Goal: Transaction & Acquisition: Purchase product/service

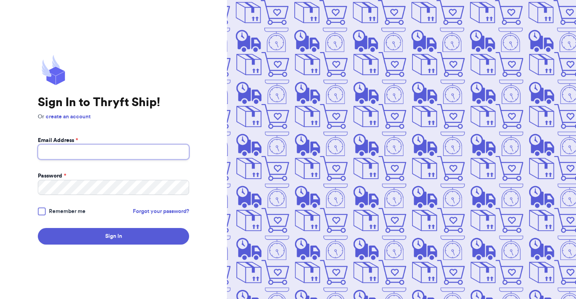
click at [113, 150] on input "Email Address *" at bounding box center [113, 151] width 151 height 15
type input "[EMAIL_ADDRESS][DOMAIN_NAME]"
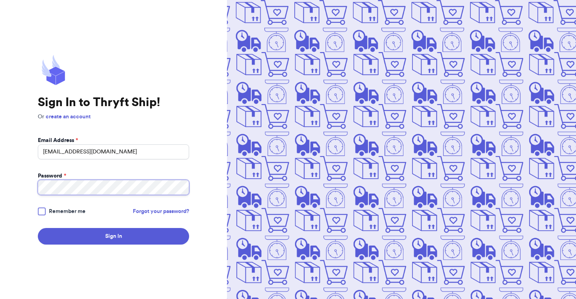
click at [38, 228] on button "Sign In" at bounding box center [113, 236] width 151 height 17
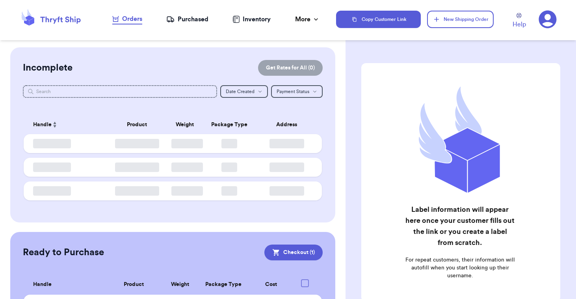
checkbox input "true"
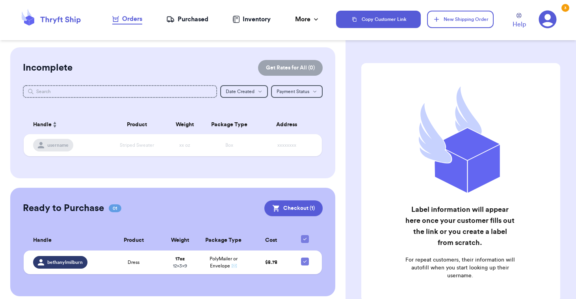
click at [252, 40] on div "Customer Link New Order Incomplete Get Rates for All ( 0 ) Get Rates for All ( …" at bounding box center [173, 149] width 346 height 299
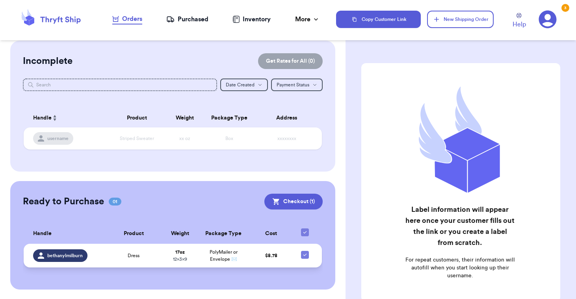
click at [304, 255] on icon at bounding box center [305, 254] width 6 height 6
click at [305, 251] on input "checkbox" at bounding box center [305, 250] width 0 height 0
checkbox input "false"
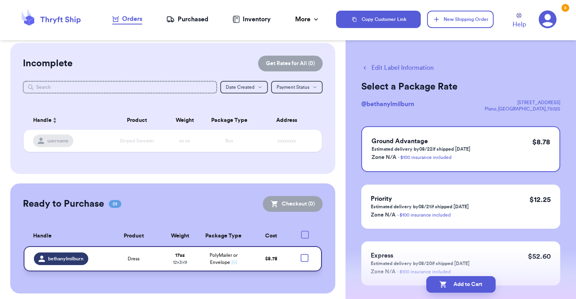
scroll to position [4, 0]
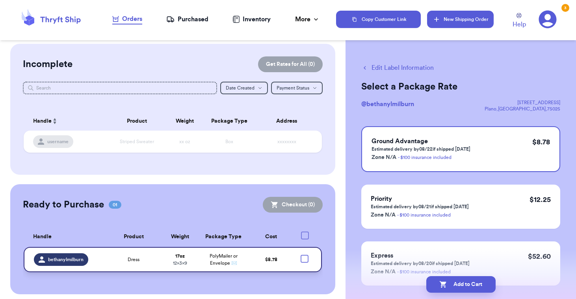
click at [446, 19] on button "New Shipping Order" at bounding box center [460, 19] width 66 height 17
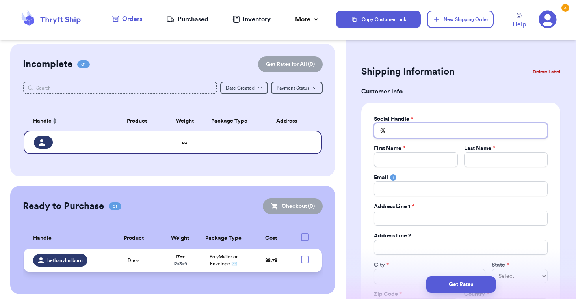
click at [402, 132] on input "Total Amount Paid" at bounding box center [461, 130] width 174 height 15
type input "m"
type input "mi"
type input "mik"
type input "mika"
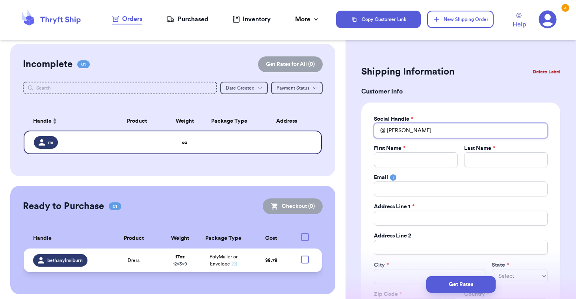
type input "mikay"
type input "mikayl"
type input "mikayla"
type input "mikaylac"
type input "mikaylacr"
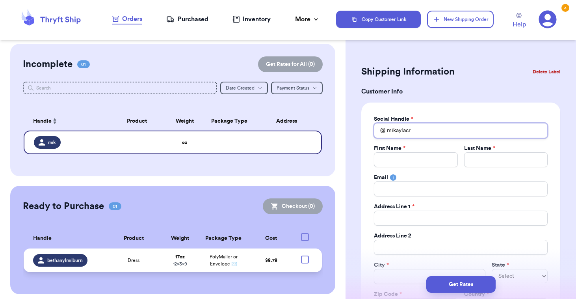
type input "mikaylacra"
type input "mikaylacraf"
type input "mikaylacraft"
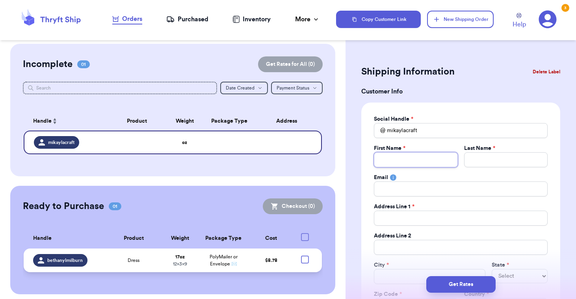
click at [419, 156] on input "Total Amount Paid" at bounding box center [416, 159] width 84 height 15
type input "M"
type input "Mi"
type input "Mik"
type input "Mika"
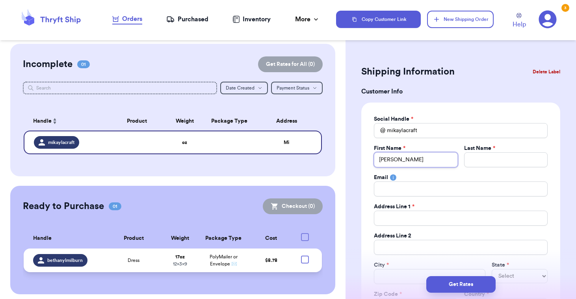
type input "Mikay"
type input "Mikayl"
type input "Mikayla"
click at [526, 161] on input "Total Amount Paid" at bounding box center [506, 159] width 84 height 15
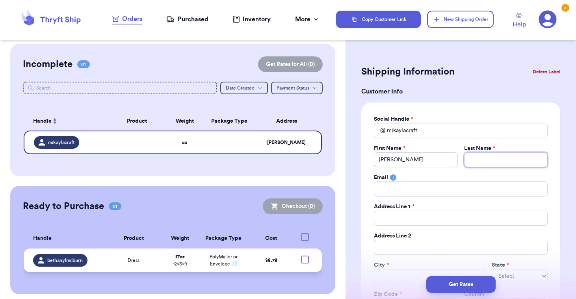
type input "C"
type input "Cr"
type input "Cra"
type input "Craf"
type input "Craft"
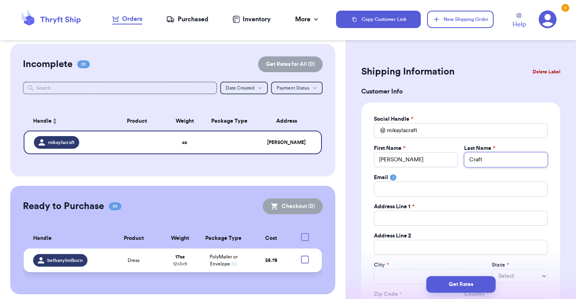
type input "Craft"
click at [452, 190] on input "Total Amount Paid" at bounding box center [461, 188] width 174 height 15
click at [394, 178] on rect at bounding box center [393, 177] width 6 height 6
click at [389, 190] on input "Total Amount Paid" at bounding box center [461, 188] width 174 height 15
type input "p"
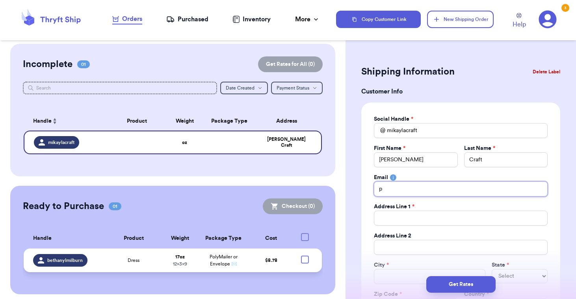
type input "pe"
type input "pey"
type input "peyt"
type input "peyto"
type input "peyton"
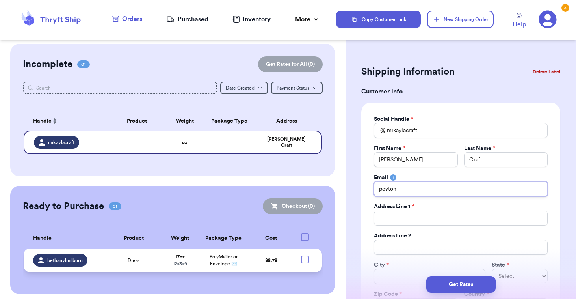
type input "[EMAIL_ADDRESS][DOMAIN_NAME]"
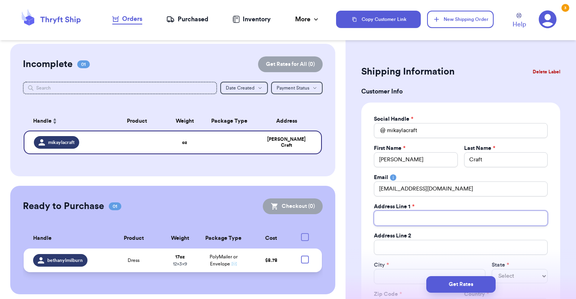
click at [387, 217] on input "Total Amount Paid" at bounding box center [461, 217] width 174 height 15
type input "3"
type input "32"
type input "321"
type input "3213"
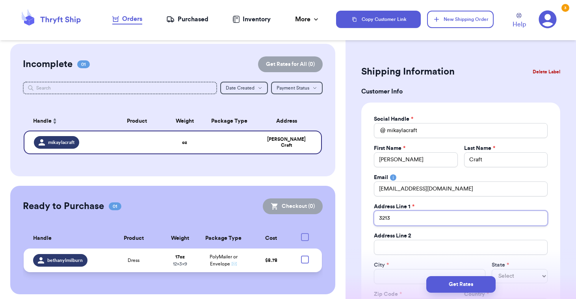
type input "3213"
type input "3213 W"
type input "3213 W P"
type input "3213 W Pa"
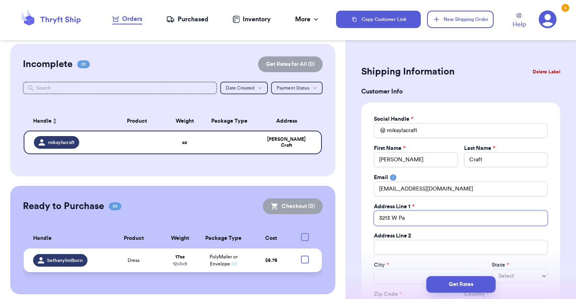
type input "3213 W Pas"
type input "3213 W Pasc"
type input "3213 W Pasca"
type input "3213 W Pascal"
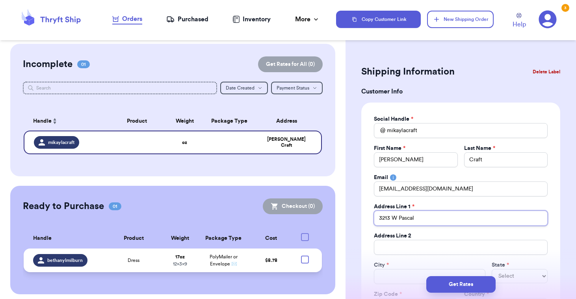
type input "3213 W Pascal D"
type input "3213 W Pascal Dr"
type input "3213 W Pascal Dri"
type input "3213 W Pascal Driv"
type input "[STREET_ADDRESS]"
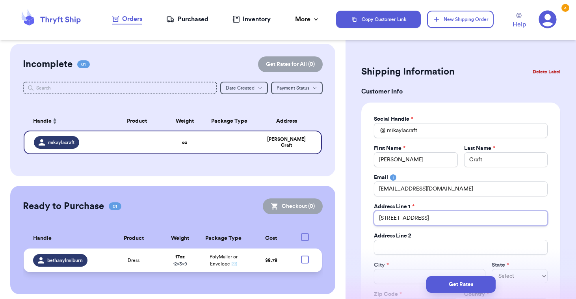
type input "[STREET_ADDRESS]"
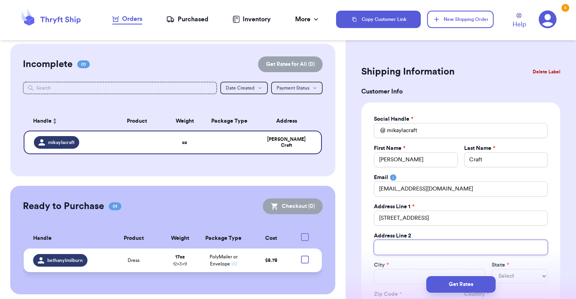
click at [384, 247] on input "Total Amount Paid" at bounding box center [461, 247] width 174 height 15
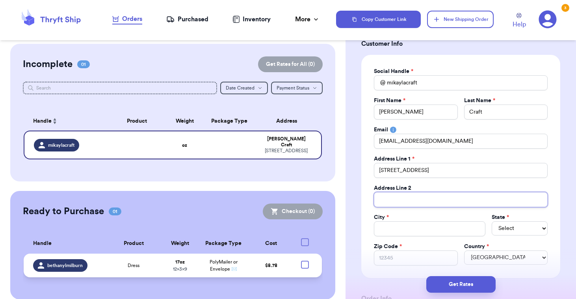
scroll to position [48, 0]
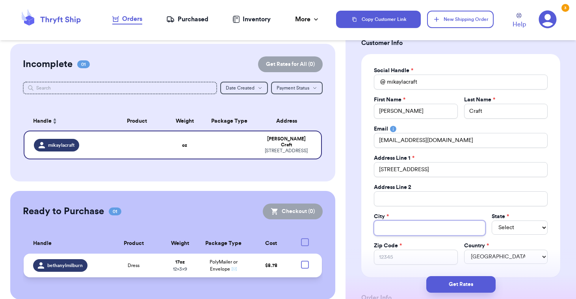
click at [392, 225] on input "Total Amount Paid" at bounding box center [430, 227] width 112 height 15
type input "C"
type input "Co"
type input "Coe"
type input "Coeu"
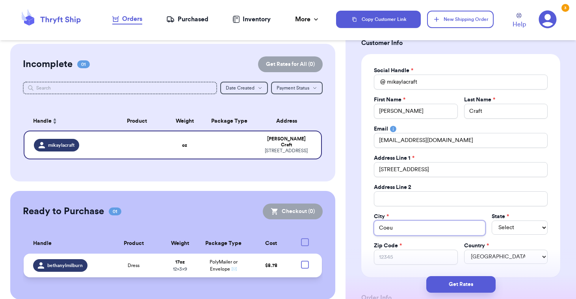
type input "Coeur"
type input "Coeur d"
type input "Coeur d'"
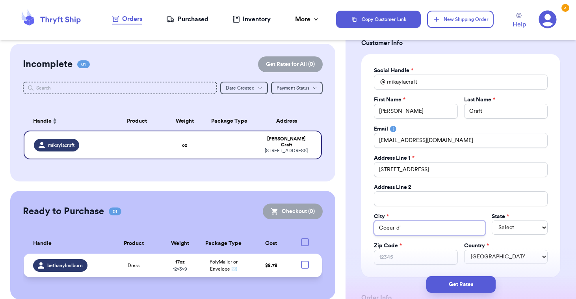
type input "Coeur d' A"
type input "Coeur d' Al"
type input "Coeur d' Ale"
type input "Coeur d' Alen"
type input "Coeur d' Alene"
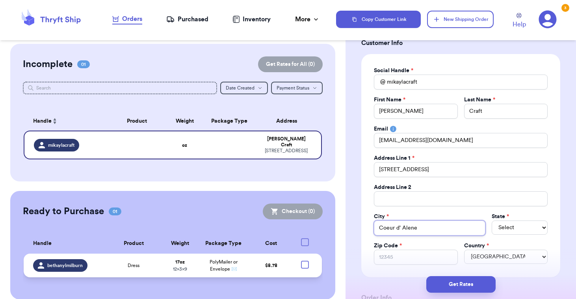
type input "Coeur d' Alene"
click at [492, 220] on select "Select AL AK AZ AR CA CO [GEOGRAPHIC_DATA] DE DC [GEOGRAPHIC_DATA] [GEOGRAPHIC_…" at bounding box center [520, 227] width 56 height 14
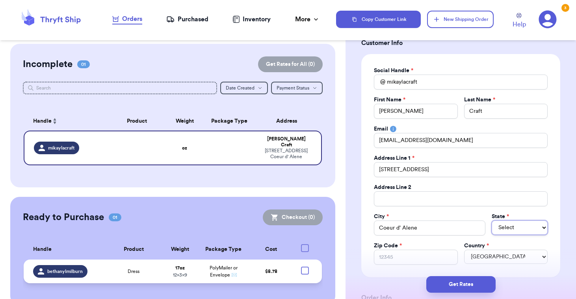
select select "ID"
click option "ID" at bounding box center [0, 0] width 0 height 0
click at [408, 256] on input "Zip Code *" at bounding box center [416, 256] width 84 height 15
type input "8"
type input "83"
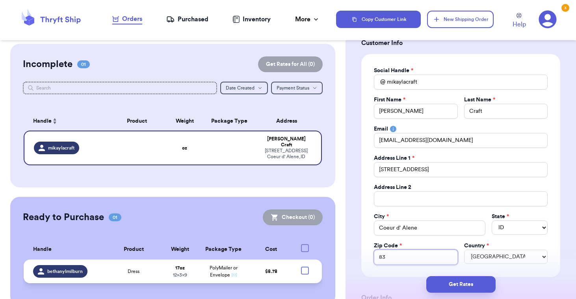
type input "838"
type input "8381"
type input "83815"
click at [428, 243] on div "Zip Code *" at bounding box center [416, 246] width 84 height 8
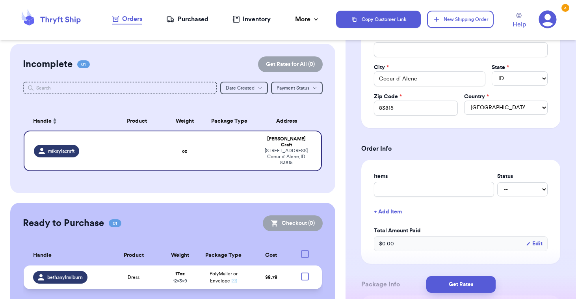
scroll to position [200, 0]
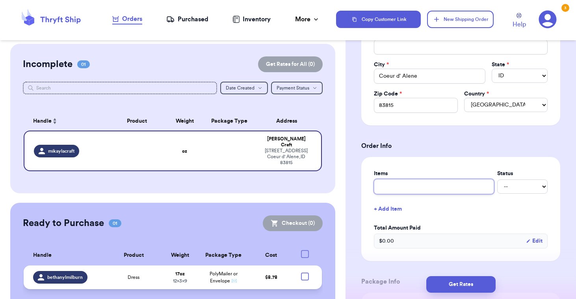
click at [419, 188] on input "text" at bounding box center [434, 186] width 120 height 15
type input "T"
type input "Tw"
type input "Two"
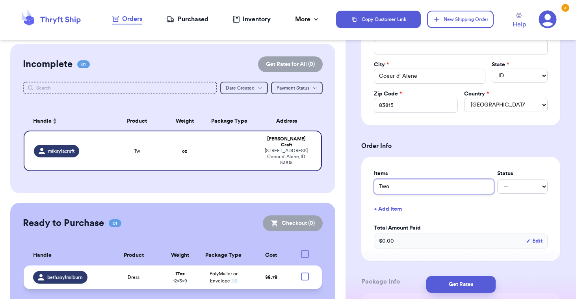
type input "Two D"
type input "Two Dr"
type input "Two Dre"
type input "Two Dres"
type input "Two Dress"
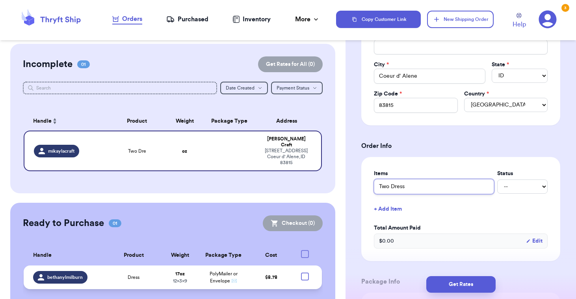
type input "Two Dresse"
type input "Two Dresses"
select select "paid"
click option "Paid" at bounding box center [0, 0] width 0 height 0
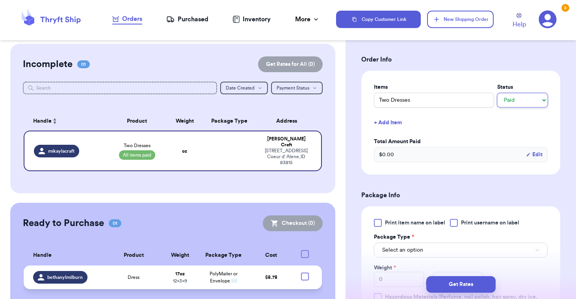
scroll to position [288, 0]
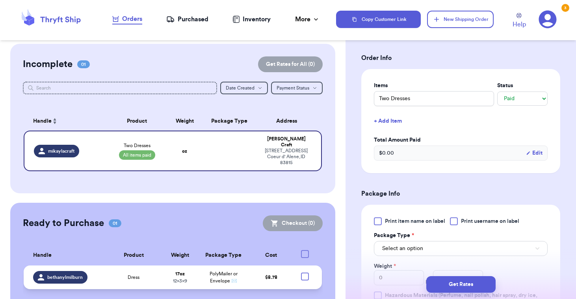
click at [406, 151] on div "$ 0.00 Edit" at bounding box center [461, 152] width 174 height 15
click at [540, 148] on div "$ 0.00 Edit" at bounding box center [461, 152] width 174 height 15
click at [538, 150] on button "Edit" at bounding box center [534, 153] width 17 height 8
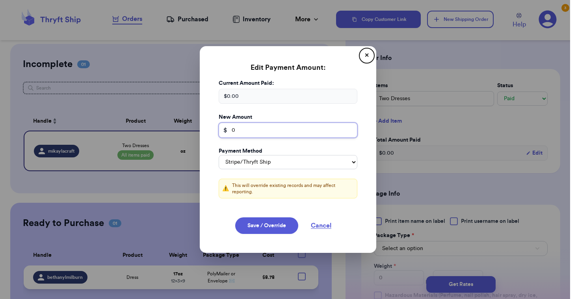
click at [277, 133] on input "0" at bounding box center [288, 130] width 139 height 15
type input "80"
click at [368, 54] on button "✕" at bounding box center [367, 55] width 13 height 13
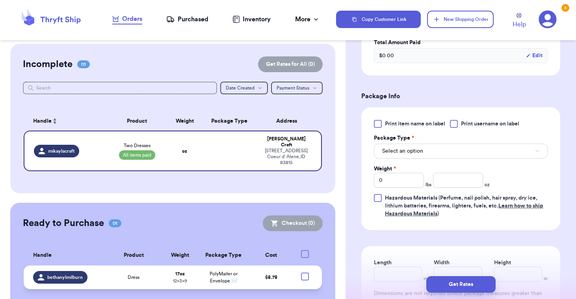
scroll to position [386, 0]
click at [404, 149] on span "Select an option" at bounding box center [402, 151] width 41 height 8
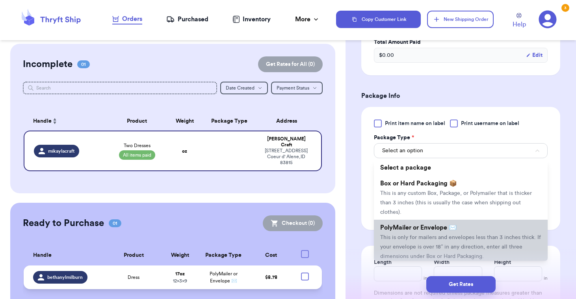
click at [397, 224] on li "PolyMailer or Envelope ✉️ This is only for mailers and envelopes less than 3 in…" at bounding box center [461, 241] width 174 height 44
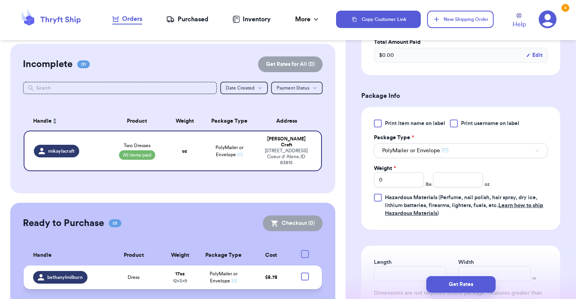
click at [380, 122] on div at bounding box center [378, 123] width 8 height 8
click at [0, 0] on input "Print item name on label" at bounding box center [0, 0] width 0 height 0
click at [179, 19] on div "Purchased" at bounding box center [187, 19] width 42 height 9
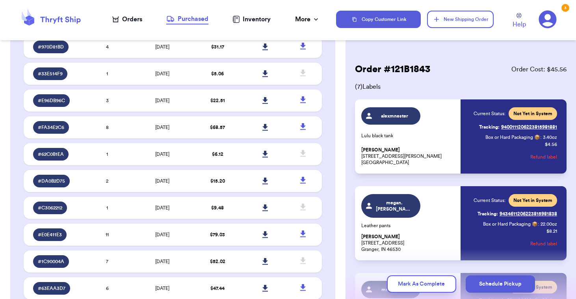
scroll to position [154, 0]
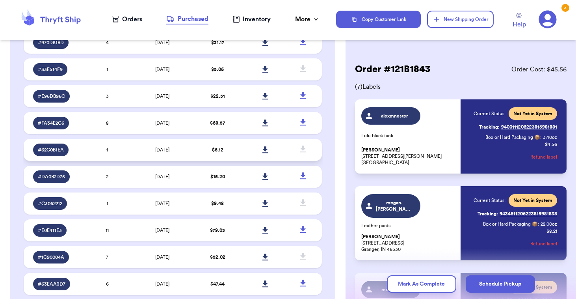
click at [185, 148] on td "[DATE]" at bounding box center [162, 150] width 63 height 22
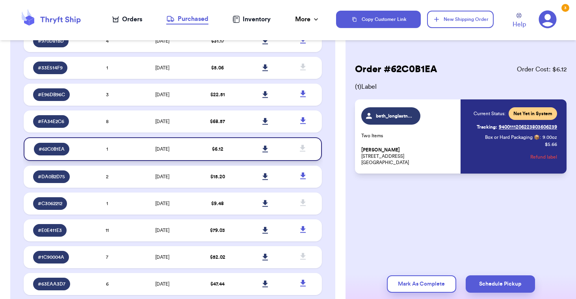
scroll to position [152, 0]
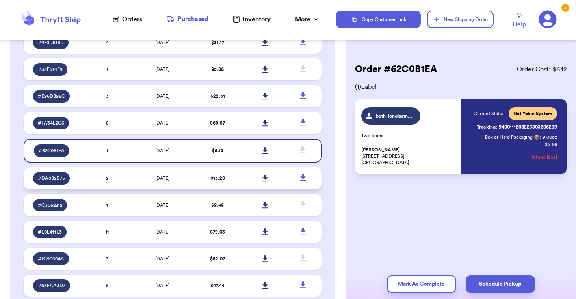
click at [176, 177] on td "[DATE]" at bounding box center [162, 178] width 63 height 22
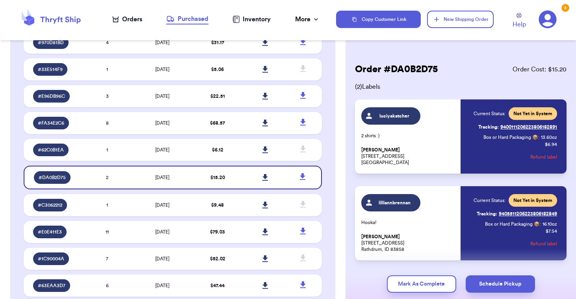
click at [391, 115] on span "luciyakatcher" at bounding box center [394, 116] width 37 height 6
click at [458, 128] on div "luciyakatcher 2 shirts :) Luciya Katcher 12469 Cedar Rd Apt 6B Cleveland Height…" at bounding box center [459, 136] width 196 height 58
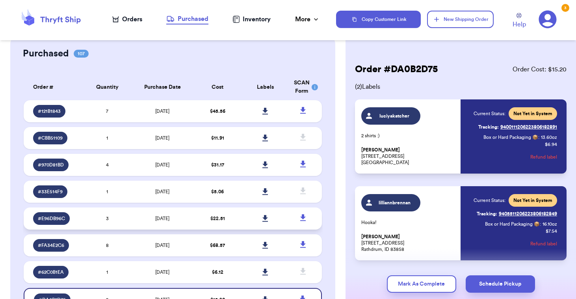
scroll to position [0, 0]
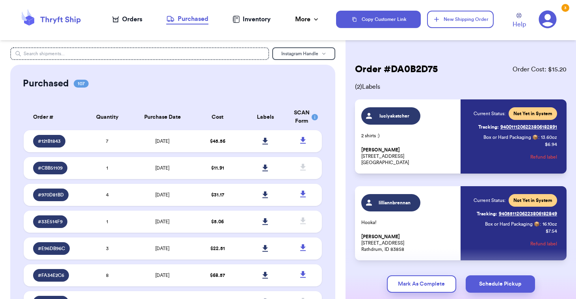
click at [120, 20] on div "Orders" at bounding box center [127, 19] width 30 height 9
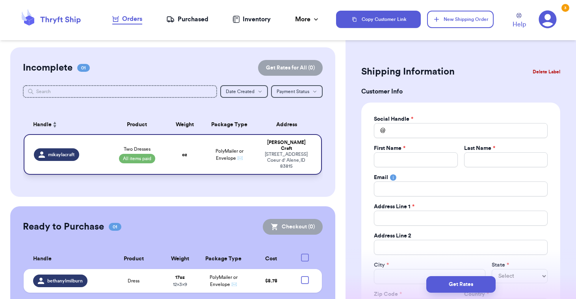
click at [167, 149] on td "oz" at bounding box center [185, 154] width 36 height 41
type input "Two Dresses"
select select "paid"
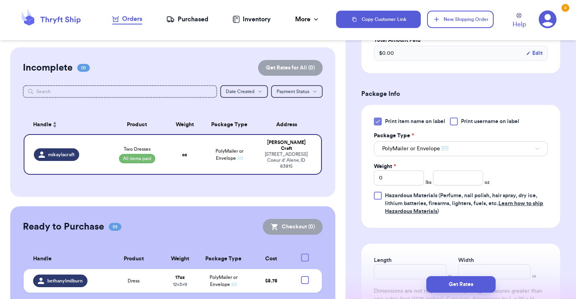
scroll to position [262, 0]
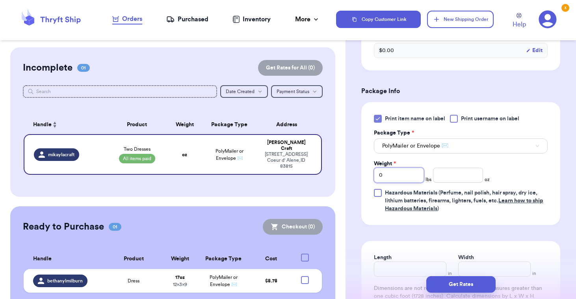
click at [392, 174] on input "0" at bounding box center [399, 174] width 50 height 15
click at [450, 175] on input "number" at bounding box center [458, 174] width 50 height 15
click at [387, 182] on input "0" at bounding box center [399, 174] width 50 height 15
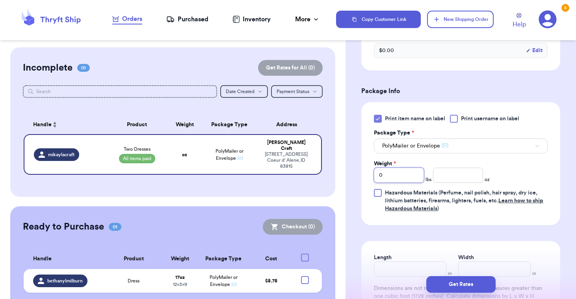
click at [387, 182] on input "0" at bounding box center [399, 174] width 50 height 15
type input "1"
click at [452, 174] on input "number" at bounding box center [458, 174] width 50 height 15
type input "1"
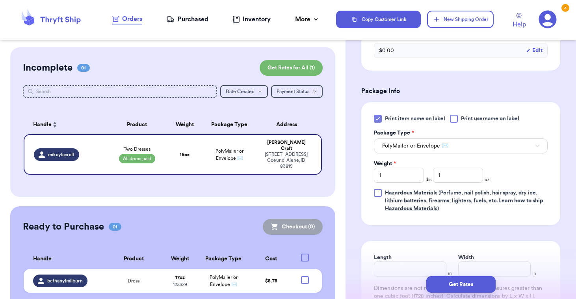
click at [506, 164] on div "Print item name on label Print username on label Package Type * PolyMailer or E…" at bounding box center [461, 164] width 174 height 98
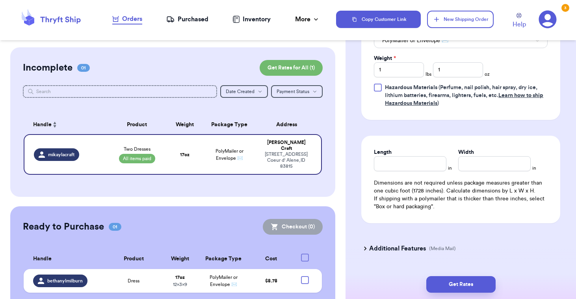
scroll to position [370, 0]
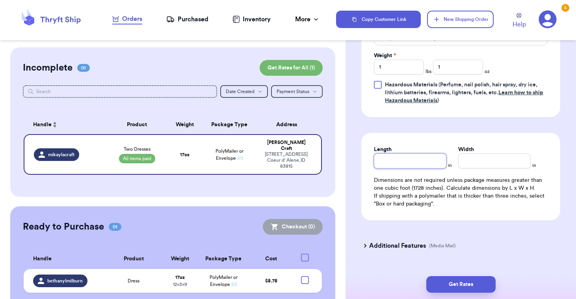
click at [434, 156] on input "Length" at bounding box center [410, 160] width 73 height 15
type input "8.5"
click at [500, 161] on input "Width *" at bounding box center [494, 160] width 73 height 15
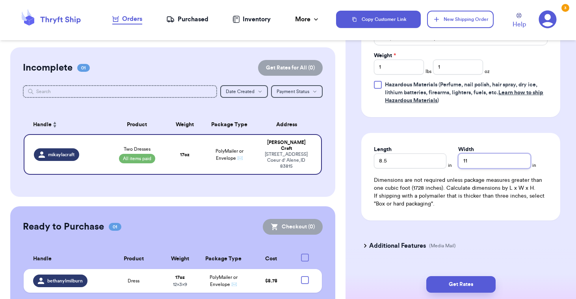
type input "11"
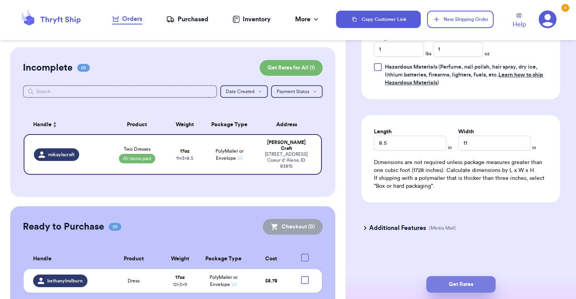
click at [452, 283] on button "Get Rates" at bounding box center [460, 284] width 69 height 17
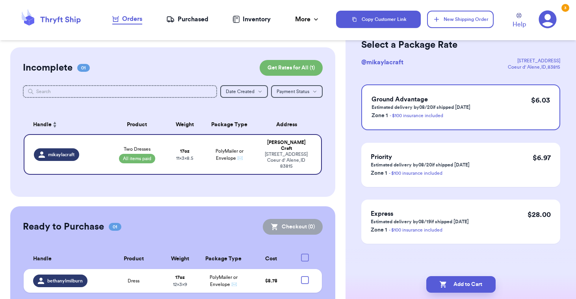
scroll to position [42, 0]
click at [457, 284] on button "Add to Cart" at bounding box center [460, 284] width 69 height 17
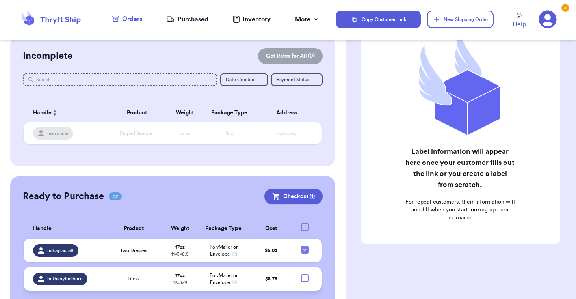
scroll to position [0, 0]
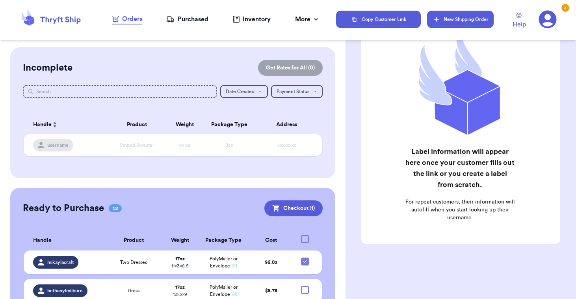
click at [444, 19] on button "New Shipping Order" at bounding box center [460, 19] width 66 height 17
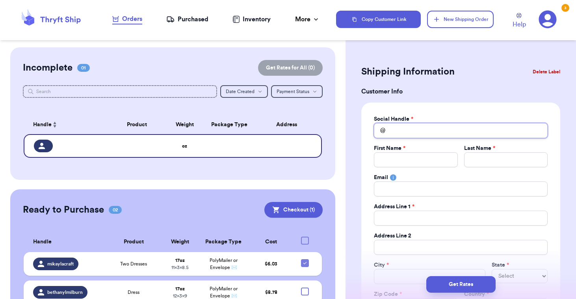
click at [403, 128] on input "Total Amount Paid" at bounding box center [461, 130] width 174 height 15
type input "s"
type input "sh"
type input "sha"
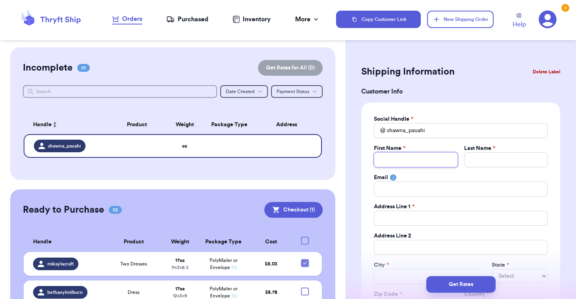
click at [406, 156] on input "Total Amount Paid" at bounding box center [416, 159] width 84 height 15
click at [488, 158] on input "Total Amount Paid" at bounding box center [506, 159] width 84 height 15
click at [415, 190] on input "Total Amount Paid" at bounding box center [461, 188] width 174 height 15
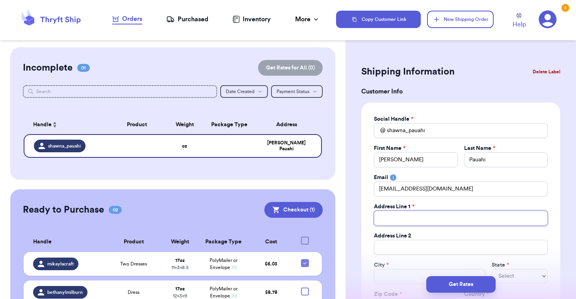
click at [397, 212] on input "Total Amount Paid" at bounding box center [461, 217] width 174 height 15
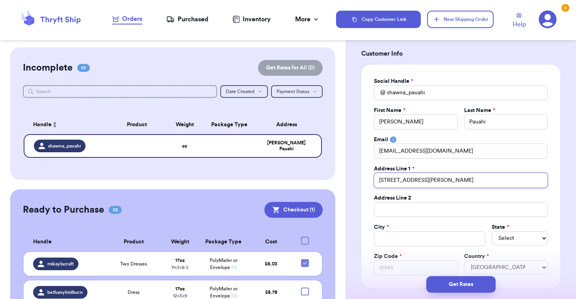
scroll to position [41, 0]
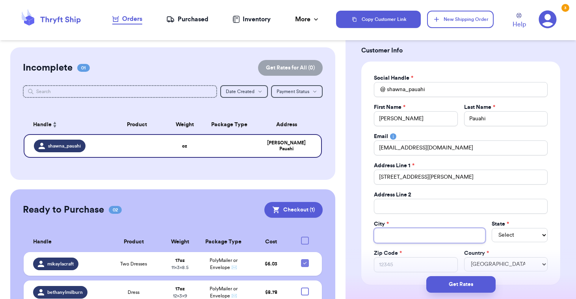
click at [388, 240] on input "Total Amount Paid" at bounding box center [430, 235] width 112 height 15
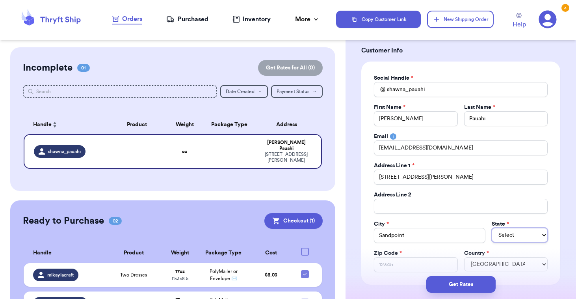
click at [492, 228] on select "Select AL AK AZ AR CA CO [GEOGRAPHIC_DATA] DE DC [GEOGRAPHIC_DATA] [GEOGRAPHIC_…" at bounding box center [520, 235] width 56 height 14
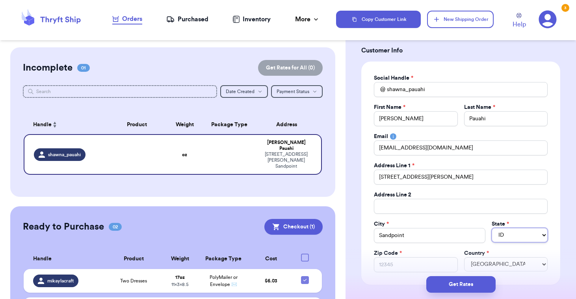
click option "ID" at bounding box center [0, 0] width 0 height 0
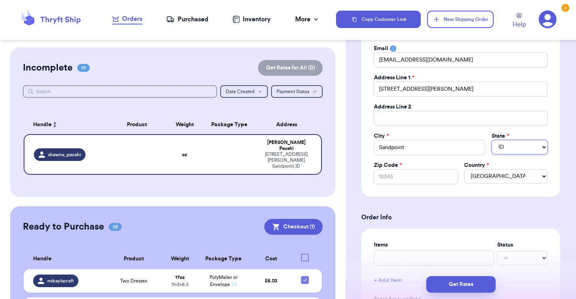
scroll to position [130, 0]
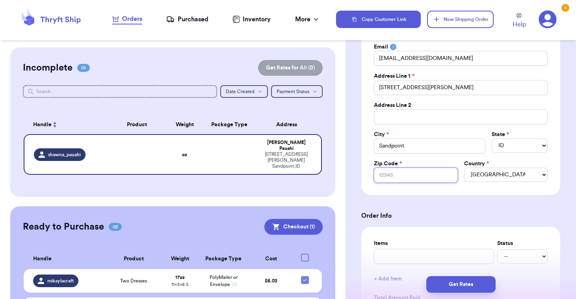
click at [422, 174] on input "Zip Code *" at bounding box center [416, 174] width 84 height 15
click at [468, 193] on div "Social Handle * @ shawna_pauahi First Name * Shawna Last Name * Pauahi Email pe…" at bounding box center [460, 83] width 199 height 223
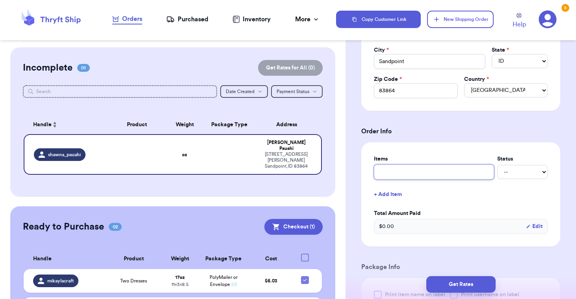
click at [437, 171] on input "text" at bounding box center [434, 171] width 120 height 15
click at [448, 189] on button "+ Add Item" at bounding box center [461, 194] width 180 height 17
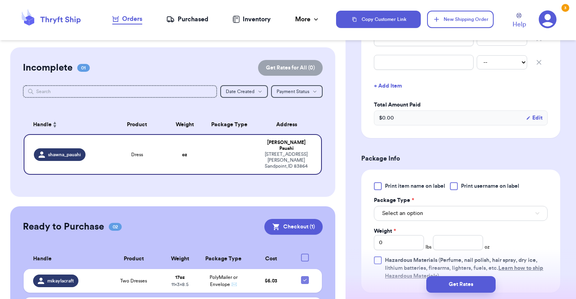
scroll to position [349, 0]
click at [375, 185] on div at bounding box center [378, 186] width 8 height 8
click at [0, 0] on input "Print item name on label" at bounding box center [0, 0] width 0 height 0
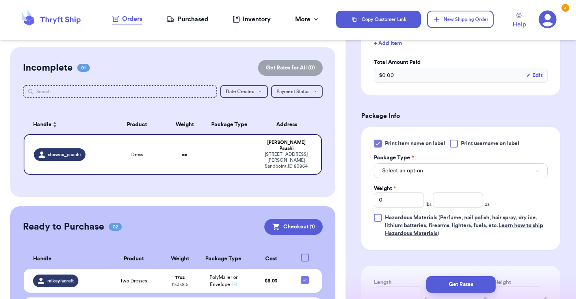
scroll to position [398, 0]
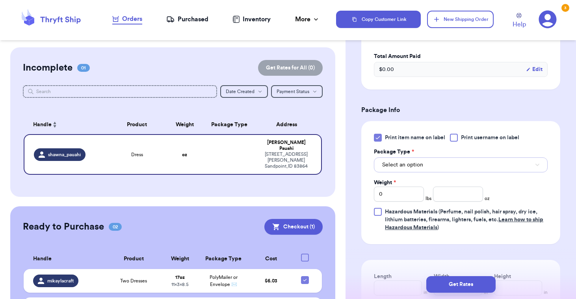
click at [399, 163] on span "Select an option" at bounding box center [402, 165] width 41 height 8
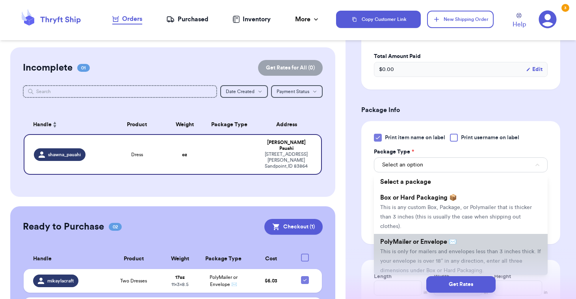
click at [390, 238] on span "PolyMailer or Envelope ✉️" at bounding box center [418, 241] width 76 height 6
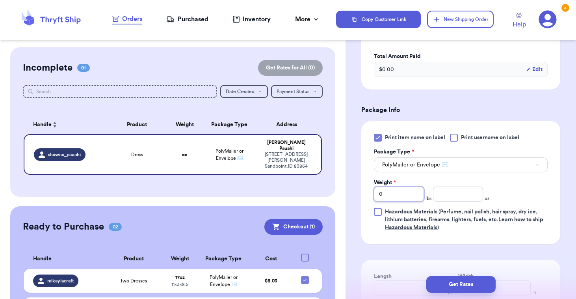
click at [394, 190] on input "0" at bounding box center [399, 193] width 50 height 15
click at [448, 195] on input "number" at bounding box center [458, 193] width 50 height 15
click at [445, 190] on input "8" at bounding box center [458, 193] width 50 height 15
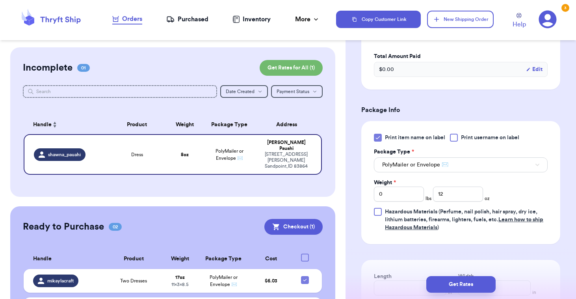
click at [487, 180] on div "Weight * 0 lbs 12 oz" at bounding box center [432, 190] width 116 height 23
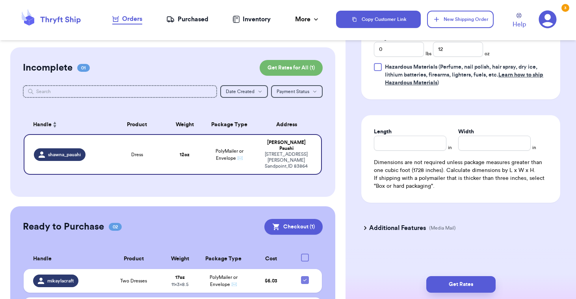
scroll to position [542, 0]
click at [429, 145] on input "Length" at bounding box center [410, 143] width 73 height 15
click at [490, 143] on input "Width *" at bounding box center [494, 143] width 73 height 15
click at [491, 127] on div "Length 8.5 in Width 11 in Dimensions are not required unless package measures g…" at bounding box center [460, 158] width 199 height 87
click at [446, 285] on button "Get Rates" at bounding box center [460, 284] width 69 height 17
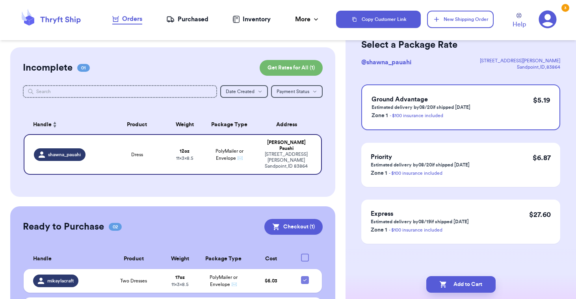
scroll to position [42, 0]
click at [445, 284] on icon "button" at bounding box center [443, 284] width 8 height 8
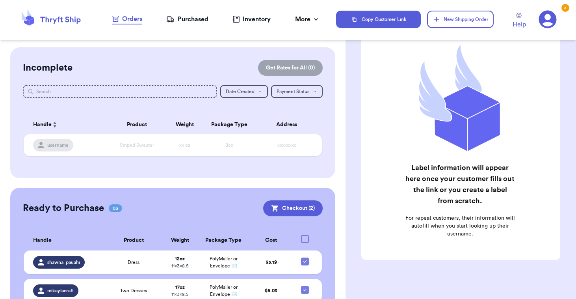
scroll to position [0, 0]
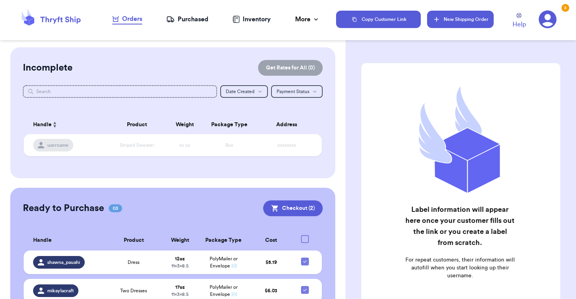
click at [464, 22] on button "New Shipping Order" at bounding box center [460, 19] width 66 height 17
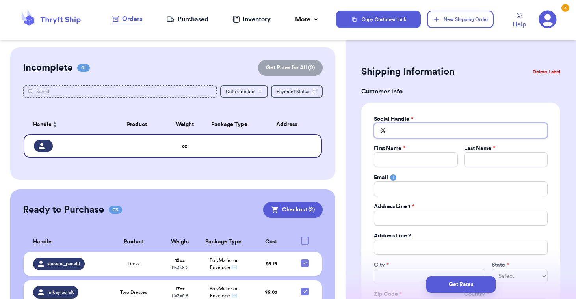
click at [415, 132] on input "Total Amount Paid" at bounding box center [461, 130] width 174 height 15
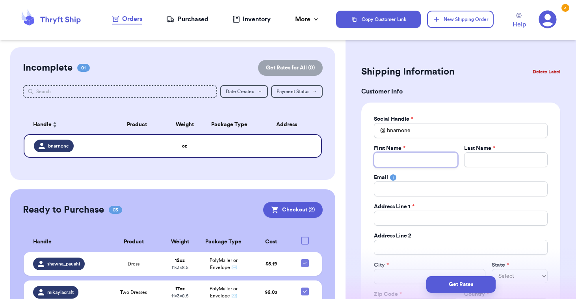
click at [406, 161] on input "Total Amount Paid" at bounding box center [416, 159] width 84 height 15
click at [479, 159] on input "Total Amount Paid" at bounding box center [506, 159] width 84 height 15
click at [454, 185] on input "Total Amount Paid" at bounding box center [461, 188] width 174 height 15
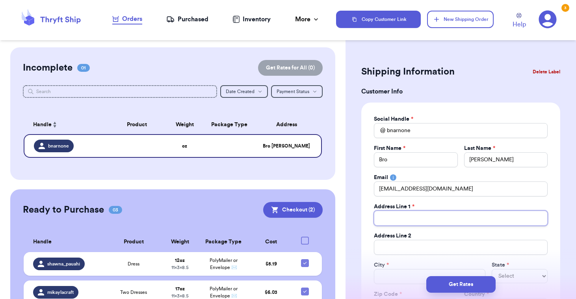
click at [415, 215] on input "Total Amount Paid" at bounding box center [461, 217] width 174 height 15
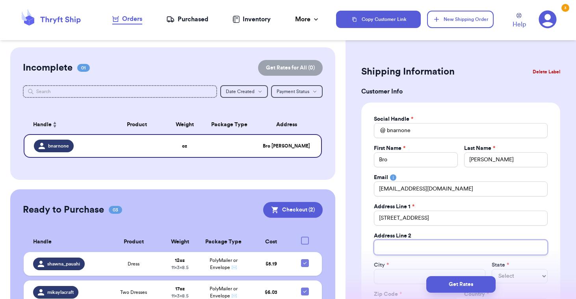
click at [405, 244] on input "Total Amount Paid" at bounding box center [461, 247] width 174 height 15
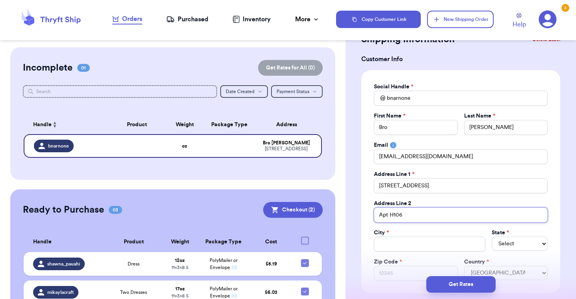
scroll to position [33, 0]
click at [389, 247] on input "Total Amount Paid" at bounding box center [430, 243] width 112 height 15
click at [491, 246] on div "City * Liberty Lake State * Select AL AK AZ AR CA CO CT DE DC FL GA HI ID IL IN…" at bounding box center [461, 239] width 174 height 23
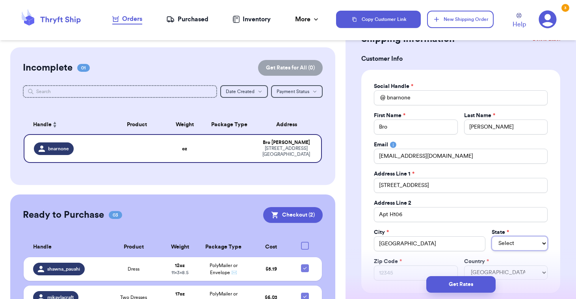
click at [492, 236] on select "Select AL AK AZ AR CA CO [GEOGRAPHIC_DATA] DE DC [GEOGRAPHIC_DATA] [GEOGRAPHIC_…" at bounding box center [520, 243] width 56 height 14
click option "WA" at bounding box center [0, 0] width 0 height 0
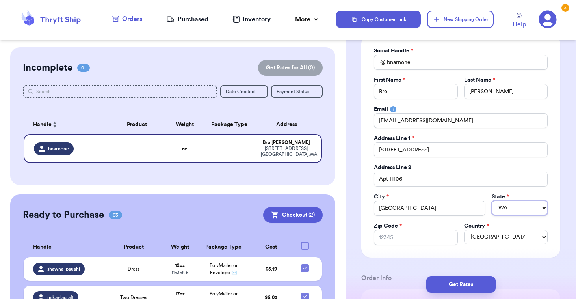
scroll to position [76, 0]
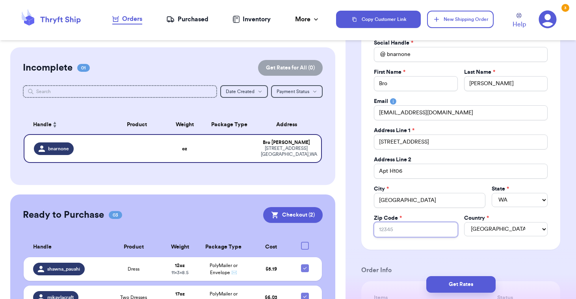
click at [414, 229] on input "Zip Code *" at bounding box center [416, 229] width 84 height 15
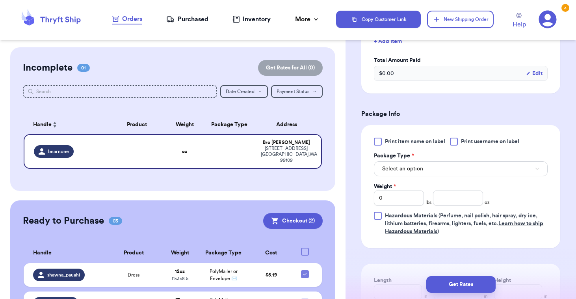
scroll to position [373, 0]
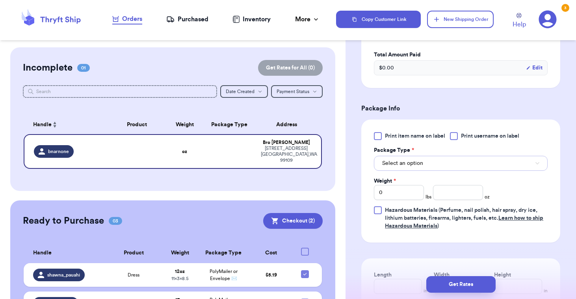
click at [400, 166] on span "Select an option" at bounding box center [402, 163] width 41 height 8
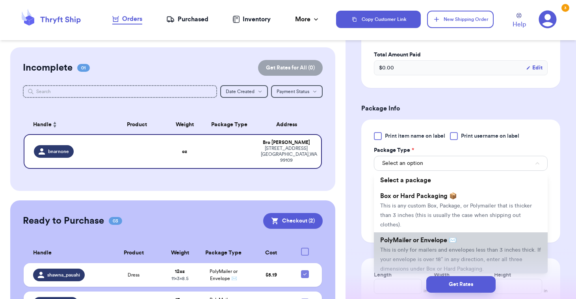
click at [394, 236] on li "PolyMailer or Envelope ✉️ This is only for mailers and envelopes less than 3 in…" at bounding box center [461, 254] width 174 height 44
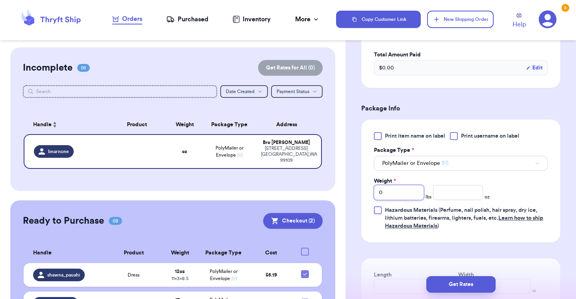
click at [398, 192] on input "0" at bounding box center [399, 192] width 50 height 15
click at [438, 181] on div "Weight * 1 lbs oz" at bounding box center [432, 188] width 116 height 23
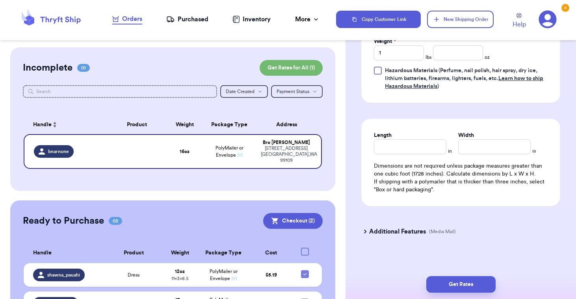
scroll to position [513, 0]
click at [418, 154] on div "Length in Width in Dimensions are not required unless package measures greater …" at bounding box center [460, 161] width 199 height 87
click at [419, 148] on input "Length" at bounding box center [410, 146] width 73 height 15
click at [486, 155] on div "Length * 8.5 in Width * in Dimensions are not required unless package measures …" at bounding box center [460, 161] width 199 height 87
click at [486, 149] on input "Width *" at bounding box center [494, 146] width 73 height 15
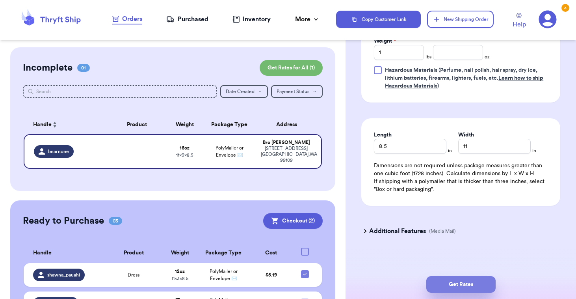
click at [447, 284] on button "Get Rates" at bounding box center [460, 284] width 69 height 17
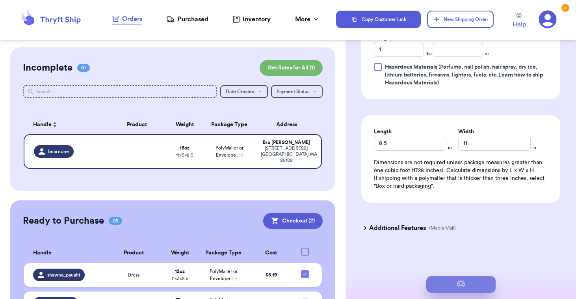
scroll to position [42, 0]
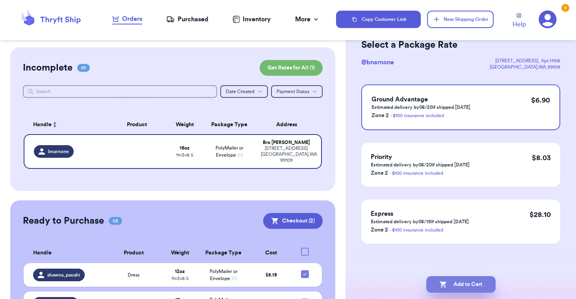
click at [450, 282] on button "Add to Cart" at bounding box center [460, 284] width 69 height 17
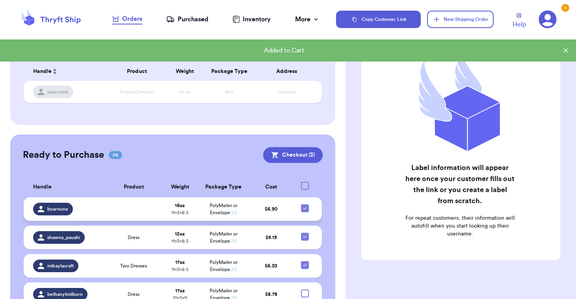
scroll to position [69, 0]
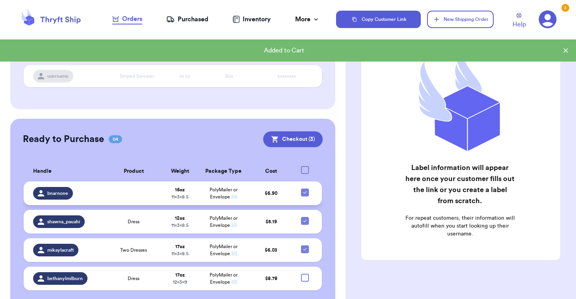
click at [254, 191] on td "$ 6.90" at bounding box center [270, 193] width 43 height 24
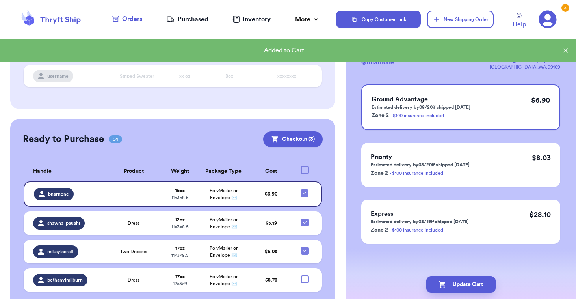
scroll to position [0, 0]
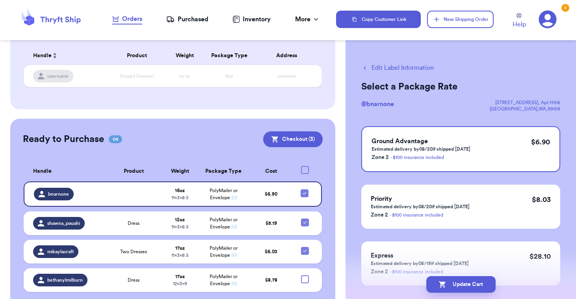
click at [392, 65] on button "Edit Label Information" at bounding box center [397, 67] width 73 height 9
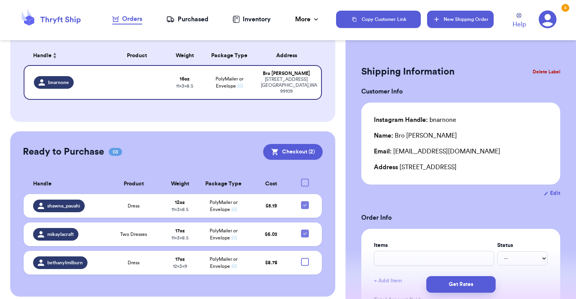
click at [463, 17] on button "New Shipping Order" at bounding box center [460, 19] width 66 height 17
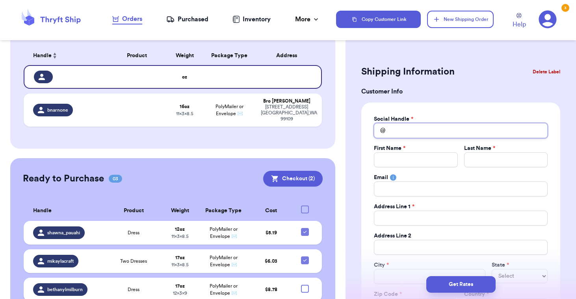
click at [406, 129] on input "Total Amount Paid" at bounding box center [461, 130] width 174 height 15
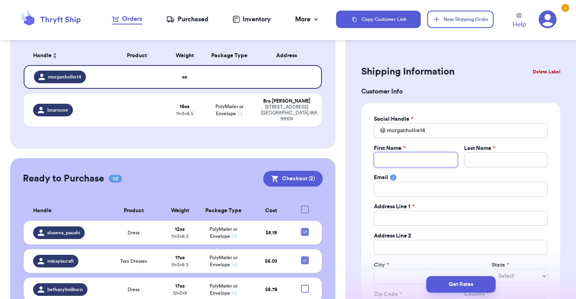
click at [397, 159] on input "Total Amount Paid" at bounding box center [416, 159] width 84 height 15
click at [470, 160] on input "Total Amount Paid" at bounding box center [506, 159] width 84 height 15
click at [409, 195] on input "Total Amount Paid" at bounding box center [461, 188] width 174 height 15
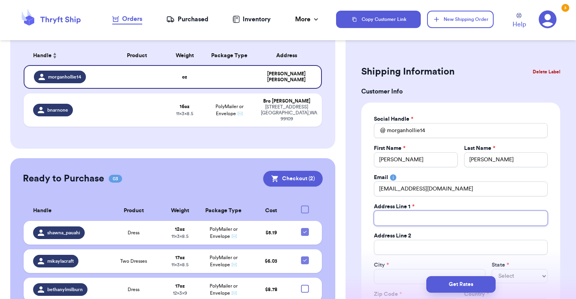
click at [400, 218] on input "Total Amount Paid" at bounding box center [461, 217] width 174 height 15
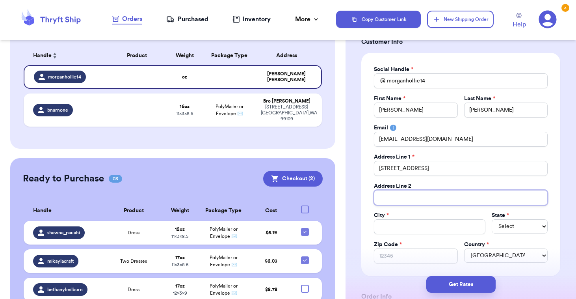
click at [398, 196] on input "Total Amount Paid" at bounding box center [461, 197] width 174 height 15
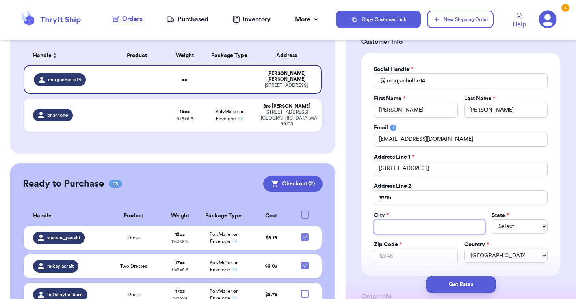
click at [391, 227] on input "Total Amount Paid" at bounding box center [430, 226] width 112 height 15
click at [492, 219] on select "Select AL AK AZ AR CA CO [GEOGRAPHIC_DATA] DE DC [GEOGRAPHIC_DATA] [GEOGRAPHIC_…" at bounding box center [520, 226] width 56 height 14
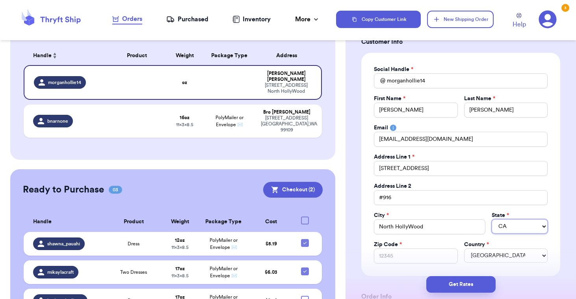
click option "CA" at bounding box center [0, 0] width 0 height 0
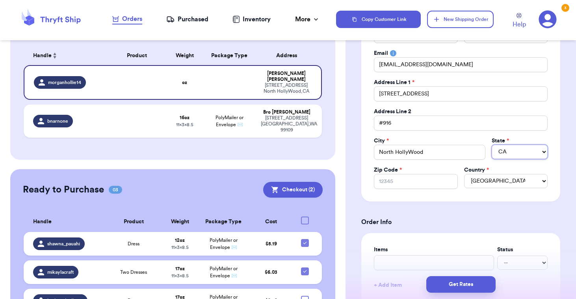
scroll to position [131, 0]
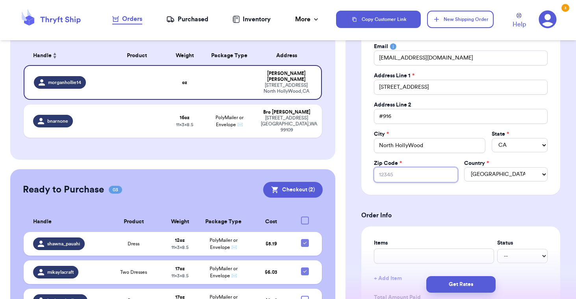
click at [419, 173] on input "Zip Code *" at bounding box center [416, 174] width 84 height 15
click at [428, 202] on form "Shipping Information Delete Label Customer Info Social Handle * @ morganhollie1…" at bounding box center [460, 280] width 199 height 697
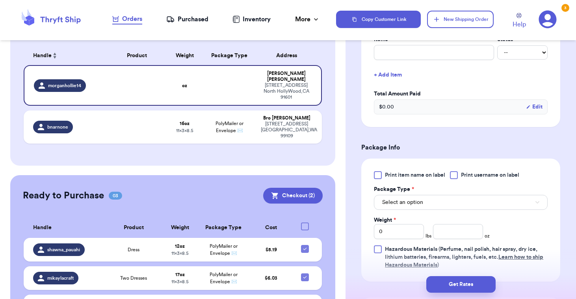
scroll to position [338, 0]
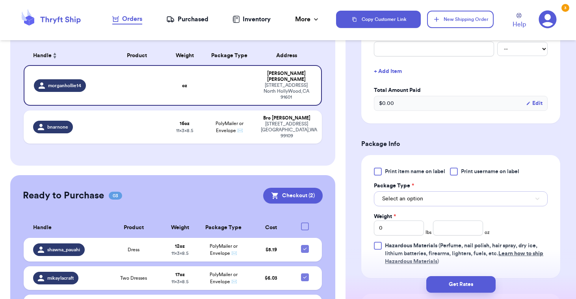
click at [409, 201] on span "Select an option" at bounding box center [402, 199] width 41 height 8
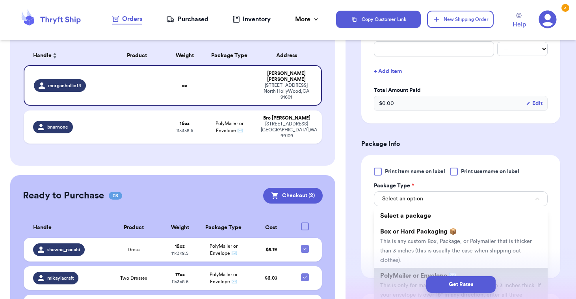
click at [399, 272] on span "PolyMailer or Envelope ✉️" at bounding box center [418, 275] width 76 height 6
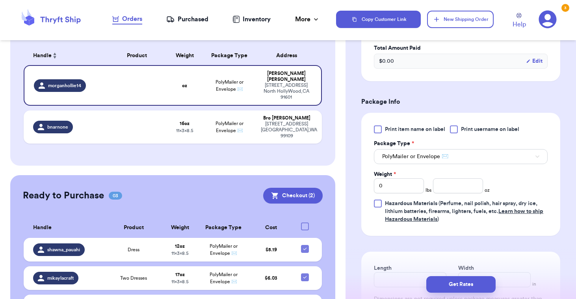
scroll to position [387, 0]
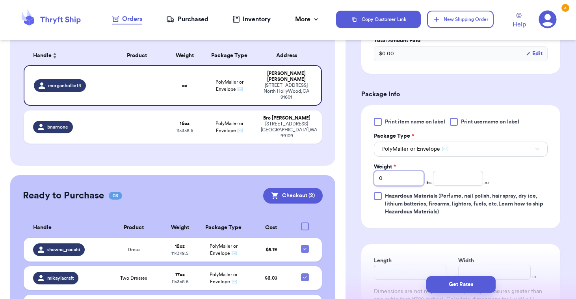
click at [399, 173] on input "0" at bounding box center [399, 178] width 50 height 15
click at [398, 212] on span "Learn how to ship Hazardous Materials" at bounding box center [464, 207] width 158 height 13
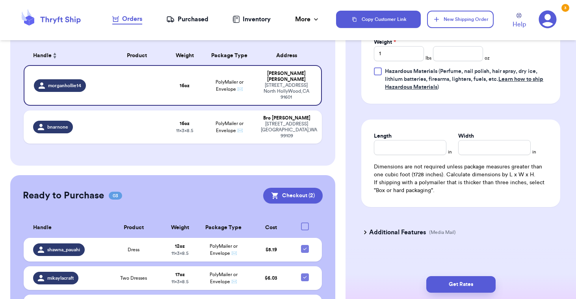
scroll to position [516, 0]
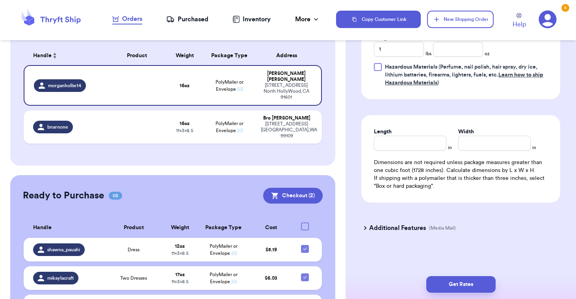
click at [394, 132] on div "Length" at bounding box center [410, 132] width 73 height 8
click at [393, 141] on input "Length" at bounding box center [410, 143] width 73 height 15
click at [478, 139] on input "Width *" at bounding box center [494, 143] width 73 height 15
click at [444, 282] on button "Get Rates" at bounding box center [460, 284] width 69 height 17
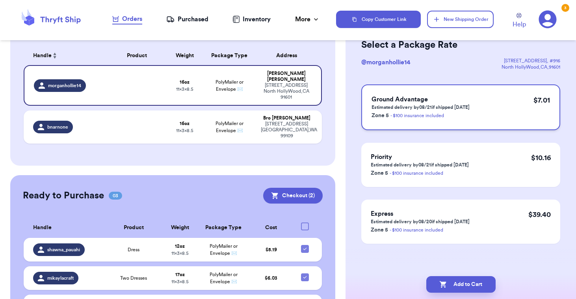
click at [480, 104] on div "Ground Advantage Estimated delivery by 08/21 if shipped today Zone 5 - $100 ins…" at bounding box center [460, 107] width 199 height 46
click at [466, 285] on button "Add to Cart" at bounding box center [460, 284] width 69 height 17
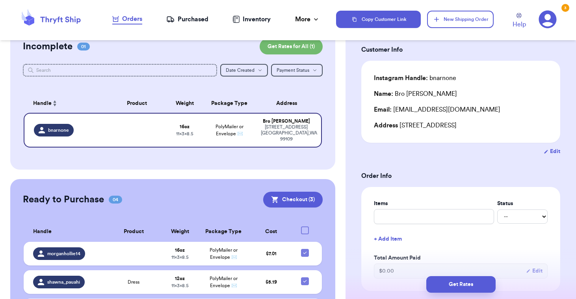
scroll to position [16, 0]
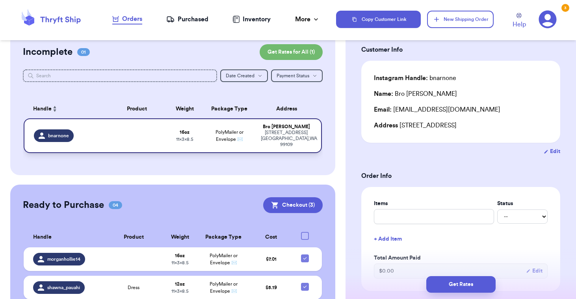
click at [290, 138] on div "21900 E Country Vista Drive Liberty Lake , WA 99109" at bounding box center [286, 139] width 50 height 18
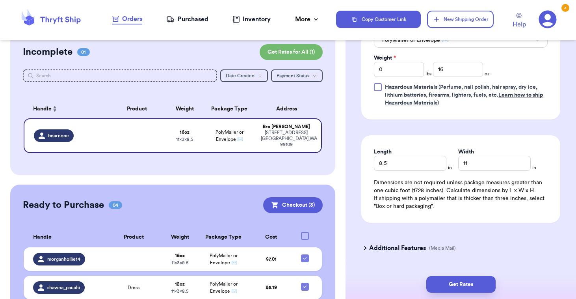
scroll to position [379, 0]
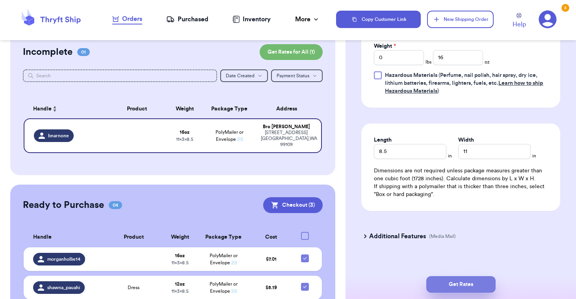
click at [437, 288] on button "Get Rates" at bounding box center [460, 284] width 69 height 17
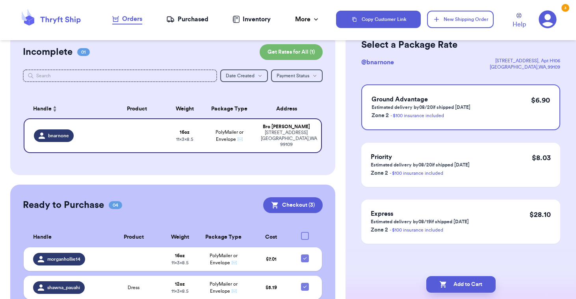
scroll to position [0, 0]
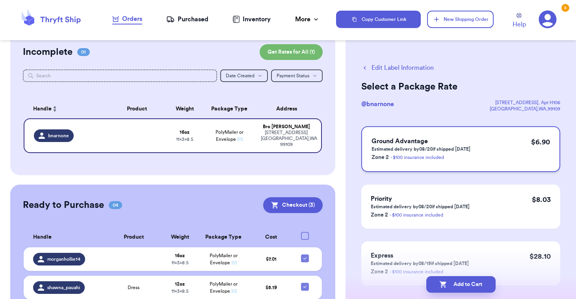
click at [478, 144] on div "Ground Advantage Estimated delivery by 08/20 if shipped today Zone 2 - $100 ins…" at bounding box center [460, 149] width 199 height 46
click at [450, 280] on button "Add to Cart" at bounding box center [460, 284] width 69 height 17
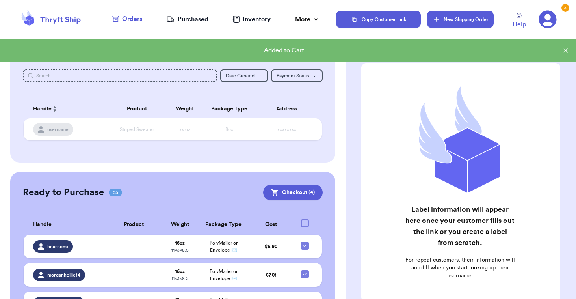
click at [455, 13] on button "New Shipping Order" at bounding box center [460, 19] width 66 height 17
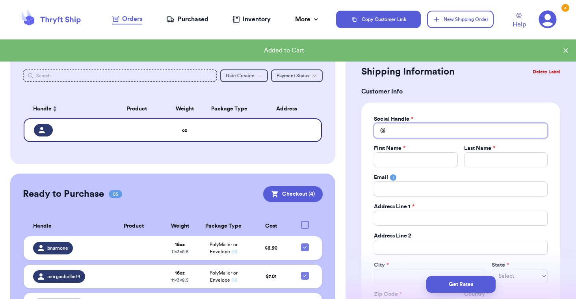
click at [408, 130] on input "Total Amount Paid" at bounding box center [461, 130] width 174 height 15
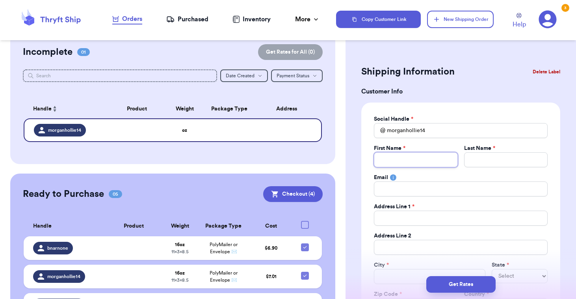
click at [401, 158] on input "Total Amount Paid" at bounding box center [416, 159] width 84 height 15
click at [511, 160] on input "Total Amount Paid" at bounding box center [506, 159] width 84 height 15
click at [438, 190] on input "Total Amount Paid" at bounding box center [461, 188] width 174 height 15
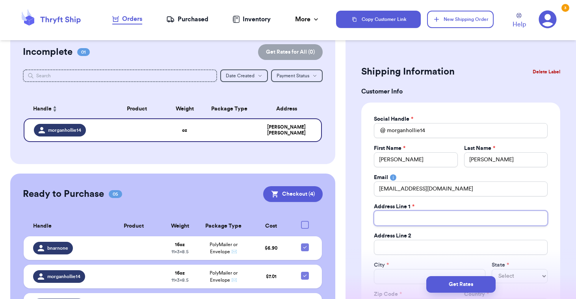
click at [415, 213] on input "Total Amount Paid" at bounding box center [461, 217] width 174 height 15
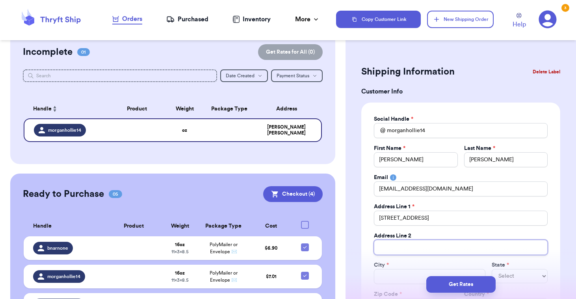
click at [398, 249] on input "Total Amount Paid" at bounding box center [461, 247] width 174 height 15
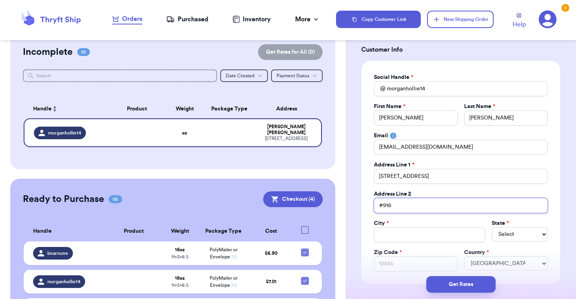
scroll to position [50, 0]
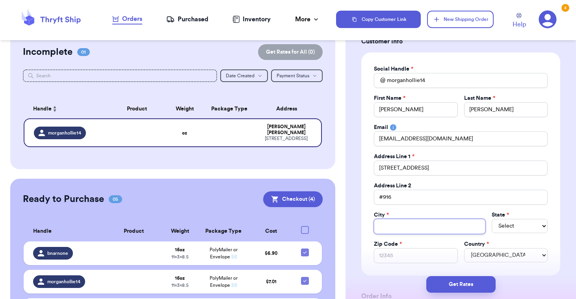
click at [396, 229] on input "Total Amount Paid" at bounding box center [430, 226] width 112 height 15
click at [492, 219] on select "Select AL AK AZ AR CA CO [GEOGRAPHIC_DATA] DE DC [GEOGRAPHIC_DATA] [GEOGRAPHIC_…" at bounding box center [520, 226] width 56 height 14
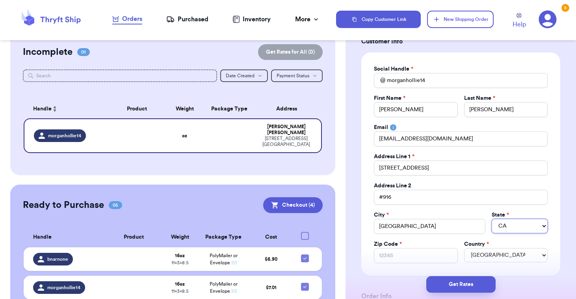
click option "CA" at bounding box center [0, 0] width 0 height 0
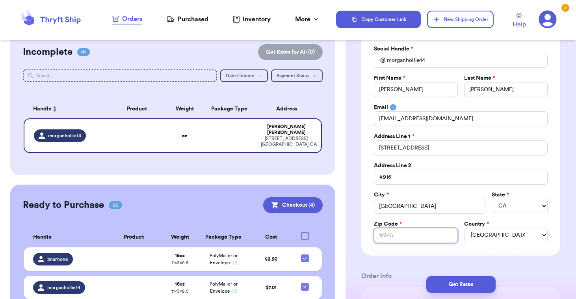
click at [436, 237] on input "Zip Code *" at bounding box center [416, 235] width 84 height 15
click at [437, 246] on div "Social Handle * @ morganhollie14 First Name * Morgan Last Name * Hollie Email p…" at bounding box center [460, 143] width 199 height 223
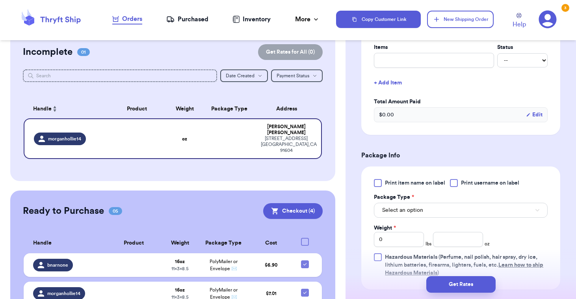
scroll to position [336, 0]
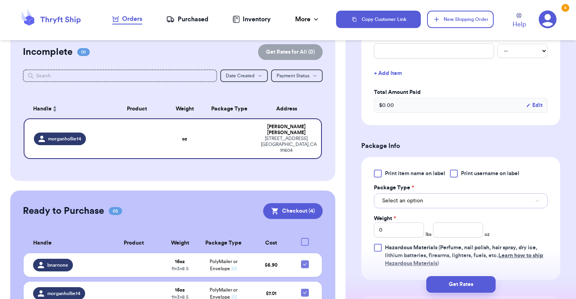
click at [402, 203] on span "Select an option" at bounding box center [402, 201] width 41 height 8
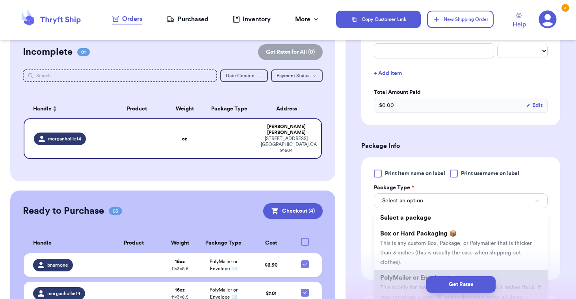
click at [397, 274] on span "PolyMailer or Envelope ✉️" at bounding box center [418, 277] width 76 height 6
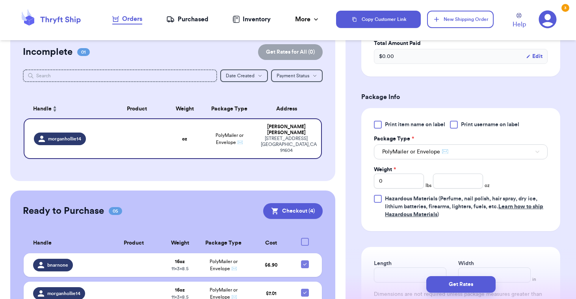
scroll to position [393, 0]
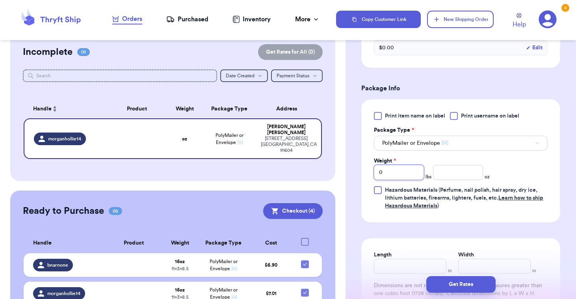
click at [407, 168] on input "0" at bounding box center [399, 172] width 50 height 15
click at [401, 212] on div "Print item name on label Print username on label Package Type * PolyMailer or E…" at bounding box center [460, 160] width 199 height 123
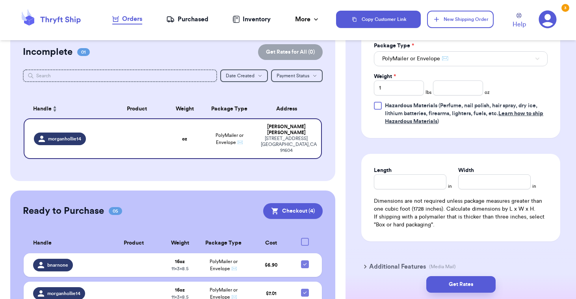
scroll to position [478, 0]
click at [398, 180] on input "Length" at bounding box center [410, 180] width 73 height 15
click at [482, 182] on input "Width *" at bounding box center [494, 180] width 73 height 15
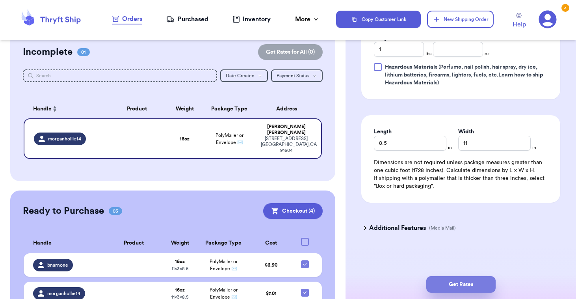
click at [448, 282] on button "Get Rates" at bounding box center [460, 284] width 69 height 17
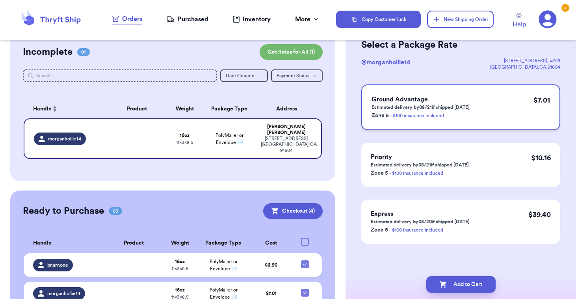
click at [499, 98] on div "Ground Advantage Estimated delivery by 08/21 if shipped today Zone 5 - $100 ins…" at bounding box center [460, 107] width 199 height 46
click at [446, 285] on icon "button" at bounding box center [443, 284] width 8 height 8
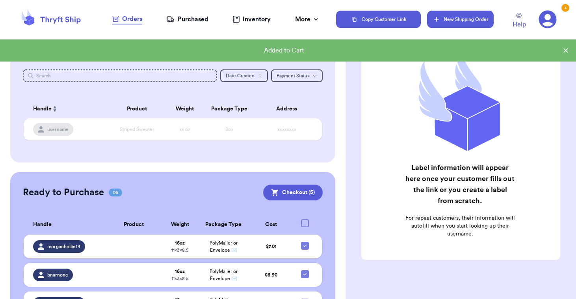
click at [446, 20] on button "New Shipping Order" at bounding box center [460, 19] width 66 height 17
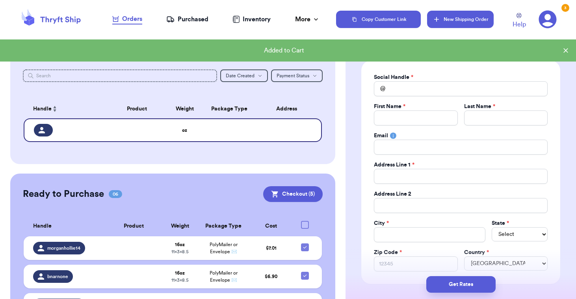
scroll to position [0, 0]
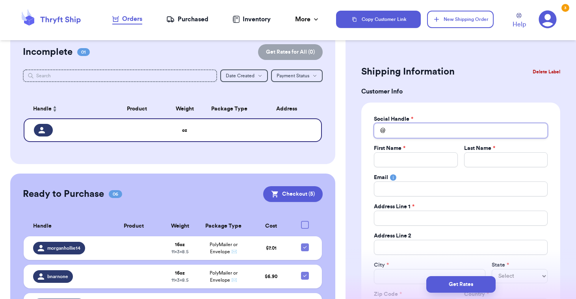
click at [404, 130] on input "Total Amount Paid" at bounding box center [461, 130] width 174 height 15
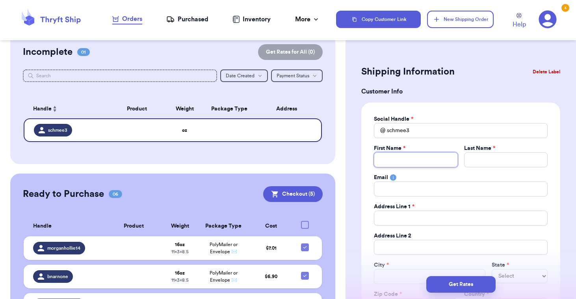
click at [394, 156] on input "Total Amount Paid" at bounding box center [416, 159] width 84 height 15
click at [470, 159] on input "Total Amount Paid" at bounding box center [506, 159] width 84 height 15
click at [416, 190] on input "Total Amount Paid" at bounding box center [461, 188] width 174 height 15
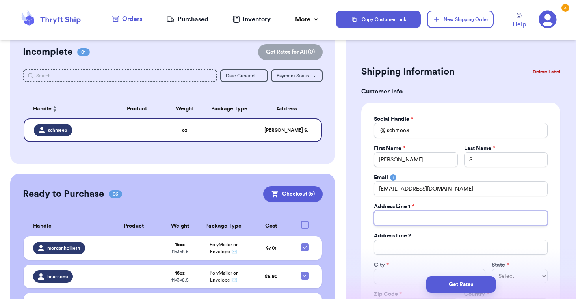
click at [404, 215] on input "Total Amount Paid" at bounding box center [461, 217] width 174 height 15
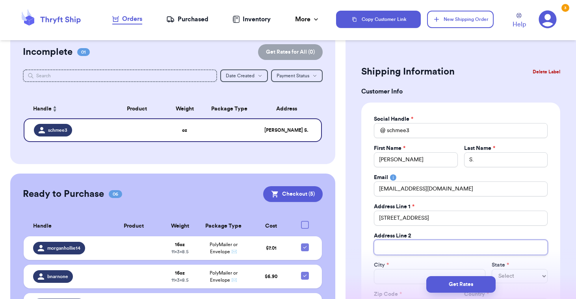
click at [389, 245] on input "Total Amount Paid" at bounding box center [461, 247] width 174 height 15
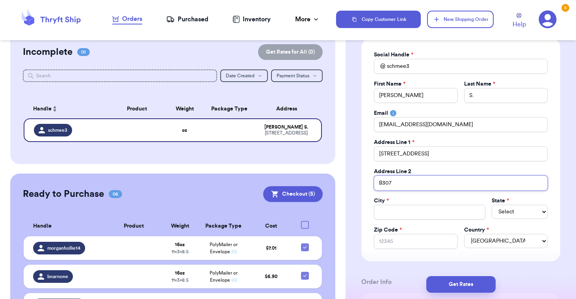
scroll to position [65, 0]
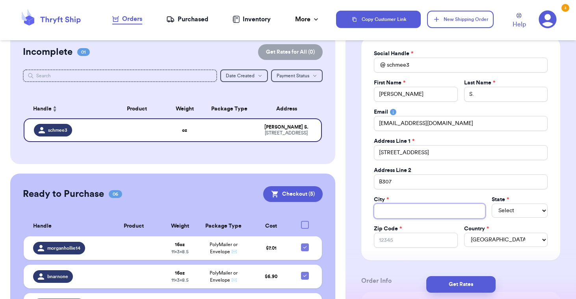
click at [391, 211] on input "Total Amount Paid" at bounding box center [430, 210] width 112 height 15
click at [492, 203] on select "Select AL AK AZ AR CA CO [GEOGRAPHIC_DATA] DE DC [GEOGRAPHIC_DATA] [GEOGRAPHIC_…" at bounding box center [520, 210] width 56 height 14
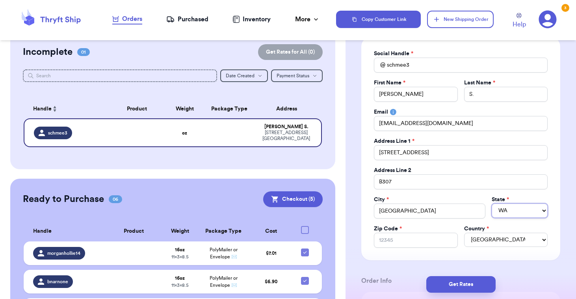
click option "WA" at bounding box center [0, 0] width 0 height 0
click at [404, 241] on input "Zip Code *" at bounding box center [416, 240] width 84 height 15
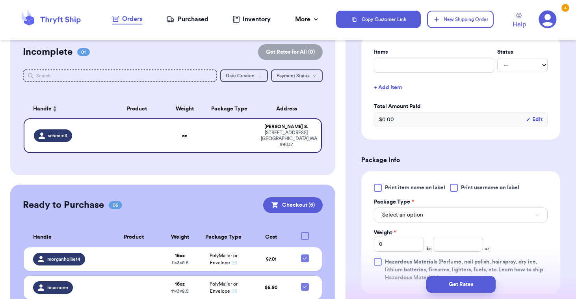
scroll to position [322, 0]
click at [454, 187] on div at bounding box center [454, 187] width 8 height 8
click at [0, 0] on input "Print username on label" at bounding box center [0, 0] width 0 height 0
click at [424, 214] on button "Select an option" at bounding box center [461, 213] width 174 height 15
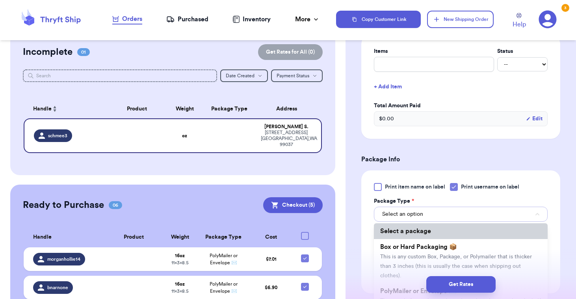
scroll to position [30, 0]
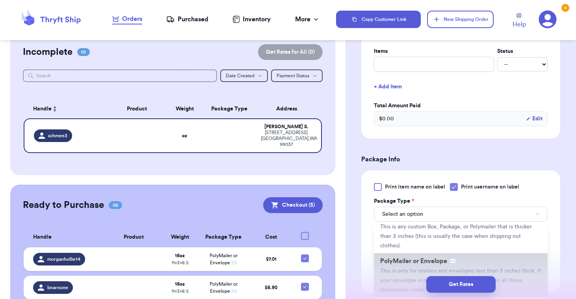
click at [406, 258] on span "PolyMailer or Envelope ✉️" at bounding box center [418, 261] width 76 height 6
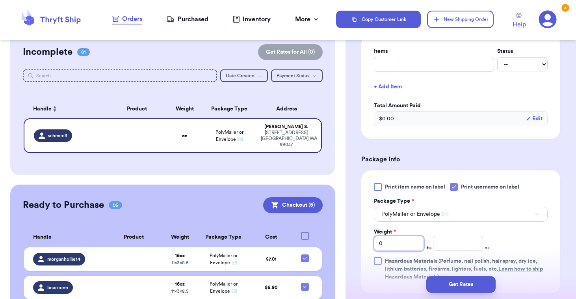
click at [396, 246] on input "0" at bounding box center [399, 243] width 50 height 15
click at [435, 225] on div "Print item name on label Print username on label Package Type * PolyMailer or E…" at bounding box center [461, 232] width 174 height 98
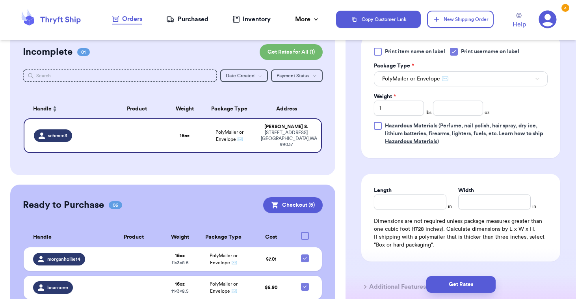
scroll to position [457, 0]
click at [413, 201] on input "Length" at bounding box center [410, 202] width 73 height 15
click at [508, 204] on input "Width *" at bounding box center [494, 202] width 73 height 15
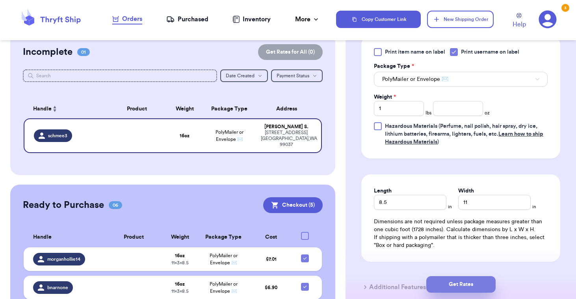
click at [452, 279] on button "Get Rates" at bounding box center [460, 284] width 69 height 17
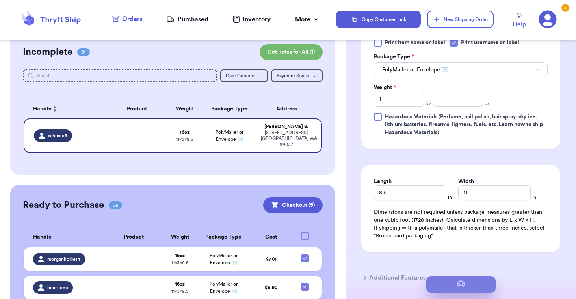
scroll to position [42, 0]
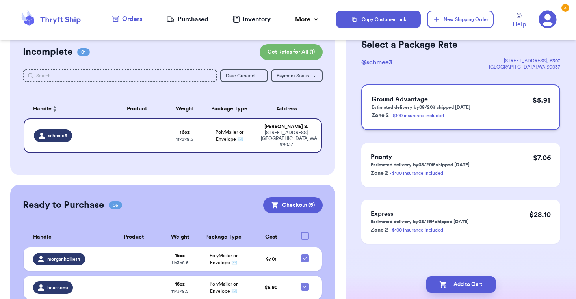
click at [497, 108] on div "Ground Advantage Estimated delivery by 08/20 if shipped today Zone 2 - $100 ins…" at bounding box center [460, 107] width 199 height 46
click at [447, 283] on button "Add to Cart" at bounding box center [460, 284] width 69 height 17
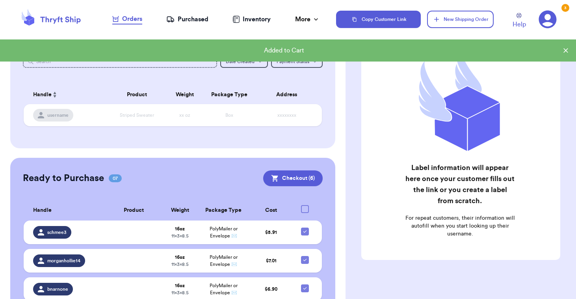
scroll to position [0, 0]
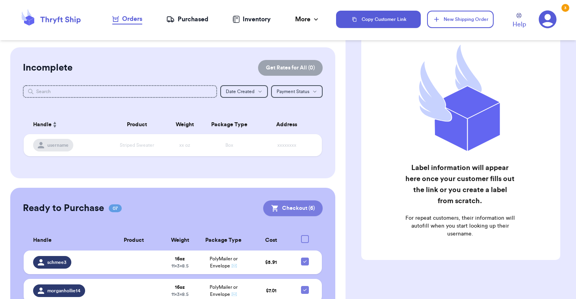
click at [301, 208] on button "Checkout ( 6 )" at bounding box center [293, 208] width 60 height 16
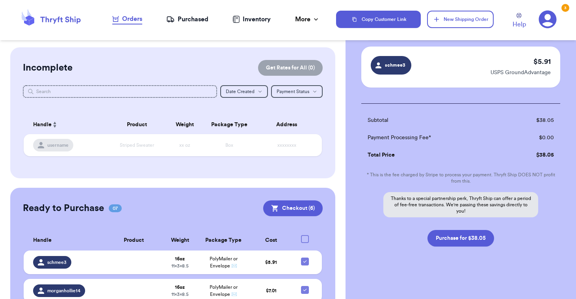
scroll to position [306, 0]
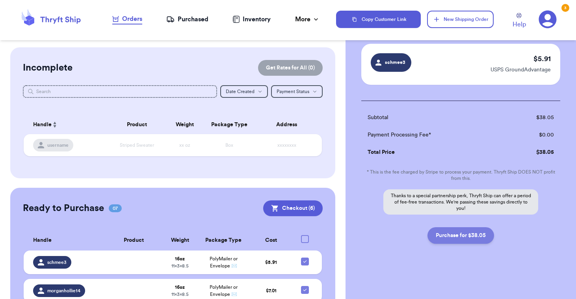
click at [445, 233] on button "Purchase for $38.05" at bounding box center [461, 235] width 67 height 17
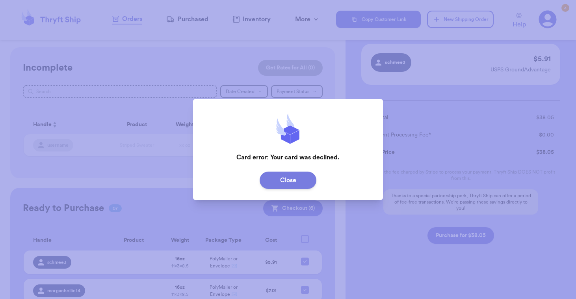
click at [300, 184] on button "Close" at bounding box center [288, 179] width 57 height 17
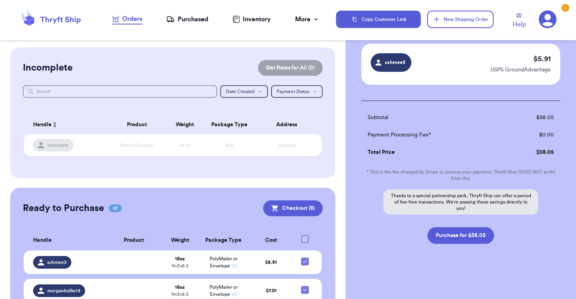
click at [547, 17] on icon at bounding box center [548, 19] width 18 height 18
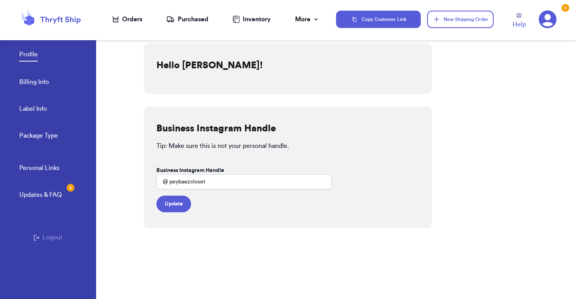
click at [39, 85] on link "Billing Info" at bounding box center [34, 82] width 30 height 11
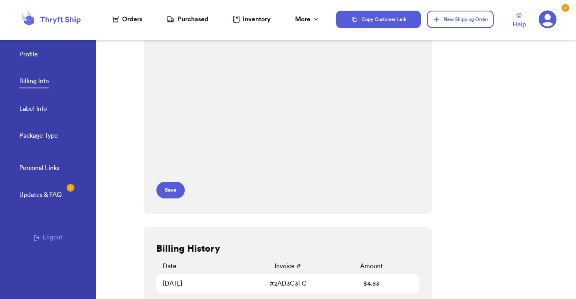
scroll to position [177, 0]
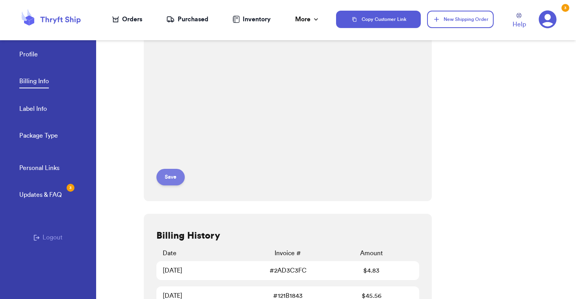
click at [173, 177] on button "Save" at bounding box center [170, 177] width 28 height 17
click at [127, 19] on div "Orders" at bounding box center [127, 19] width 30 height 9
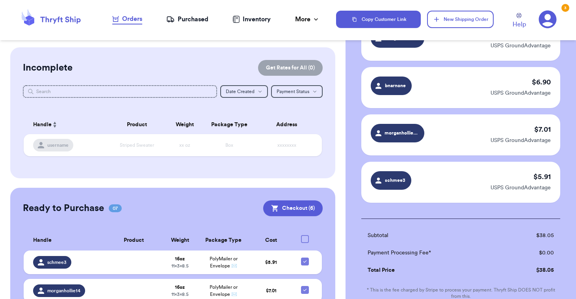
scroll to position [306, 0]
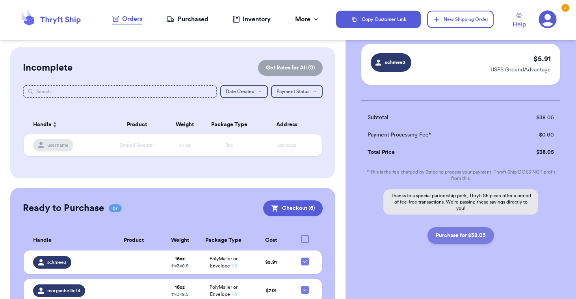
click at [445, 237] on button "Purchase for $38.05" at bounding box center [461, 235] width 67 height 17
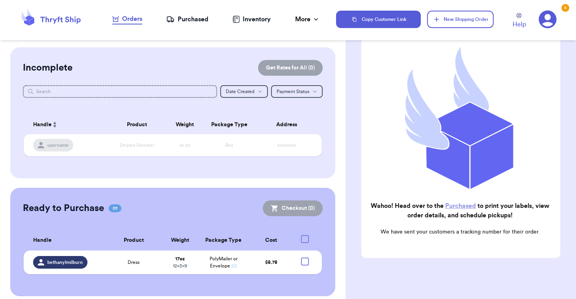
scroll to position [76, 0]
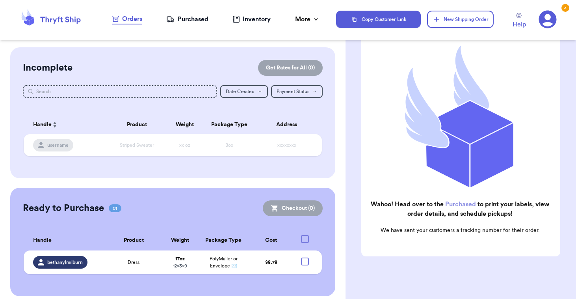
click at [458, 204] on link "Purchased" at bounding box center [460, 204] width 31 height 6
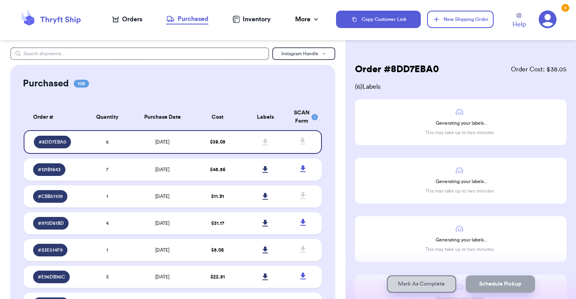
click at [459, 126] on div "Generating your labels... This may take up to two minutes" at bounding box center [461, 122] width 212 height 46
click at [372, 84] on span "( 6 ) Labels" at bounding box center [461, 86] width 212 height 9
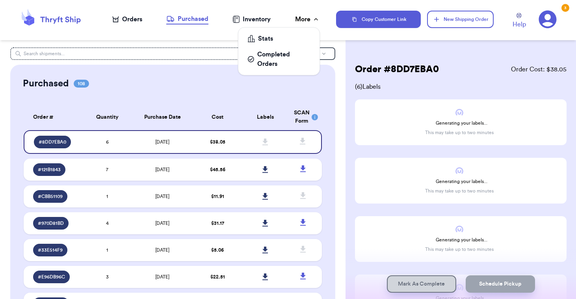
click at [306, 21] on div "More" at bounding box center [307, 19] width 25 height 9
click at [268, 63] on div "Completed Orders" at bounding box center [279, 59] width 62 height 19
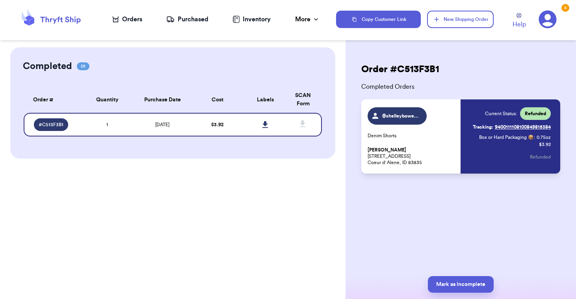
click at [184, 17] on div "Purchased" at bounding box center [187, 19] width 42 height 9
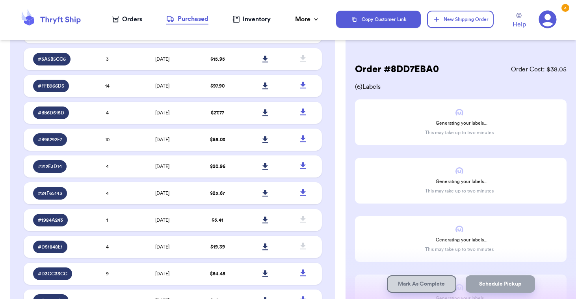
scroll to position [542, 0]
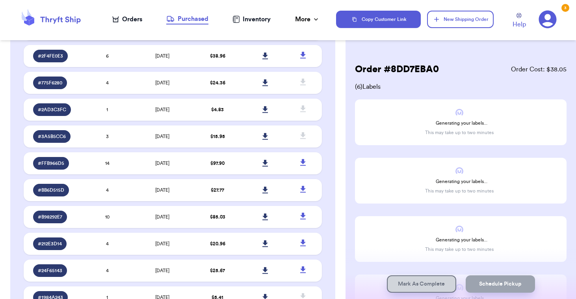
click at [45, 17] on icon at bounding box center [60, 20] width 40 height 7
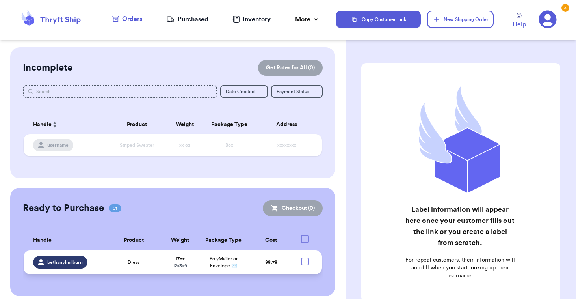
click at [214, 260] on span "PolyMailer or Envelope ✉️" at bounding box center [224, 262] width 28 height 12
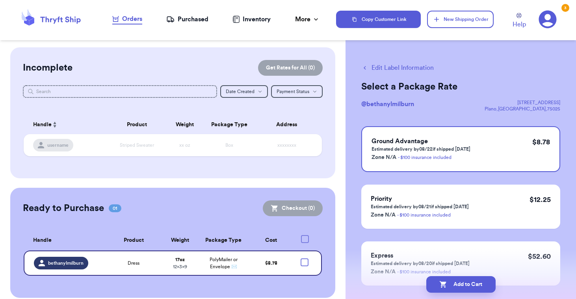
click at [392, 69] on button "Edit Label Information" at bounding box center [397, 67] width 73 height 9
checkbox input "true"
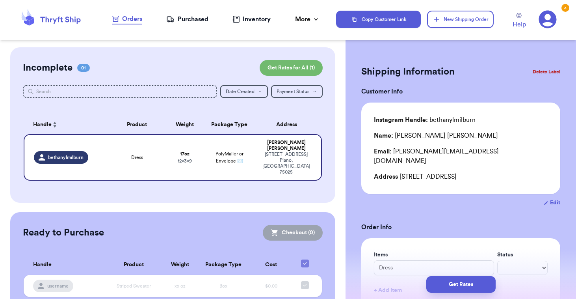
click at [545, 72] on button "Delete Label" at bounding box center [547, 71] width 34 height 17
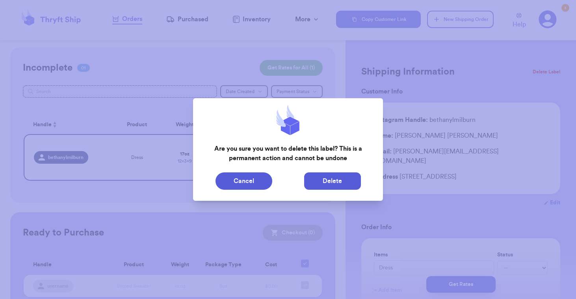
click at [339, 181] on button "Delete" at bounding box center [332, 180] width 57 height 17
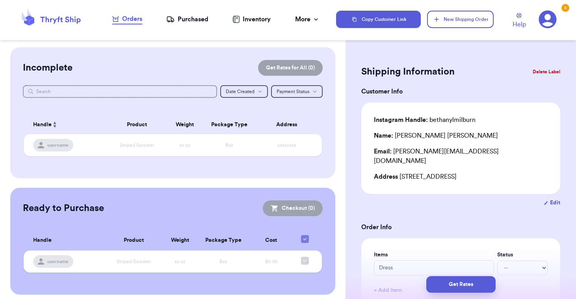
click at [180, 17] on div "Purchased" at bounding box center [187, 19] width 42 height 9
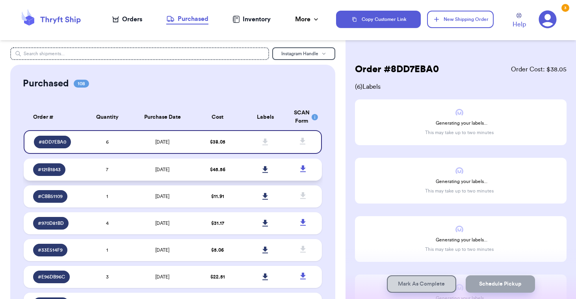
click at [238, 168] on td "$ 45.56" at bounding box center [218, 169] width 48 height 22
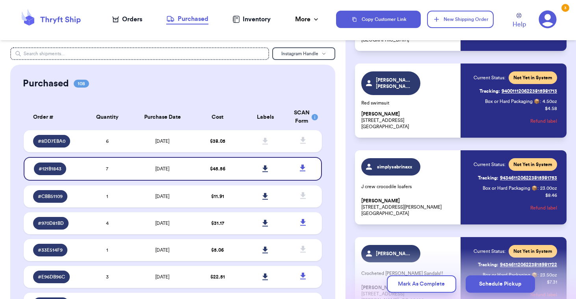
scroll to position [458, 0]
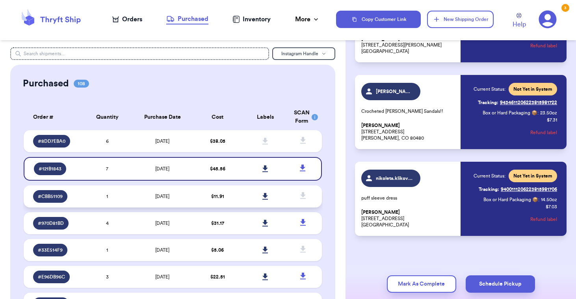
click at [166, 199] on td "[DATE]" at bounding box center [162, 196] width 63 height 22
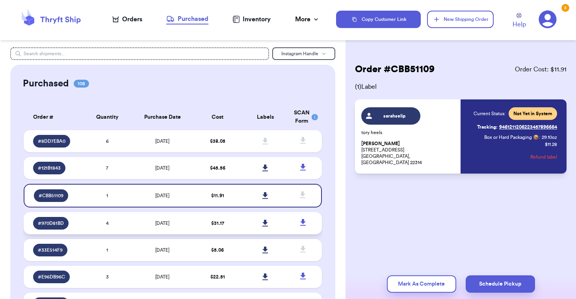
click at [192, 228] on td "[DATE]" at bounding box center [162, 223] width 63 height 22
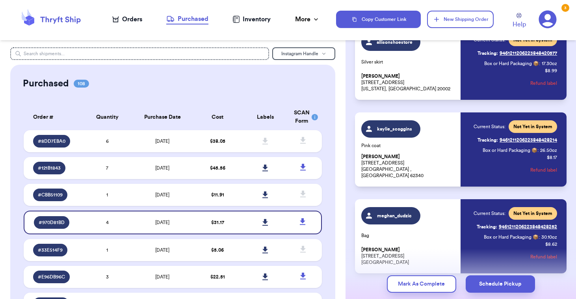
scroll to position [198, 0]
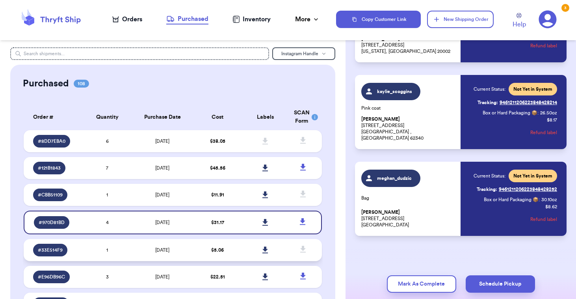
click at [186, 252] on td "[DATE]" at bounding box center [162, 250] width 63 height 22
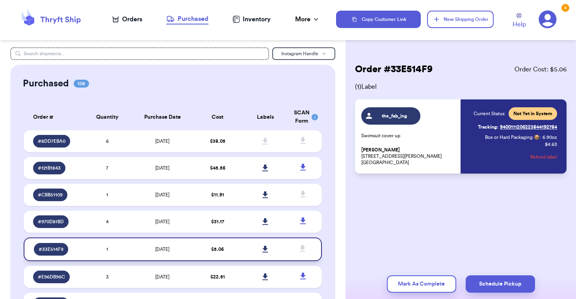
scroll to position [0, 0]
click at [198, 280] on td "$ 22.51" at bounding box center [218, 277] width 48 height 22
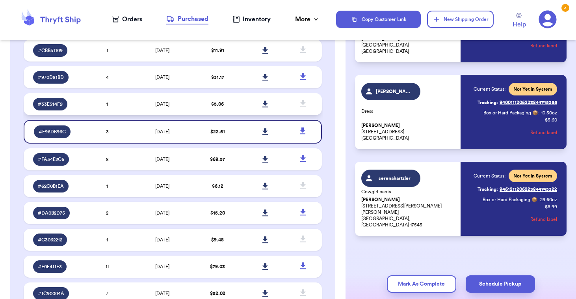
scroll to position [149, 0]
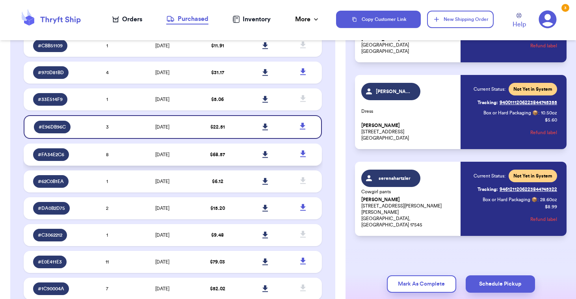
click at [202, 158] on td "$ 68.57" at bounding box center [218, 154] width 48 height 22
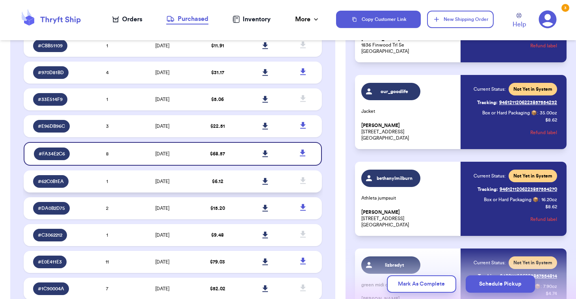
click at [175, 189] on td "[DATE]" at bounding box center [162, 181] width 63 height 22
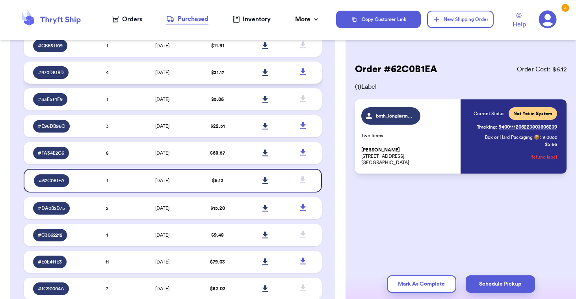
scroll to position [0, 0]
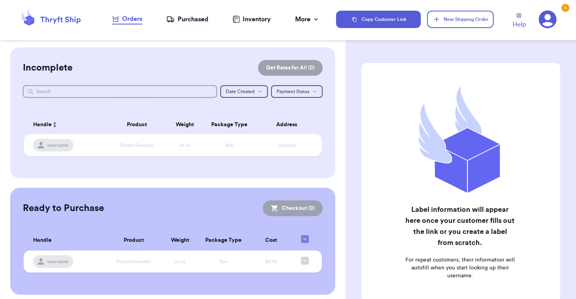
click at [183, 20] on div "Purchased" at bounding box center [187, 19] width 42 height 9
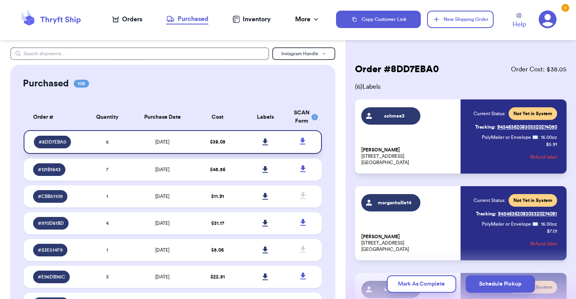
click at [266, 142] on icon at bounding box center [265, 141] width 6 height 7
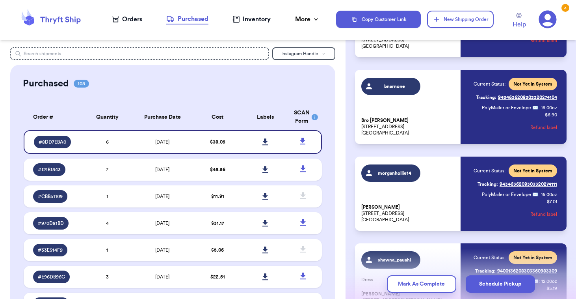
scroll to position [203, 0]
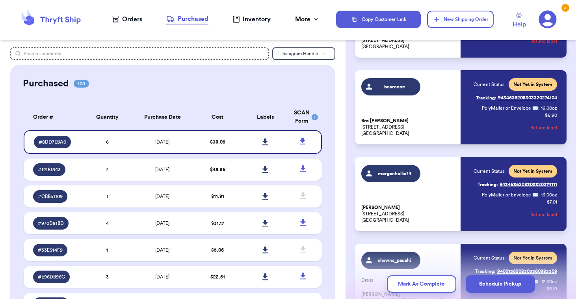
click at [506, 98] on link "Tracking: 9434636208303320274104" at bounding box center [516, 97] width 81 height 13
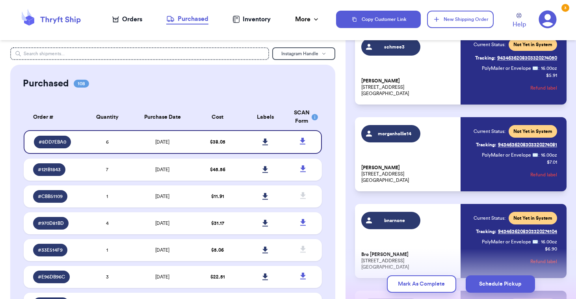
scroll to position [0, 0]
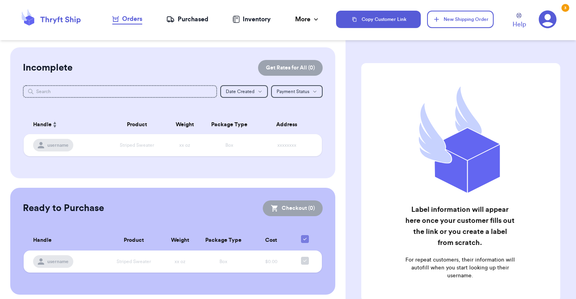
click at [182, 19] on div "Purchased" at bounding box center [187, 19] width 42 height 9
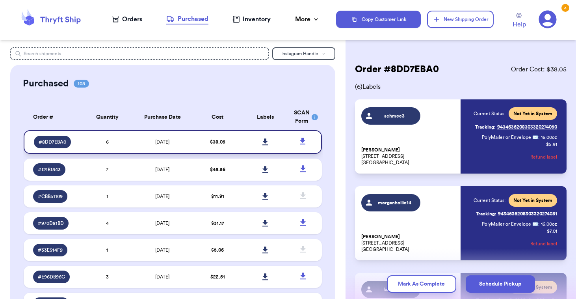
click at [128, 141] on td "6" at bounding box center [108, 142] width 48 height 24
click at [565, 7] on div "3" at bounding box center [566, 8] width 8 height 8
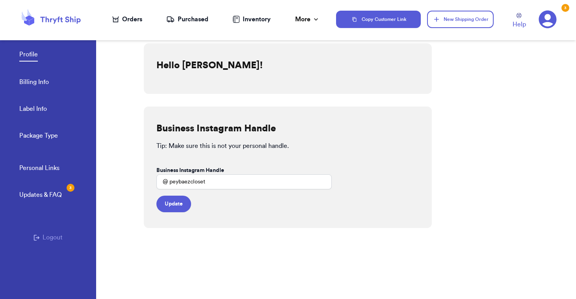
click at [543, 18] on icon at bounding box center [548, 20] width 18 height 18
click at [306, 20] on div "More" at bounding box center [307, 19] width 25 height 9
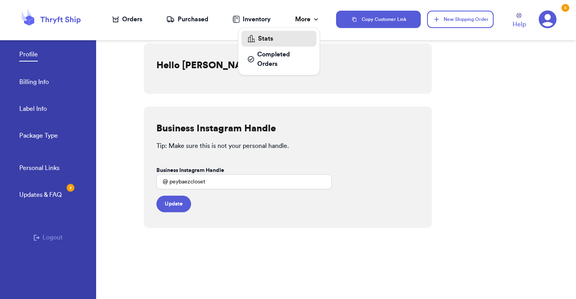
click at [279, 35] on div "Stats" at bounding box center [279, 38] width 62 height 9
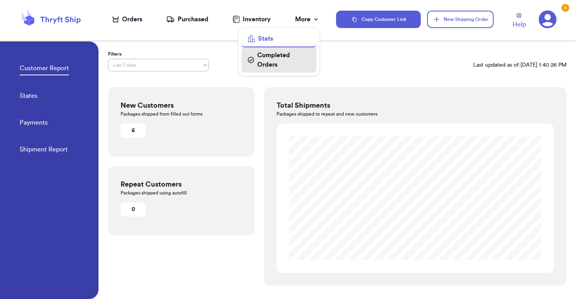
click at [275, 58] on div "Completed Orders" at bounding box center [279, 59] width 62 height 19
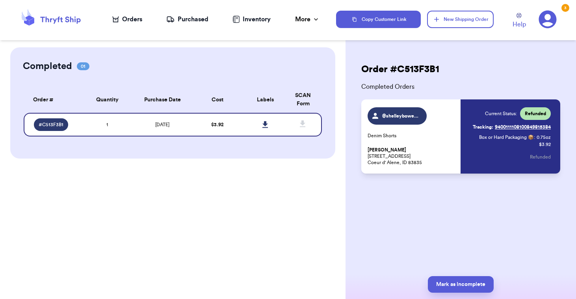
click at [172, 17] on icon at bounding box center [170, 19] width 8 height 8
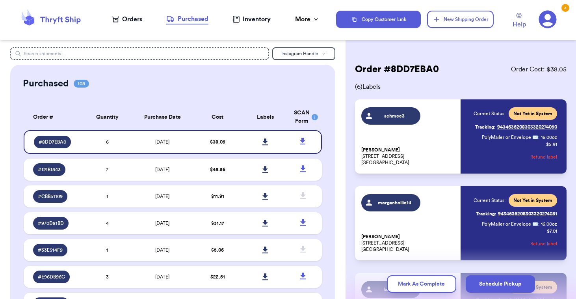
click at [542, 157] on button "Refund label" at bounding box center [543, 156] width 27 height 17
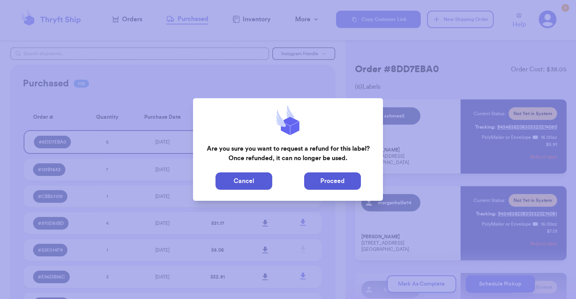
click at [344, 180] on button "Proceed" at bounding box center [332, 180] width 57 height 17
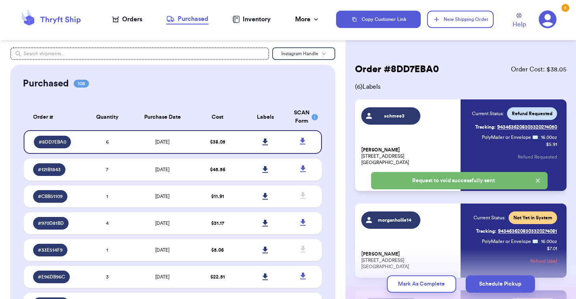
scroll to position [55, 0]
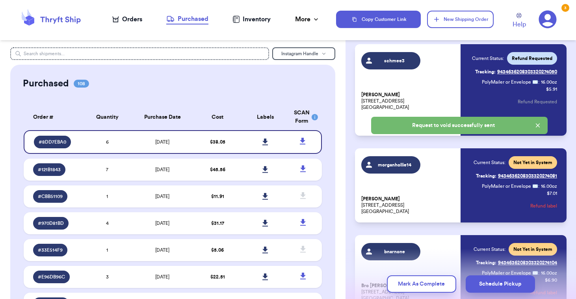
click at [541, 203] on button "Refund label" at bounding box center [543, 205] width 27 height 17
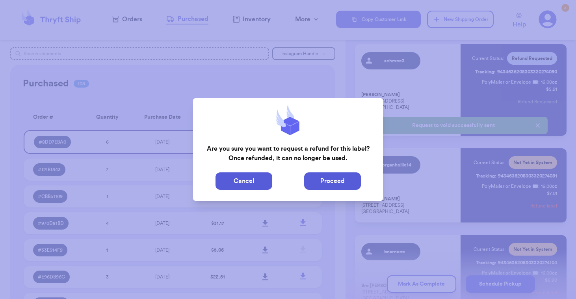
click at [324, 180] on button "Proceed" at bounding box center [332, 180] width 57 height 17
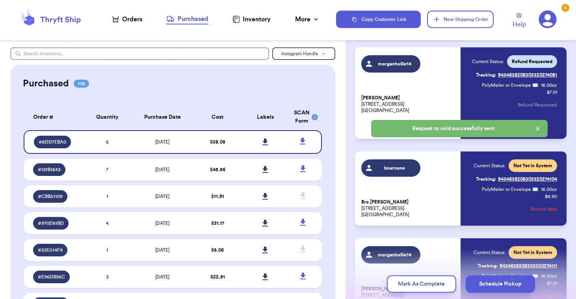
scroll to position [156, 0]
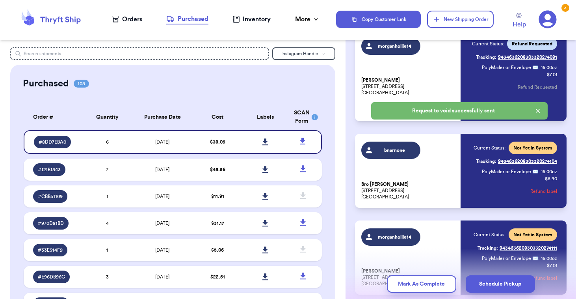
click at [538, 207] on div "bnarnone Bro Arnone 21900 E Country Vista Drive Apt H106 Liberty Lake, WA 99109…" at bounding box center [461, 171] width 212 height 74
click at [538, 189] on button "Refund label" at bounding box center [543, 190] width 27 height 17
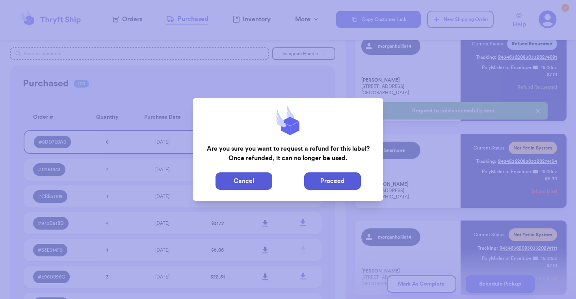
click at [331, 184] on button "Proceed" at bounding box center [332, 180] width 57 height 17
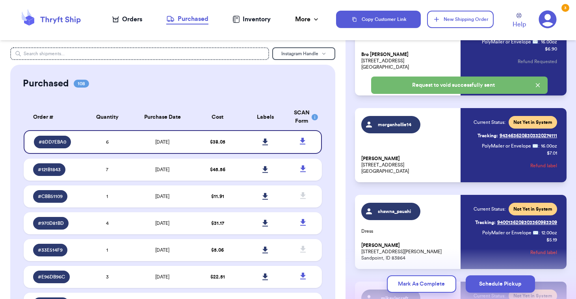
scroll to position [269, 0]
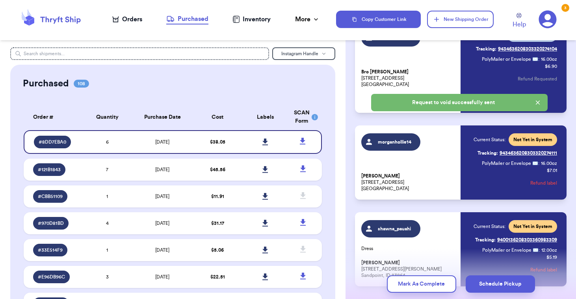
click at [542, 174] on button "Refund label" at bounding box center [543, 182] width 27 height 17
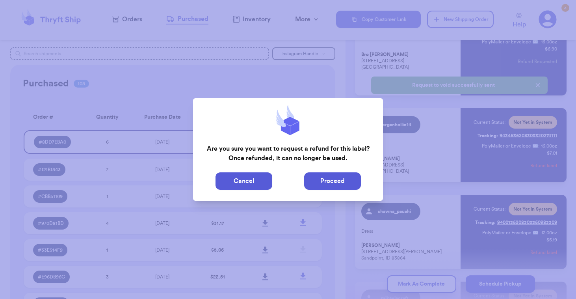
click at [336, 184] on button "Proceed" at bounding box center [332, 180] width 57 height 17
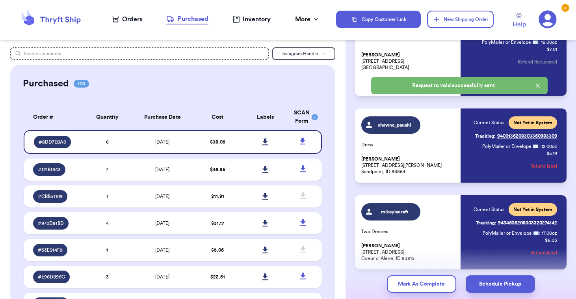
scroll to position [382, 0]
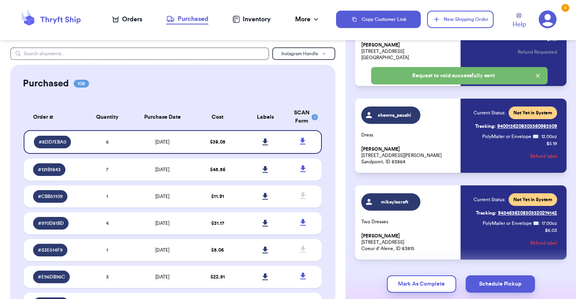
click at [538, 155] on button "Refund label" at bounding box center [543, 155] width 27 height 17
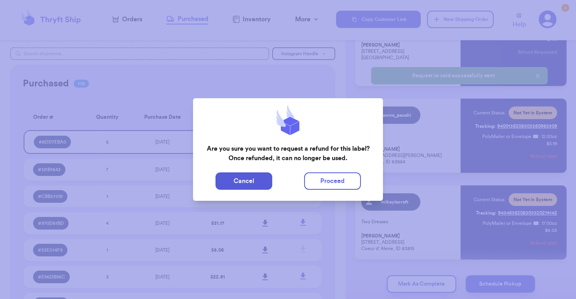
scroll to position [365, 0]
click at [329, 179] on button "Proceed" at bounding box center [332, 180] width 57 height 17
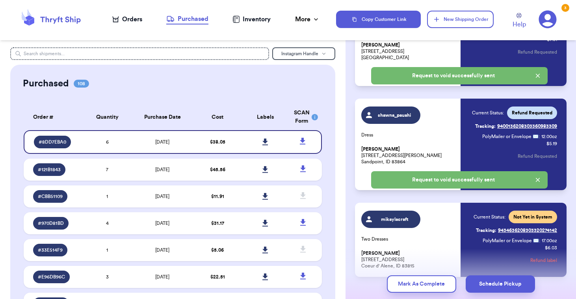
scroll to position [406, 0]
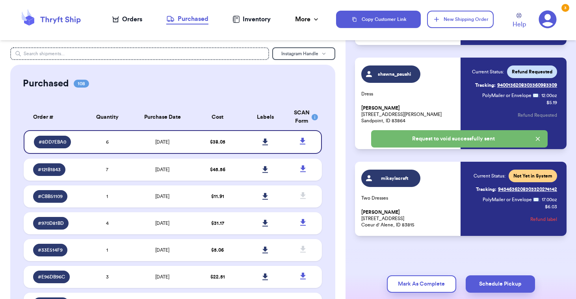
click at [541, 216] on button "Refund label" at bounding box center [543, 218] width 27 height 17
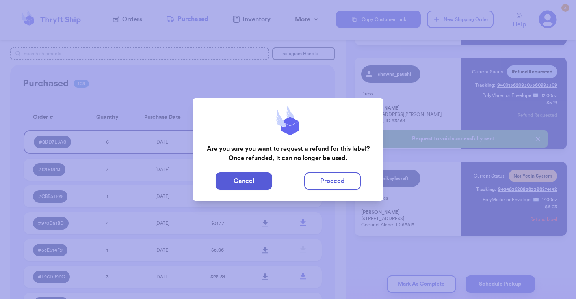
scroll to position [389, 0]
click at [344, 177] on button "Proceed" at bounding box center [332, 180] width 57 height 17
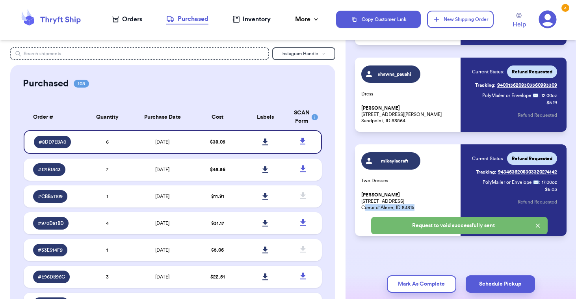
drag, startPoint x: 420, startPoint y: 225, endPoint x: 365, endPoint y: 209, distance: 57.5
click at [365, 209] on p "Mikayla Craft 3213 W Pascal Drive Coeur d' Alene, ID 83815" at bounding box center [408, 201] width 95 height 19
drag, startPoint x: 361, startPoint y: 201, endPoint x: 416, endPoint y: 207, distance: 55.6
click at [416, 207] on div "mikaylacraft Two Dresses Mikayla Craft 3213 W Pascal Drive Coeur d' Alene, ID 8…" at bounding box center [461, 189] width 212 height 91
copy p "3213 W Pascal Drive Coeur d' Alene, ID 83815"
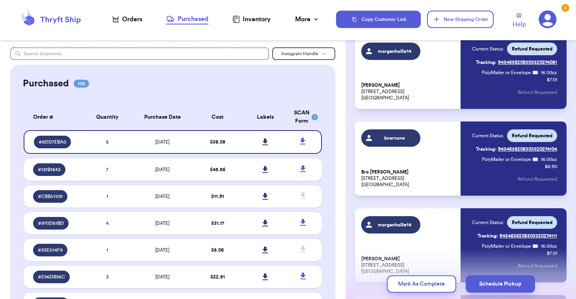
scroll to position [150, 0]
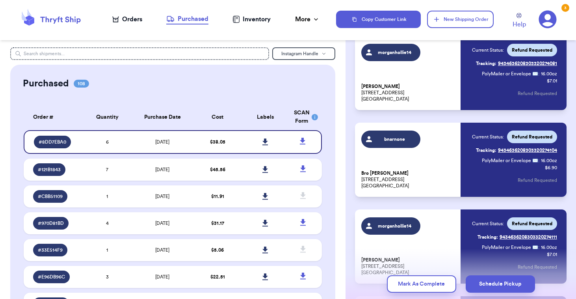
drag, startPoint x: 415, startPoint y: 188, endPoint x: 360, endPoint y: 179, distance: 55.5
click at [360, 179] on div "bnarnone Bro Arnone 21900 E Country Vista Drive Apt H106 Liberty Lake, WA 99109…" at bounding box center [461, 160] width 212 height 74
copy p "21900 E Country Vista Drive Apt H106 Liberty Lake, WA 99109"
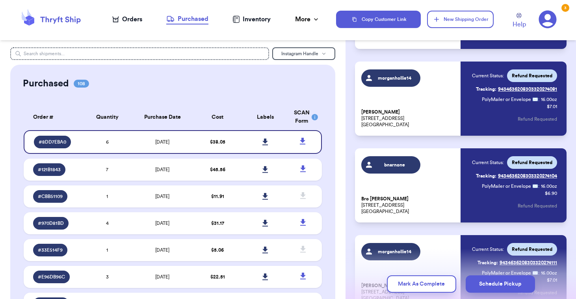
scroll to position [0, 0]
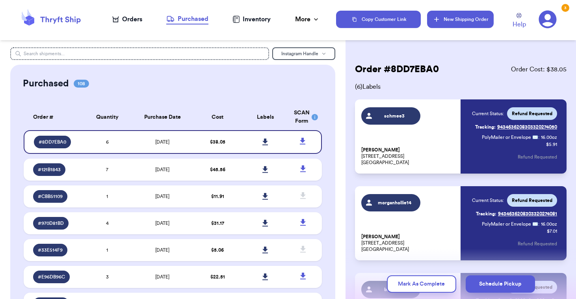
click at [458, 19] on button "New Shipping Order" at bounding box center [460, 19] width 66 height 17
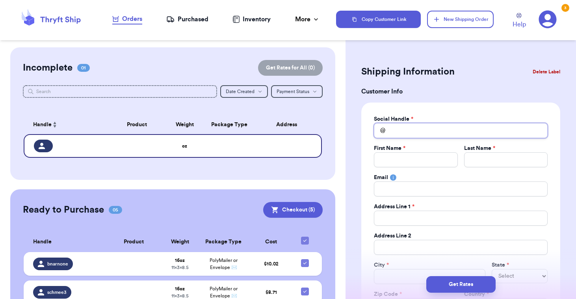
click at [413, 130] on input "Total Amount Paid" at bounding box center [461, 130] width 174 height 15
type input "s"
type input "sh"
type input "sha"
type input "shaw"
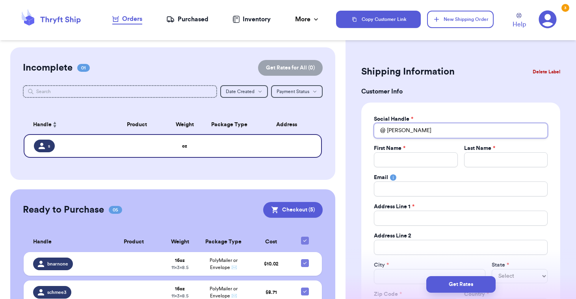
type input "shawn"
type input "[PERSON_NAME]"
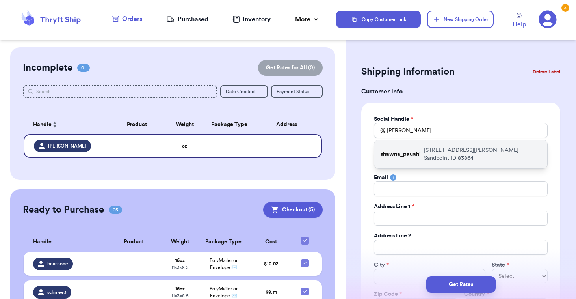
click at [415, 150] on p "shawna_pauahi" at bounding box center [401, 154] width 40 height 8
type input "shawna_pauahi"
type input "[PERSON_NAME]"
type input "Pauahi"
type input "[EMAIL_ADDRESS][DOMAIN_NAME]"
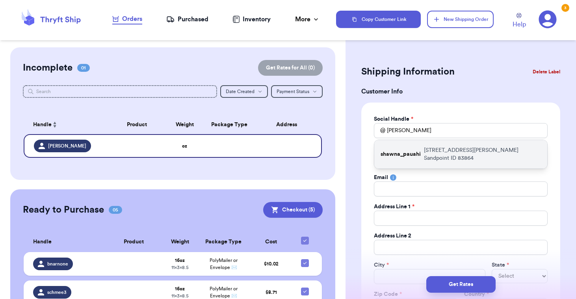
type input "[STREET_ADDRESS][PERSON_NAME]"
type input "Sandpoint"
select select "ID"
type input "83864"
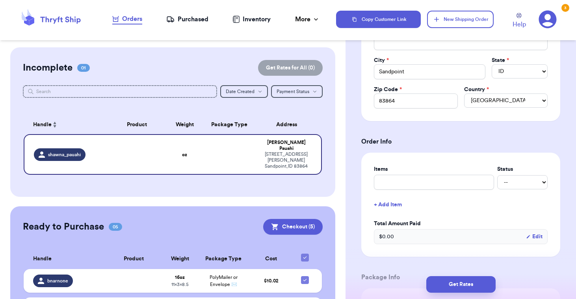
scroll to position [343, 0]
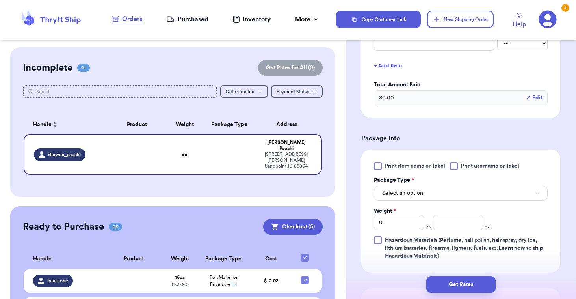
click at [458, 167] on div at bounding box center [454, 166] width 8 height 8
click at [0, 0] on input "Print username on label" at bounding box center [0, 0] width 0 height 0
click at [386, 166] on span "Print item name on label" at bounding box center [415, 166] width 60 height 8
click at [0, 0] on input "Print item name on label" at bounding box center [0, 0] width 0 height 0
click at [394, 201] on div "Print item name on label Print username on label Package Type * Select an optio…" at bounding box center [461, 211] width 174 height 98
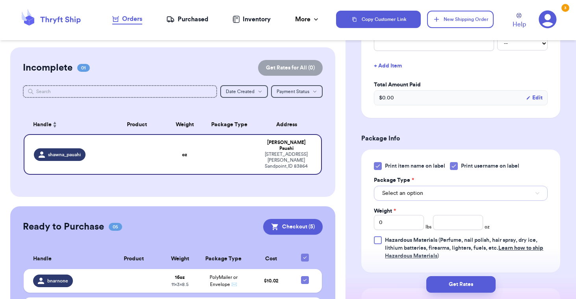
click at [396, 195] on span "Select an option" at bounding box center [402, 193] width 41 height 8
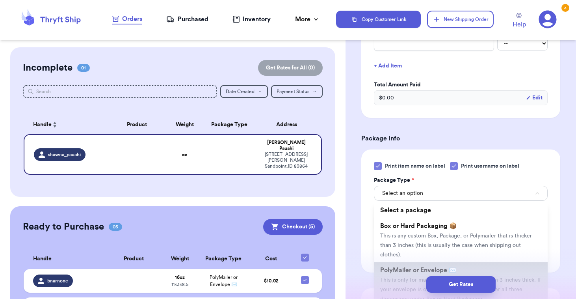
click at [392, 267] on span "PolyMailer or Envelope ✉️" at bounding box center [418, 270] width 76 height 6
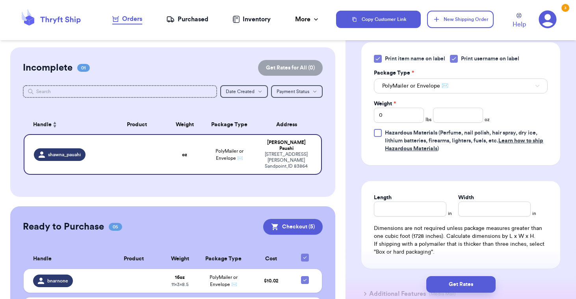
scroll to position [453, 0]
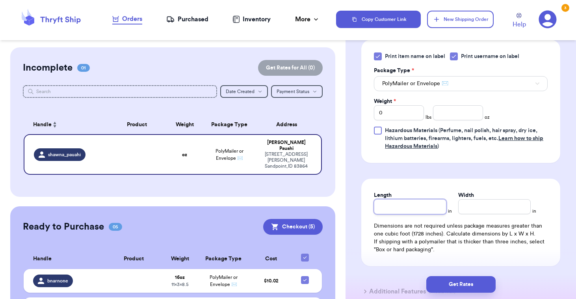
click at [429, 201] on input "Length" at bounding box center [410, 206] width 73 height 15
type input "8"
type input "8.5"
click at [491, 209] on input "Width *" at bounding box center [494, 206] width 73 height 15
type input "1"
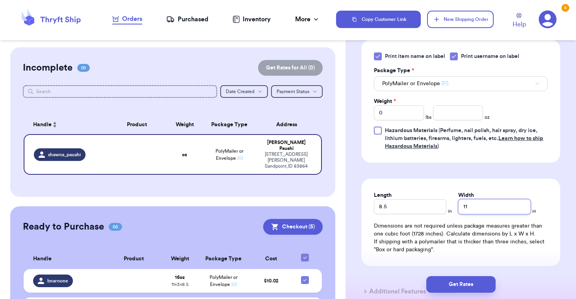
type input "11"
click at [401, 110] on input "0" at bounding box center [399, 112] width 50 height 15
type input "1"
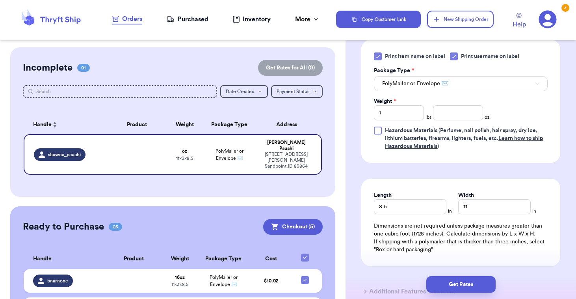
click at [493, 110] on div "Print item name on label Print username on label Package Type * PolyMailer or E…" at bounding box center [461, 101] width 174 height 98
click at [384, 116] on input "1" at bounding box center [399, 112] width 50 height 15
click at [441, 115] on input "number" at bounding box center [458, 112] width 50 height 15
type input "8"
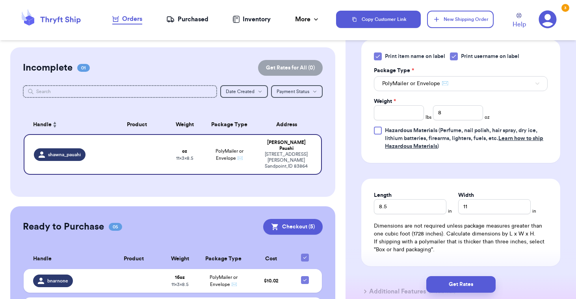
click at [509, 118] on div "Print item name on label Print username on label Package Type * PolyMailer or E…" at bounding box center [461, 101] width 174 height 98
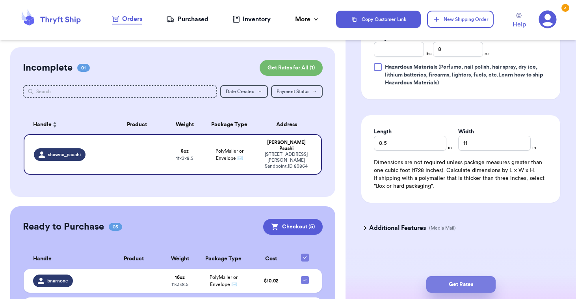
click at [456, 290] on button "Get Rates" at bounding box center [460, 284] width 69 height 17
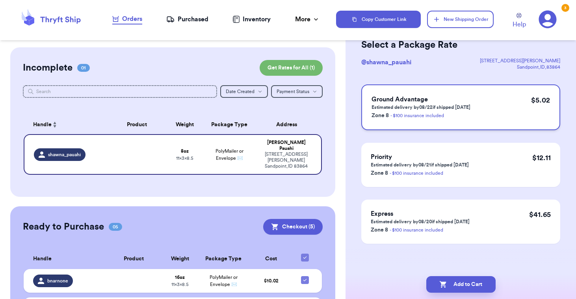
click at [485, 113] on div "Ground Advantage Estimated delivery by 08/22 if shipped today Zone 8 - $100 ins…" at bounding box center [460, 107] width 199 height 46
click at [453, 284] on button "Add to Cart" at bounding box center [460, 284] width 69 height 17
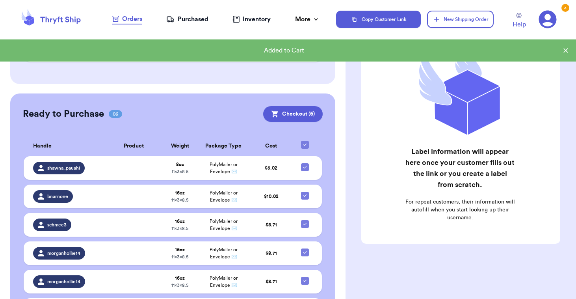
scroll to position [96, 0]
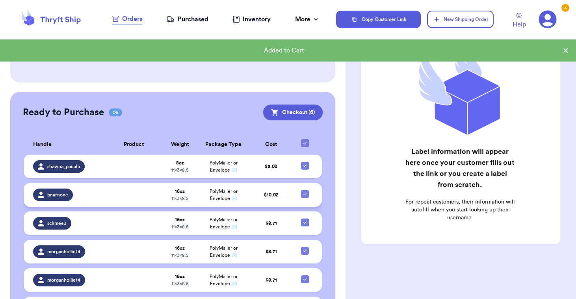
click at [262, 194] on td "$ 10.02" at bounding box center [270, 195] width 43 height 24
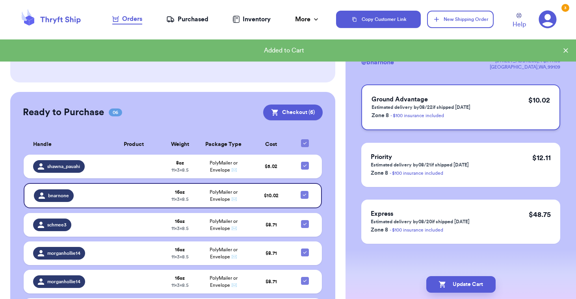
scroll to position [0, 0]
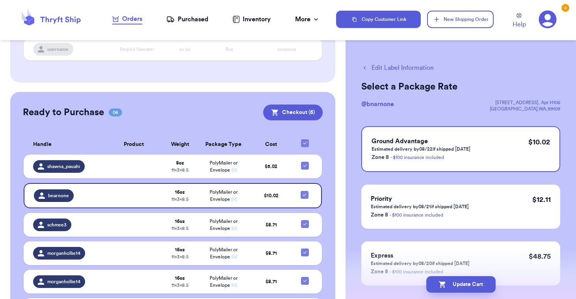
click at [400, 63] on div "Edit Label Information Select a Package Rate @ bnarnone 21900 E Country Vista D…" at bounding box center [461, 193] width 231 height 293
click at [400, 69] on button "Edit Label Information" at bounding box center [397, 67] width 73 height 9
checkbox input "false"
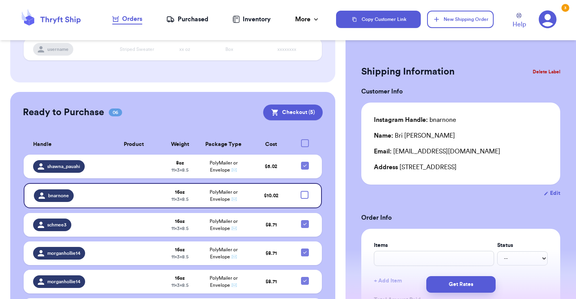
checkbox input "true"
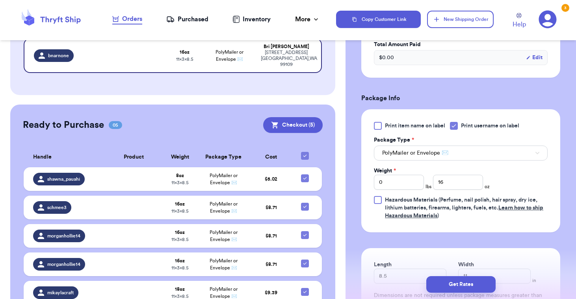
scroll to position [272, 0]
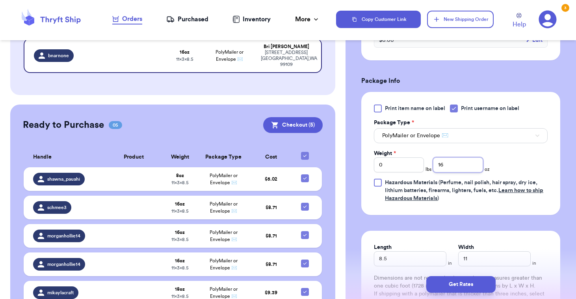
click at [453, 172] on input "16" at bounding box center [458, 164] width 50 height 15
type input "8"
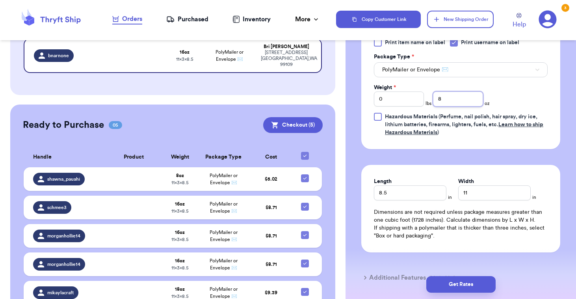
scroll to position [354, 0]
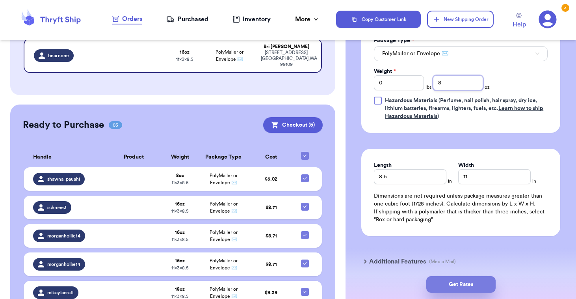
type input "8"
click at [458, 282] on button "Get Rates" at bounding box center [460, 284] width 69 height 17
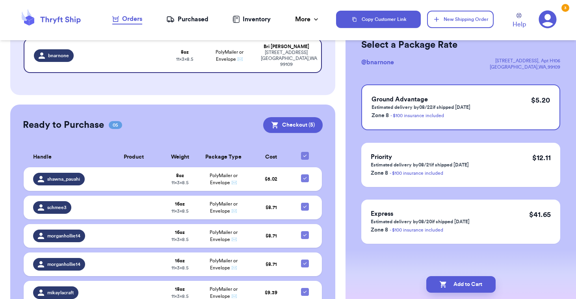
scroll to position [42, 0]
click at [493, 103] on div "Ground Advantage Estimated delivery by 08/22 if shipped today Zone 8 - $100 ins…" at bounding box center [460, 107] width 199 height 46
click at [456, 276] on button "Add to Cart" at bounding box center [460, 284] width 69 height 17
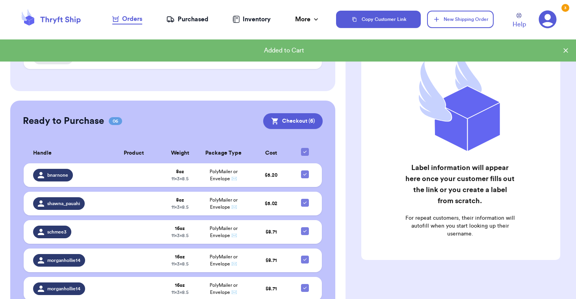
scroll to position [0, 0]
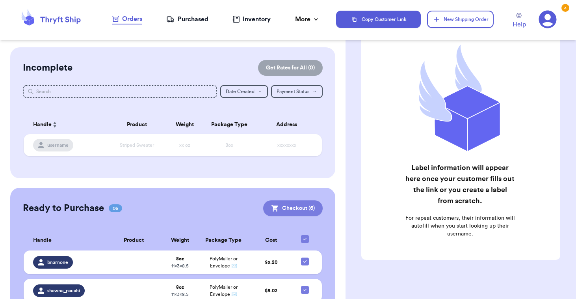
click at [290, 206] on button "Checkout ( 6 )" at bounding box center [293, 208] width 60 height 16
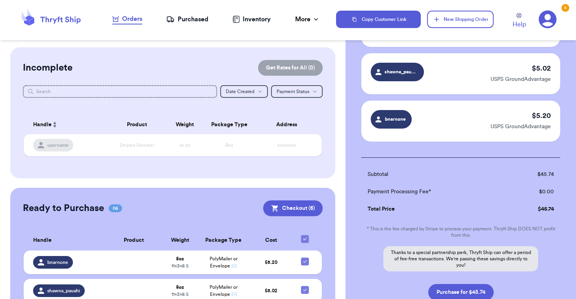
scroll to position [290, 0]
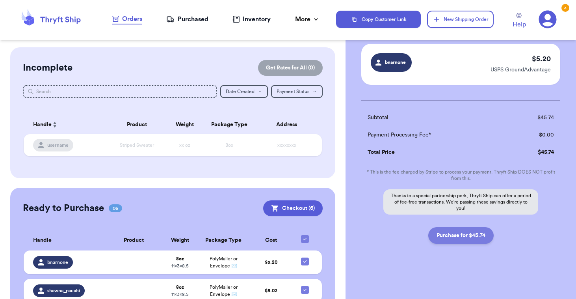
click at [457, 238] on button "Purchase for $45.74" at bounding box center [460, 235] width 65 height 17
checkbox input "false"
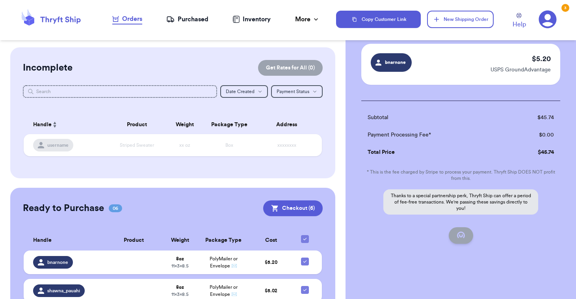
checkbox input "false"
checkbox input "true"
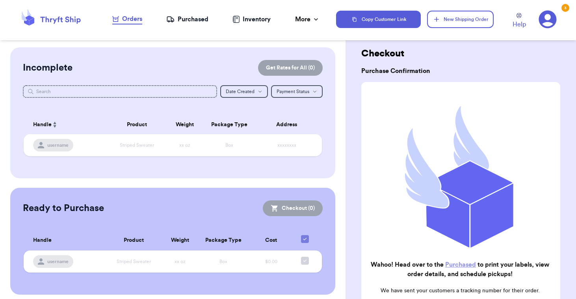
scroll to position [0, 0]
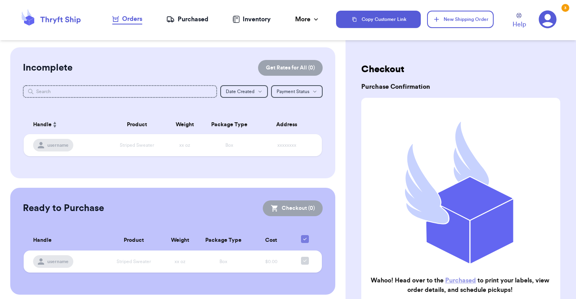
click at [450, 280] on link "Purchased" at bounding box center [460, 280] width 31 height 6
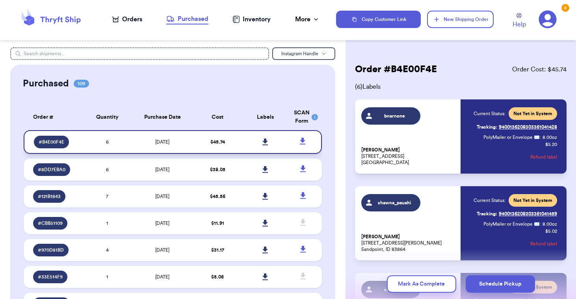
click at [267, 141] on icon at bounding box center [265, 141] width 6 height 7
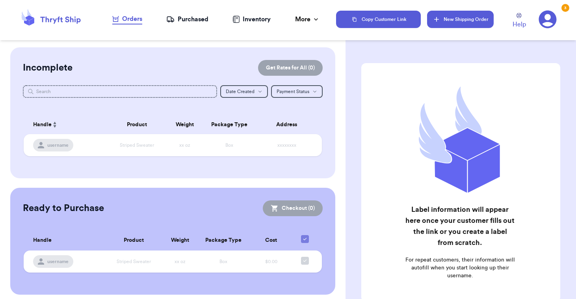
click at [458, 19] on button "New Shipping Order" at bounding box center [460, 19] width 66 height 17
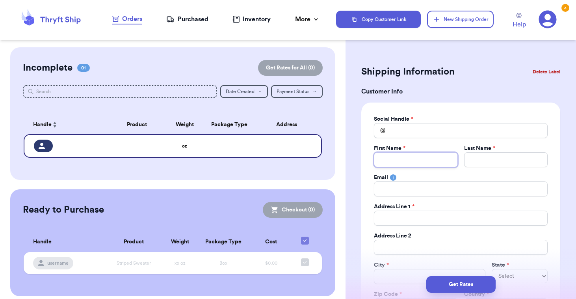
click at [394, 161] on input "Total Amount Paid" at bounding box center [416, 159] width 84 height 15
type input "M"
type input "Mi"
type input "Mik"
type input "[PERSON_NAME]"
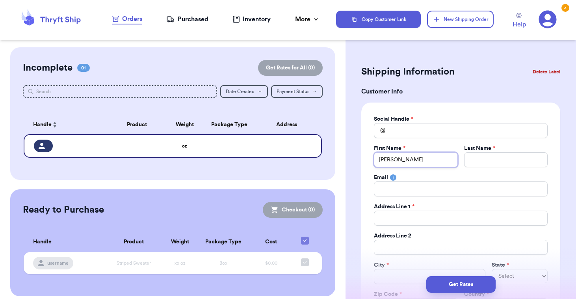
type input "Mikay"
type input "Mikayl"
type input "[PERSON_NAME]"
click at [494, 155] on input "Total Amount Paid" at bounding box center [506, 159] width 84 height 15
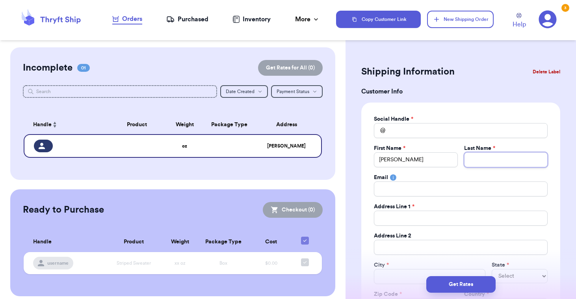
type input "C"
type input "Cr"
type input "Cra"
type input "Craf"
type input "Craft"
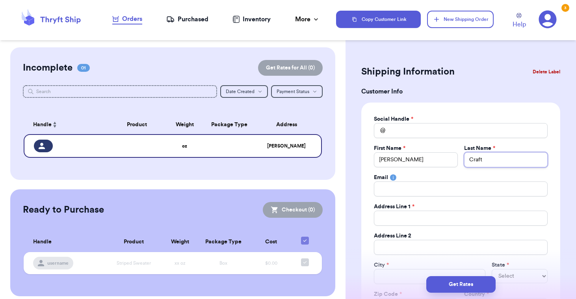
type input "Craft"
click at [464, 185] on input "Total Amount Paid" at bounding box center [461, 188] width 174 height 15
type input "p"
type input "pe"
type input "pey"
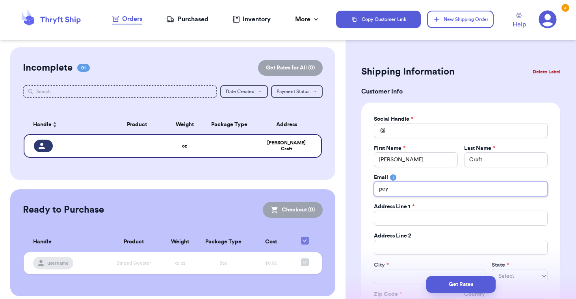
type input "peyt"
type input "peyto"
type input "peyton"
type input "[EMAIL_ADDRESS][DOMAIN_NAME]"
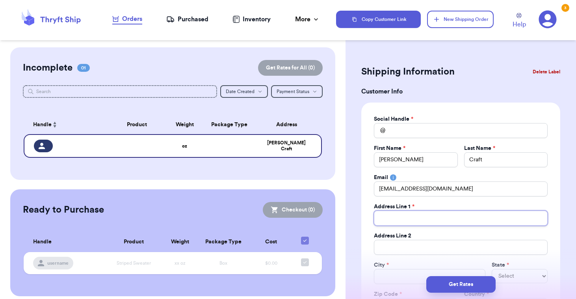
click at [396, 217] on input "Total Amount Paid" at bounding box center [461, 217] width 174 height 15
paste input "[STREET_ADDRESS]"
type input "[STREET_ADDRESS]"
drag, startPoint x: 430, startPoint y: 217, endPoint x: 522, endPoint y: 217, distance: 91.4
click at [522, 217] on input "[STREET_ADDRESS]" at bounding box center [461, 217] width 174 height 15
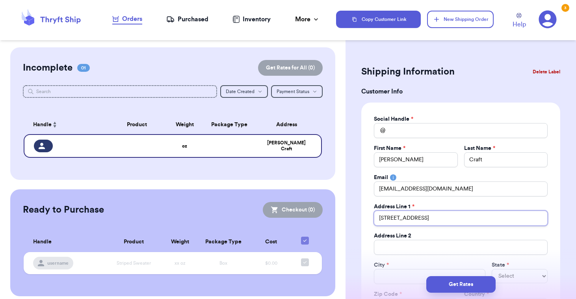
type input "[STREET_ADDRESS]"
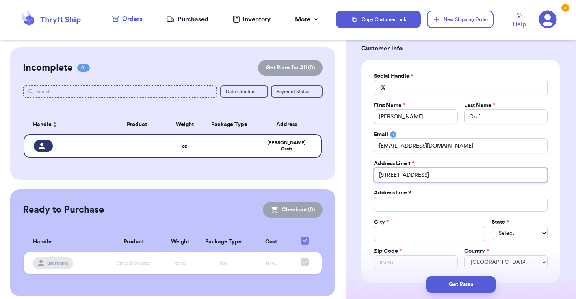
type input "[STREET_ADDRESS]"
click at [397, 234] on input "Total Amount Paid" at bounding box center [430, 233] width 112 height 15
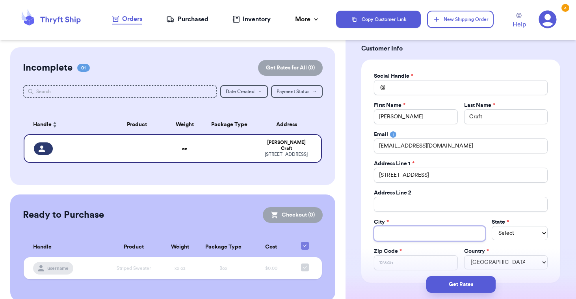
paste input "Coeur d' Alene, ID 83815"
type input "Coeur d' Alene, ID 83815"
drag, startPoint x: 417, startPoint y: 233, endPoint x: 474, endPoint y: 232, distance: 57.9
click at [474, 232] on input "Coeur d' Alene, ID 83815" at bounding box center [430, 233] width 112 height 15
type input "Coeur d' Alene"
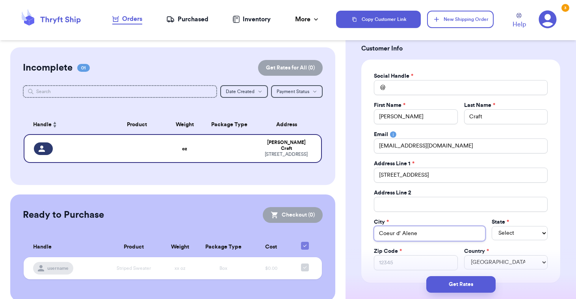
type input "Coeur d' Alene"
click at [492, 226] on select "Select AL AK AZ AR CA CO [GEOGRAPHIC_DATA] DE DC [GEOGRAPHIC_DATA] [GEOGRAPHIC_…" at bounding box center [520, 233] width 56 height 14
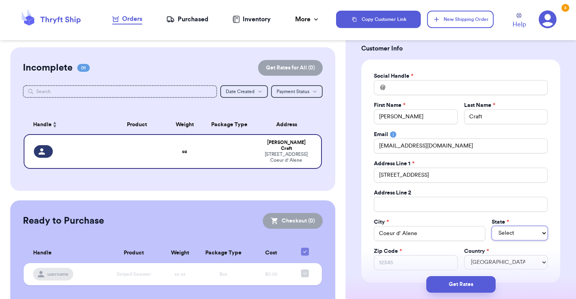
select select "ID"
click option "ID" at bounding box center [0, 0] width 0 height 0
click at [408, 259] on input "Zip Code *" at bounding box center [416, 262] width 84 height 15
paste input ", ID 83815"
type input ", ID 83815"
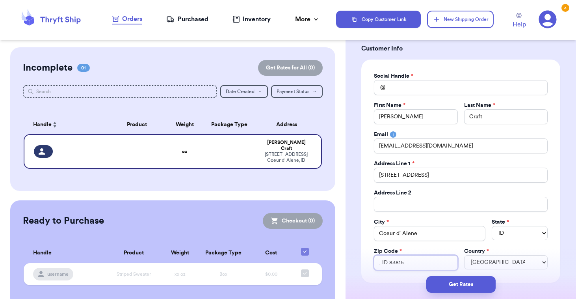
click at [390, 262] on input ", ID 83815" at bounding box center [416, 262] width 84 height 15
type input ", ID83815"
type input ", I83815"
type input ", 83815"
type input ",83815"
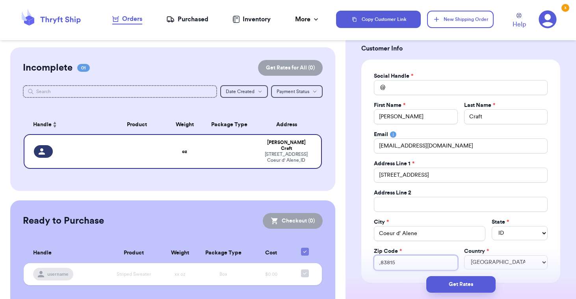
type input "83815"
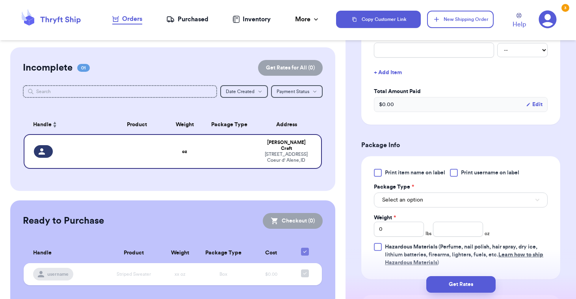
scroll to position [337, 0]
type input "83815"
click at [377, 171] on div at bounding box center [378, 172] width 8 height 8
click at [0, 0] on input "Print item name on label" at bounding box center [0, 0] width 0 height 0
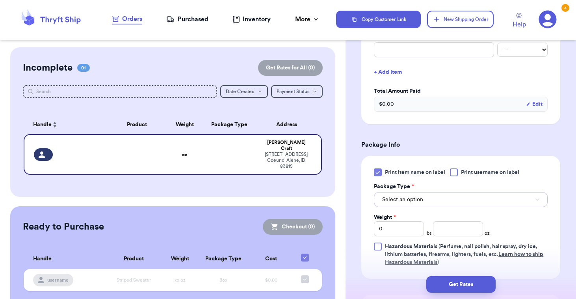
click at [396, 197] on span "Select an option" at bounding box center [402, 199] width 41 height 8
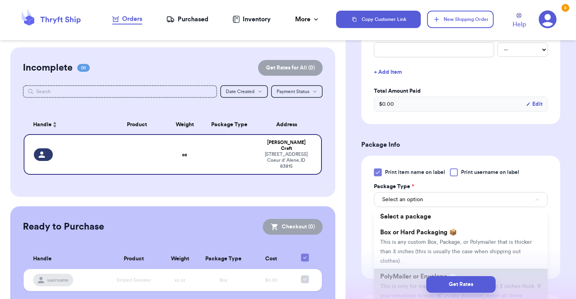
click at [393, 268] on li "PolyMailer or Envelope ✉️ This is only for mailers and envelopes less than 3 in…" at bounding box center [461, 290] width 174 height 44
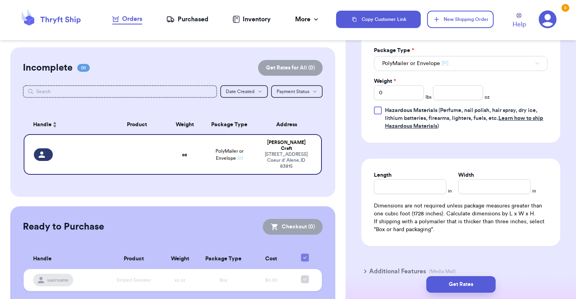
scroll to position [474, 0]
click at [548, 21] on icon at bounding box center [548, 20] width 18 height 18
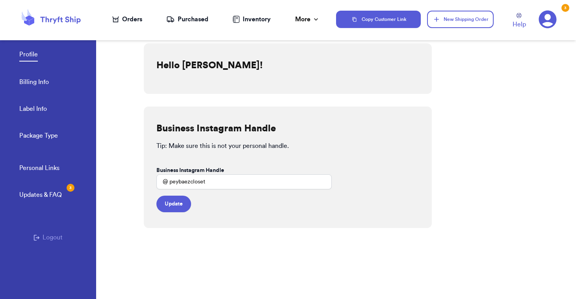
click at [26, 112] on link "Label Info" at bounding box center [33, 109] width 28 height 11
select select "ID"
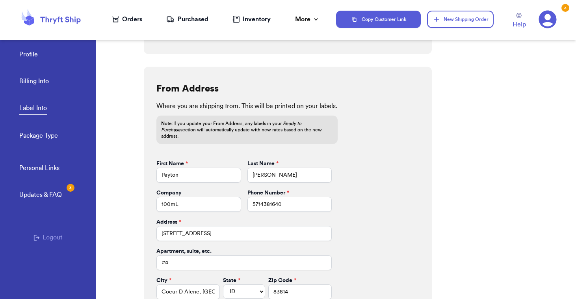
scroll to position [295, 0]
click at [184, 197] on input "100mL" at bounding box center [198, 204] width 84 height 15
click at [192, 226] on input "[STREET_ADDRESS]" at bounding box center [243, 233] width 175 height 15
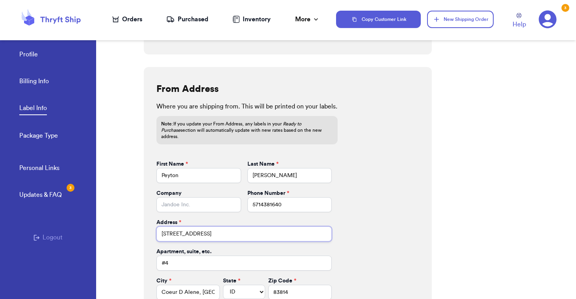
click at [192, 226] on input "[STREET_ADDRESS]" at bounding box center [243, 233] width 175 height 15
type input "[STREET_ADDRESS]"
click at [189, 257] on input "#4" at bounding box center [243, 262] width 175 height 15
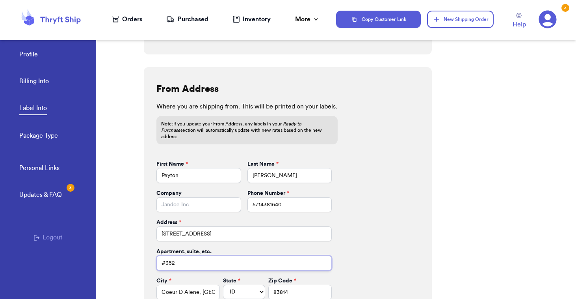
scroll to position [334, 0]
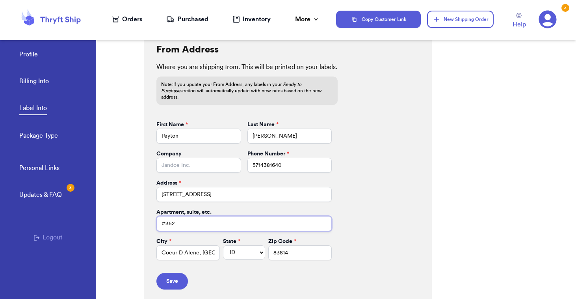
type input "#352"
click at [203, 245] on input "Coeur D Alene, [GEOGRAPHIC_DATA]" at bounding box center [187, 252] width 63 height 15
type input "[GEOGRAPHIC_DATA]"
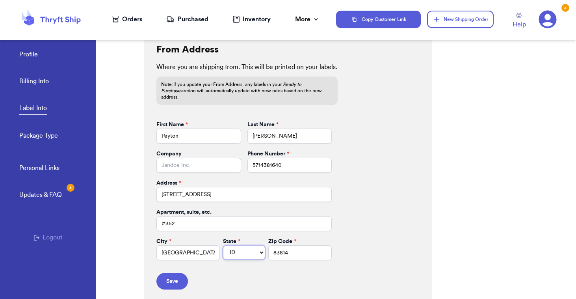
click at [223, 245] on select "AL AK AZ AR CA CO CT DE DC [GEOGRAPHIC_DATA] [GEOGRAPHIC_DATA] HI ID IL IN IA […" at bounding box center [244, 252] width 42 height 14
select select "VA"
click option "VA" at bounding box center [0, 0] width 0 height 0
click at [294, 251] on input "83814" at bounding box center [299, 252] width 63 height 15
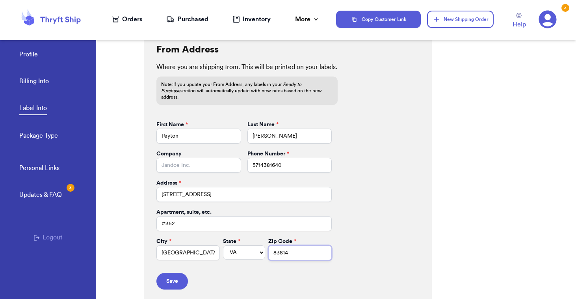
click at [294, 251] on input "83814" at bounding box center [299, 252] width 63 height 15
type input "22314"
click at [349, 246] on div "From Address Where you are shipping from. This will be printed on your labels. …" at bounding box center [288, 166] width 288 height 277
click at [173, 273] on button "Save" at bounding box center [172, 281] width 32 height 17
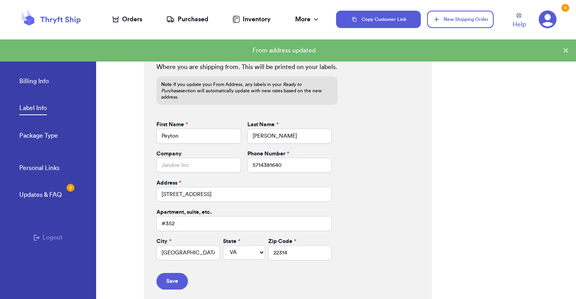
click at [183, 19] on div "Purchased" at bounding box center [187, 19] width 42 height 9
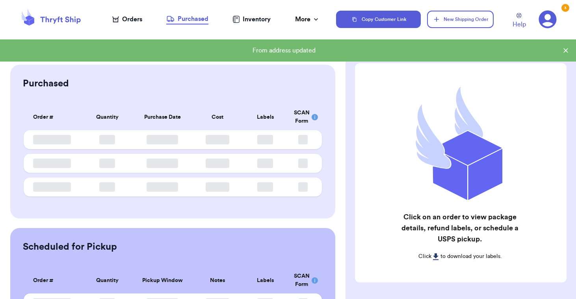
click at [124, 20] on div "Orders" at bounding box center [127, 19] width 30 height 9
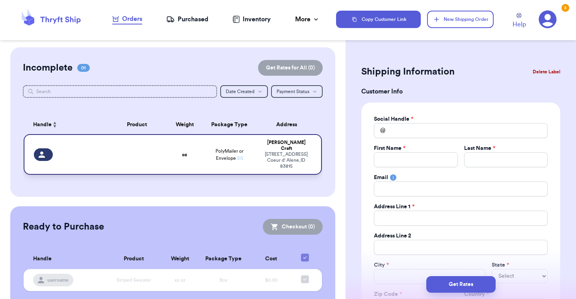
click at [277, 151] on div "[STREET_ADDRESS]" at bounding box center [286, 160] width 50 height 18
type input "[PERSON_NAME]"
type input "Craft"
type input "[EMAIL_ADDRESS][DOMAIN_NAME]"
type input "[STREET_ADDRESS]"
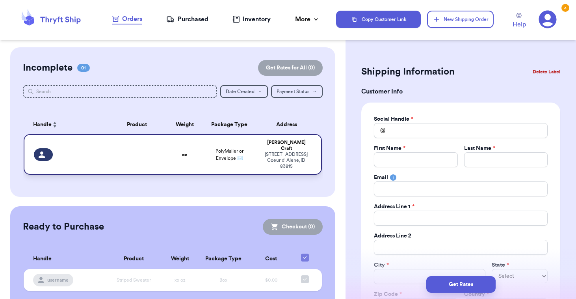
type input "Coeur d' Alene"
select select "ID"
type input "83815"
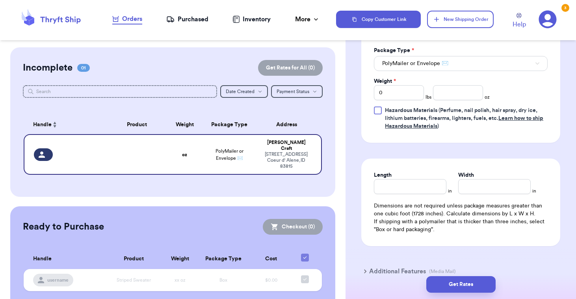
scroll to position [475, 0]
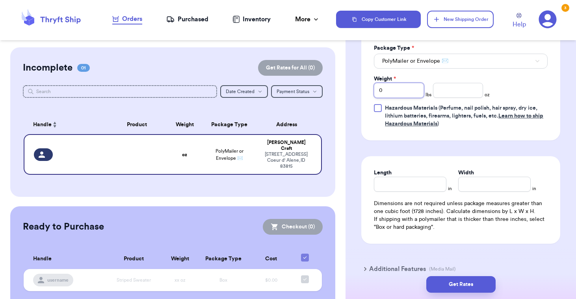
click at [406, 84] on input "0" at bounding box center [399, 90] width 50 height 15
type input "1"
click at [451, 89] on input "number" at bounding box center [458, 90] width 50 height 15
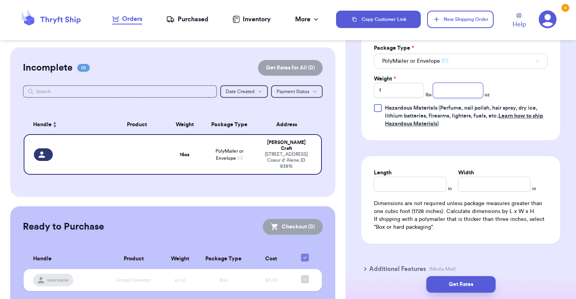
click at [451, 89] on input "number" at bounding box center [458, 90] width 50 height 15
type input "2"
click at [456, 106] on span "Hazardous Materials (Perfume, nail polish, hair spray, dry ice, lithium batteri…" at bounding box center [464, 115] width 158 height 21
click at [0, 0] on input "Hazardous Materials (Perfume, nail polish, hair spray, dry ice, lithium batteri…" at bounding box center [0, 0] width 0 height 0
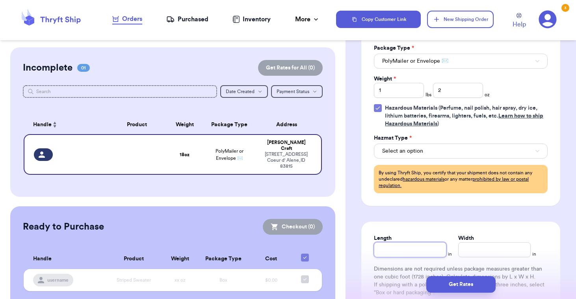
click at [404, 252] on input "Length" at bounding box center [410, 249] width 73 height 15
type input "8.5"
click at [478, 250] on input "Width *" at bounding box center [494, 249] width 73 height 15
type input "11"
click at [488, 225] on div "Length 8.5 in Width 11 in Dimensions are not required unless package measures g…" at bounding box center [460, 264] width 199 height 87
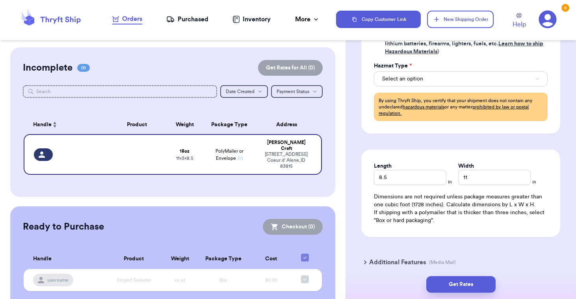
scroll to position [582, 0]
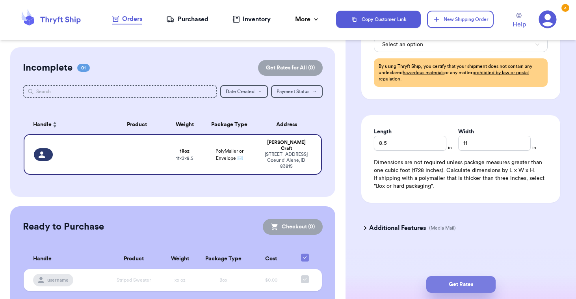
click at [458, 283] on button "Get Rates" at bounding box center [460, 284] width 69 height 17
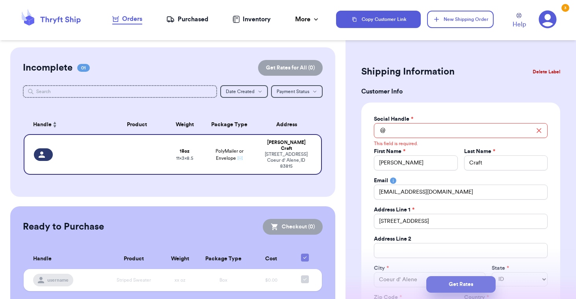
scroll to position [0, 0]
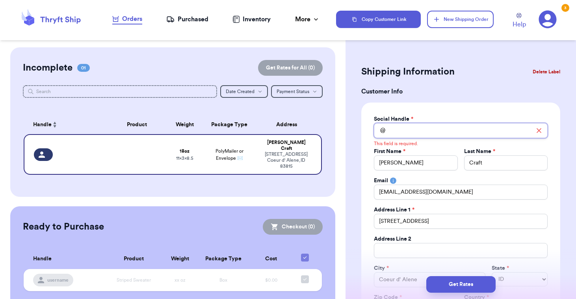
click at [457, 131] on input "Total Amount Paid" at bounding box center [461, 130] width 174 height 15
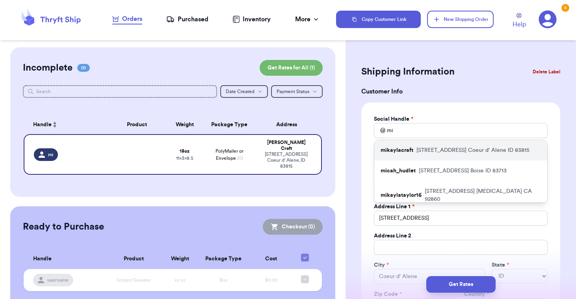
click at [449, 151] on p "[STREET_ADDRESS]" at bounding box center [473, 150] width 113 height 8
type input "mikaylacraft"
type input "[STREET_ADDRESS]"
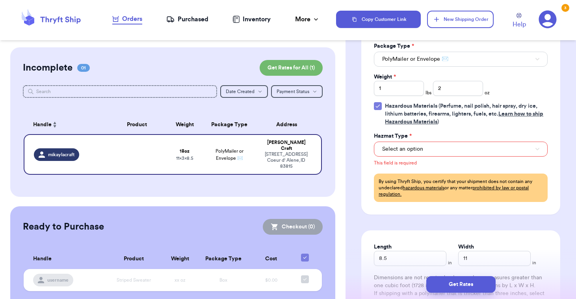
scroll to position [478, 0]
click at [449, 150] on button "Select an option" at bounding box center [461, 148] width 174 height 15
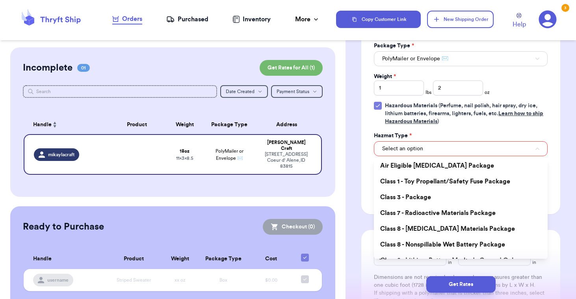
click at [376, 106] on icon at bounding box center [378, 105] width 4 height 3
click at [0, 0] on input "Hazardous Materials (Perfume, nail polish, hair spray, dry ice, lithium batteri…" at bounding box center [0, 0] width 0 height 0
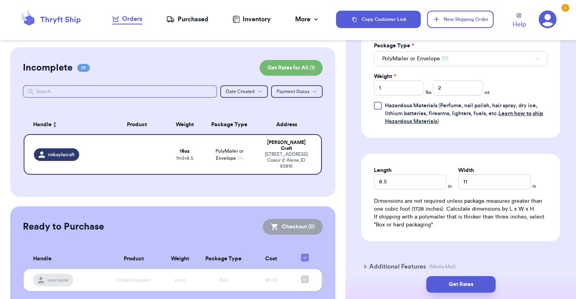
scroll to position [516, 0]
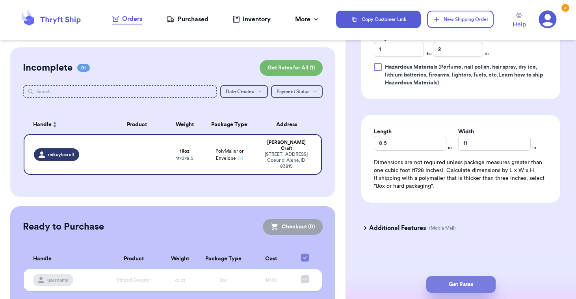
click at [448, 281] on button "Get Rates" at bounding box center [460, 284] width 69 height 17
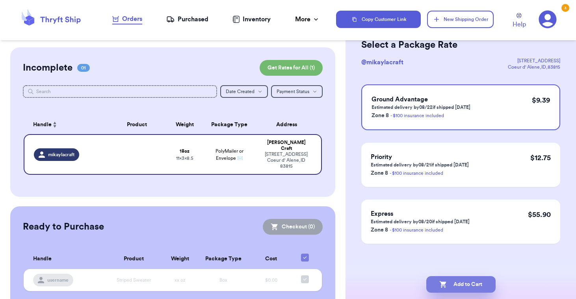
click at [445, 286] on icon "button" at bounding box center [443, 284] width 8 height 8
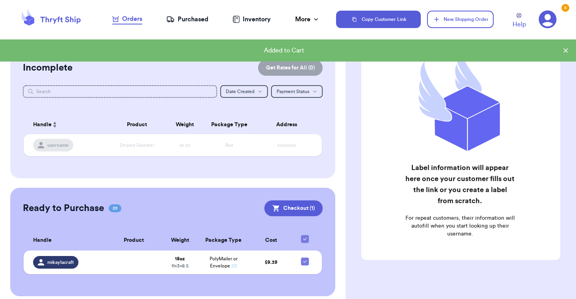
checkbox input "true"
click at [463, 15] on button "New Shipping Order" at bounding box center [460, 19] width 66 height 17
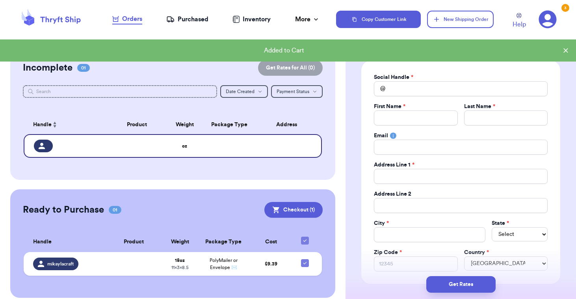
scroll to position [0, 0]
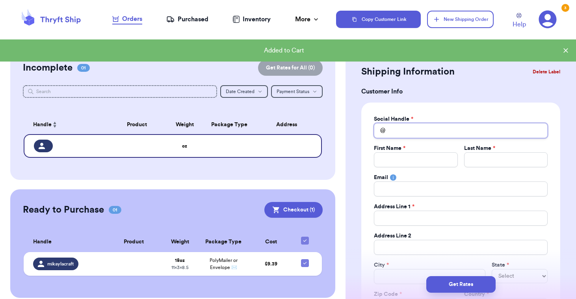
click at [406, 134] on input "Total Amount Paid" at bounding box center [461, 130] width 174 height 15
type input "m"
type input "mo"
type input "mor"
type input "morg"
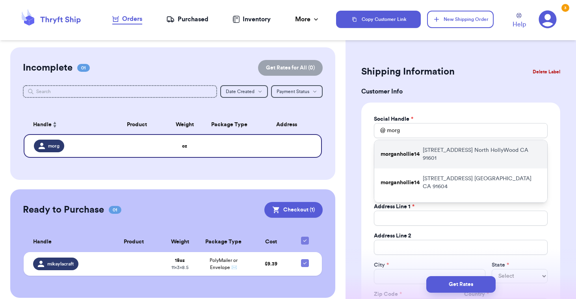
click at [406, 150] on p "morganhollie14" at bounding box center [400, 154] width 39 height 8
type input "morganhollie14"
type input "[PERSON_NAME]"
type input "[EMAIL_ADDRESS][DOMAIN_NAME]"
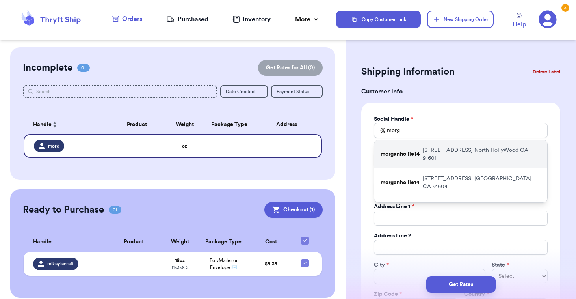
type input "[STREET_ADDRESS]"
type input "#916"
type input "North HollyWood"
select select "CA"
type input "91601"
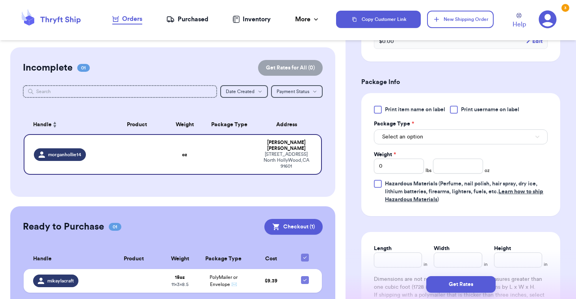
scroll to position [399, 0]
click at [420, 140] on span "Select an option" at bounding box center [402, 138] width 41 height 8
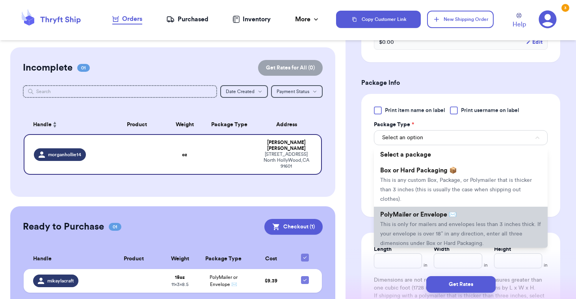
click at [397, 221] on span "This is only for mailers and envelopes less than 3 inches thick. If your envelo…" at bounding box center [460, 233] width 161 height 24
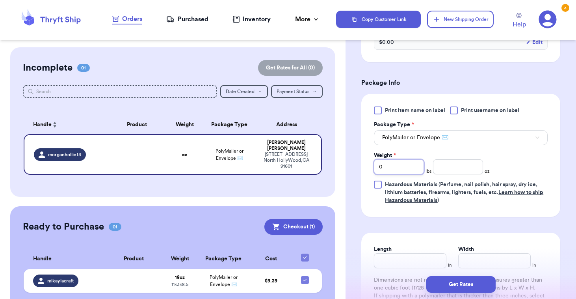
click at [409, 165] on input "0" at bounding box center [399, 166] width 50 height 15
type input "1"
click at [462, 171] on input "number" at bounding box center [458, 166] width 50 height 15
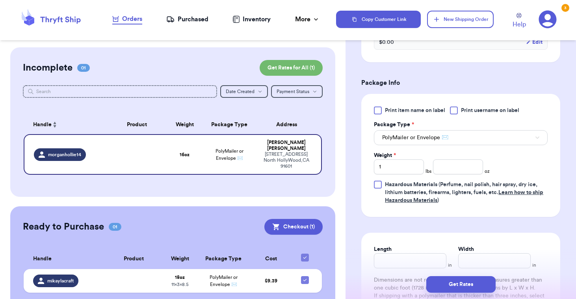
click at [519, 164] on div "Print item name on label Print username on label Package Type * PolyMailer or E…" at bounding box center [461, 155] width 174 height 98
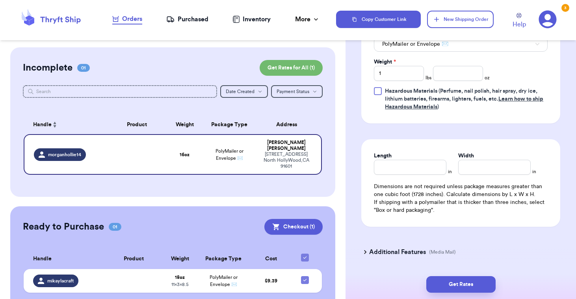
scroll to position [516, 0]
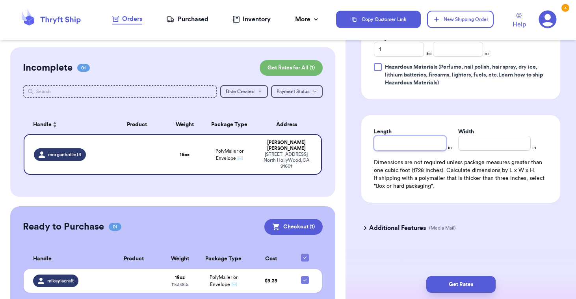
click at [430, 147] on input "Length" at bounding box center [410, 143] width 73 height 15
type input "8"
type input "8.5"
click at [488, 145] on input "Width *" at bounding box center [494, 143] width 73 height 15
type input "1"
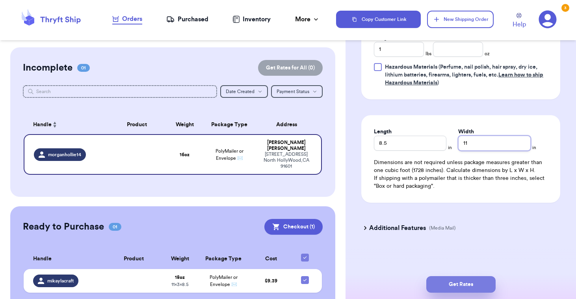
type input "11"
click at [436, 286] on button "Get Rates" at bounding box center [460, 284] width 69 height 17
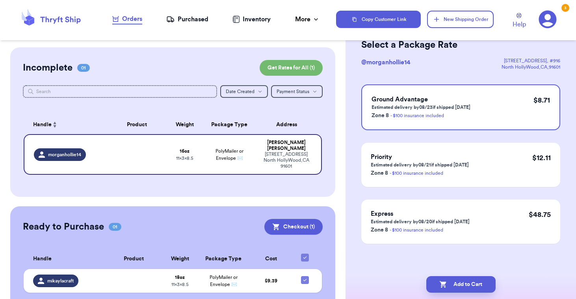
scroll to position [0, 0]
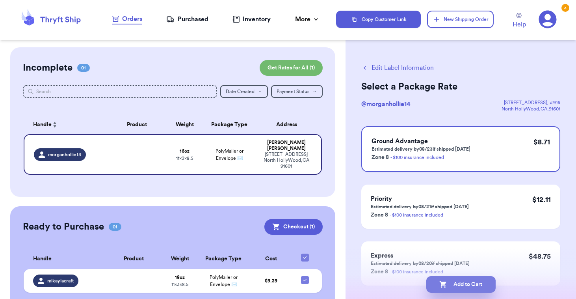
click at [442, 284] on icon "button" at bounding box center [443, 284] width 7 height 7
checkbox input "true"
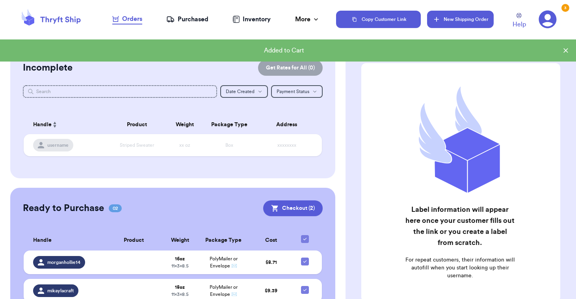
click at [448, 19] on button "New Shipping Order" at bounding box center [460, 19] width 66 height 17
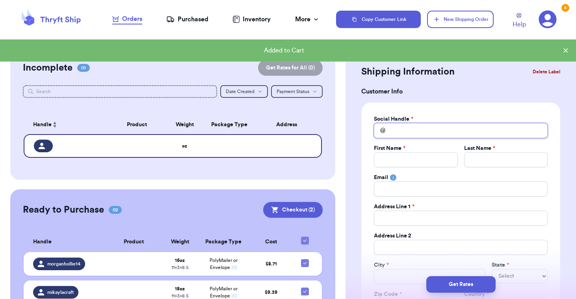
click at [399, 127] on input "Total Amount Paid" at bounding box center [461, 130] width 174 height 15
type input "m"
type input "mo"
type input "mor"
type input "morg"
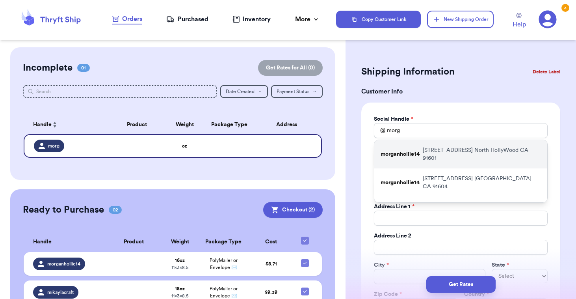
click at [401, 151] on p "morganhollie14" at bounding box center [400, 154] width 39 height 8
type input "morganhollie14"
type input "[PERSON_NAME]"
type input "[EMAIL_ADDRESS][DOMAIN_NAME]"
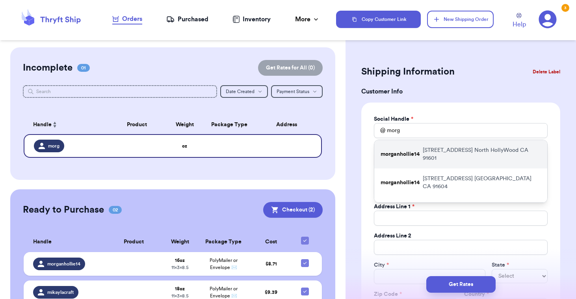
type input "[STREET_ADDRESS]"
type input "#916"
type input "North HollyWood"
select select "CA"
type input "91601"
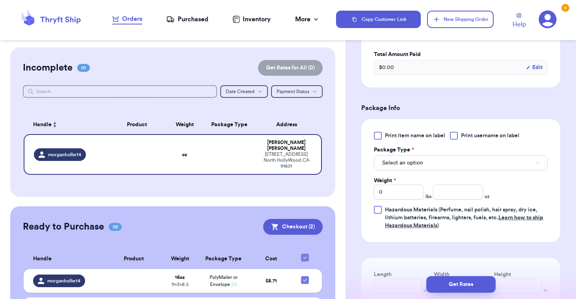
scroll to position [374, 0]
click at [375, 135] on div at bounding box center [378, 135] width 8 height 8
click at [0, 0] on input "Print item name on label" at bounding box center [0, 0] width 0 height 0
click at [390, 135] on span "Print item name on label" at bounding box center [415, 135] width 60 height 8
click at [0, 0] on input "Print item name on label" at bounding box center [0, 0] width 0 height 0
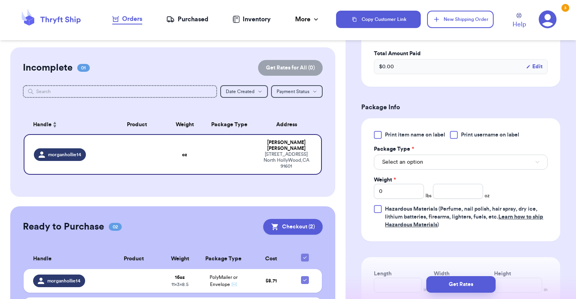
click at [464, 136] on span "Print username on label" at bounding box center [490, 135] width 58 height 8
click at [0, 0] on input "Print username on label" at bounding box center [0, 0] width 0 height 0
click at [443, 164] on button "Select an option" at bounding box center [461, 161] width 174 height 15
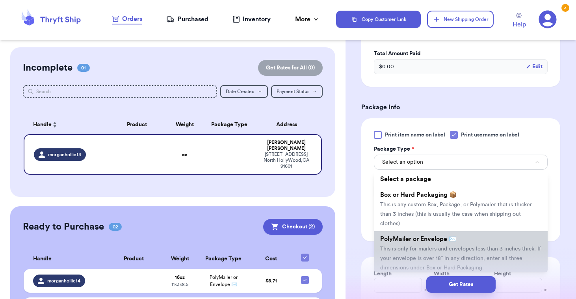
click at [414, 249] on span "This is only for mailers and envelopes less than 3 inches thick. If your envelo…" at bounding box center [460, 258] width 161 height 24
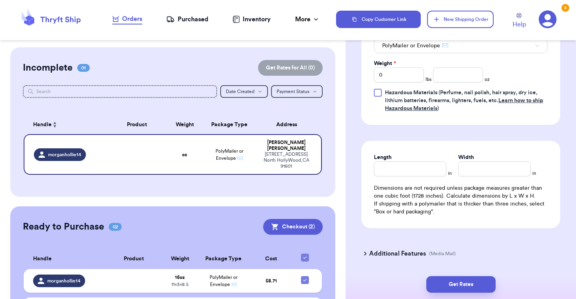
scroll to position [495, 0]
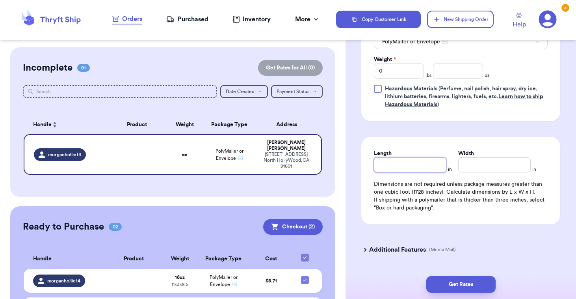
click at [420, 166] on input "Length" at bounding box center [410, 164] width 73 height 15
type input "8"
type input "8.5"
click at [480, 166] on input "Width *" at bounding box center [494, 164] width 73 height 15
type input "1"
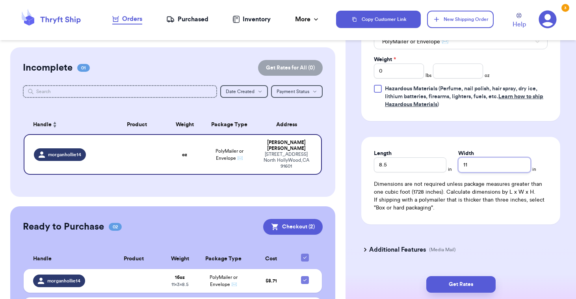
type input "11"
click at [402, 71] on input "0" at bounding box center [399, 70] width 50 height 15
type input "1"
click at [402, 71] on input "1" at bounding box center [399, 70] width 50 height 15
type input "1"
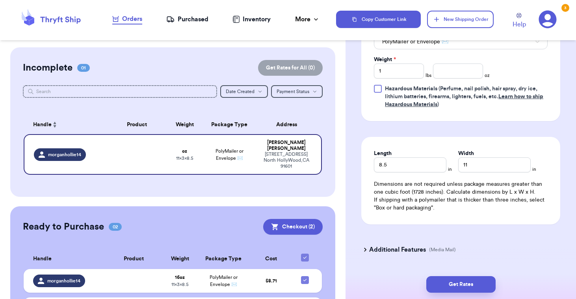
click at [448, 293] on div "Get Rates" at bounding box center [461, 284] width 231 height 29
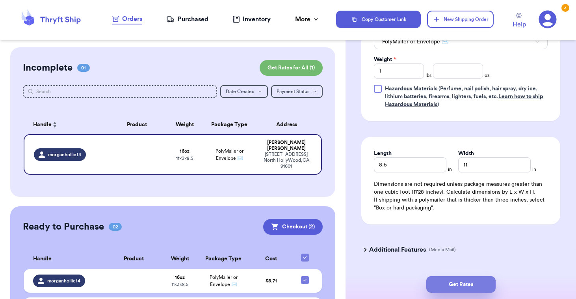
click at [451, 284] on button "Get Rates" at bounding box center [460, 284] width 69 height 17
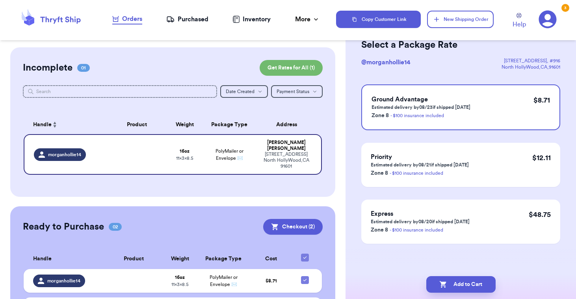
scroll to position [42, 0]
click at [484, 107] on div "Ground Advantage Estimated delivery by 08/23 if shipped [DATE] Zone 8 - $100 in…" at bounding box center [460, 107] width 199 height 46
click at [449, 284] on button "Add to Cart" at bounding box center [460, 284] width 69 height 17
checkbox input "true"
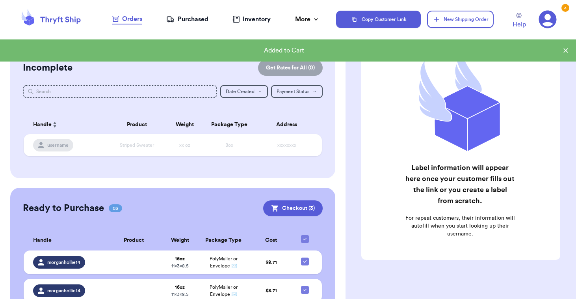
scroll to position [0, 0]
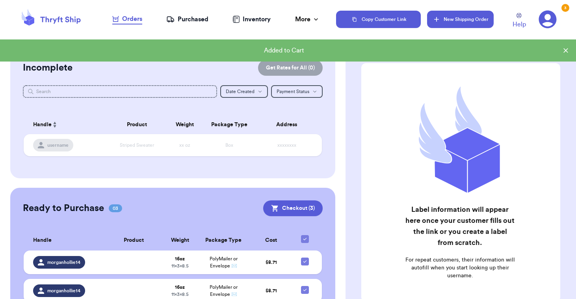
click at [451, 22] on button "New Shipping Order" at bounding box center [460, 19] width 66 height 17
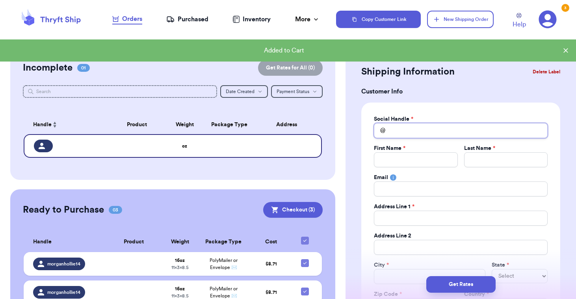
click at [397, 130] on input "Total Amount Paid" at bounding box center [461, 130] width 174 height 15
type input "s"
type input "sc"
type input "sch"
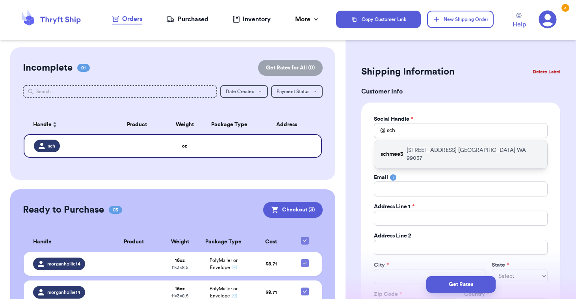
click at [401, 150] on p "schmee3" at bounding box center [392, 154] width 23 height 8
type input "schmee3"
type input "[PERSON_NAME]"
type input "S."
type input "[EMAIL_ADDRESS][DOMAIN_NAME]"
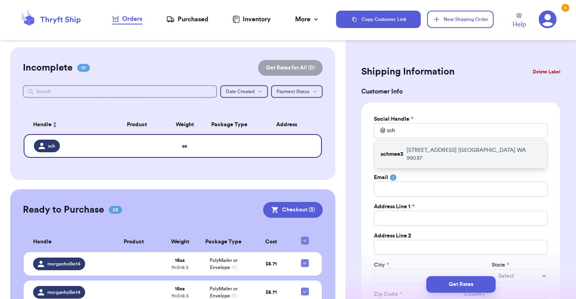
type input "[STREET_ADDRESS]"
type input "B307"
type input "[GEOGRAPHIC_DATA]"
select select "WA"
type input "99037"
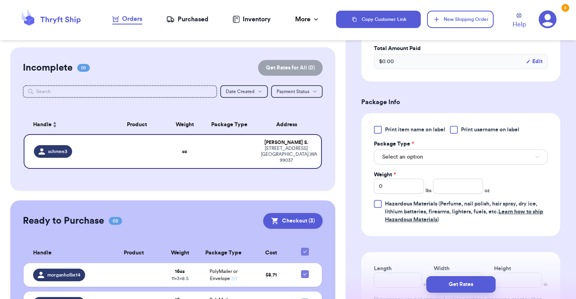
scroll to position [380, 0]
click at [408, 157] on span "Select an option" at bounding box center [402, 156] width 41 height 8
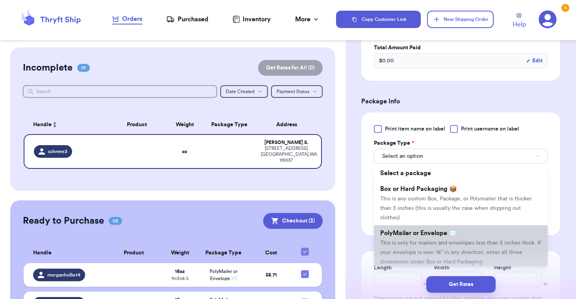
click at [400, 240] on span "This is only for mailers and envelopes less than 3 inches thick. If your envelo…" at bounding box center [460, 252] width 161 height 24
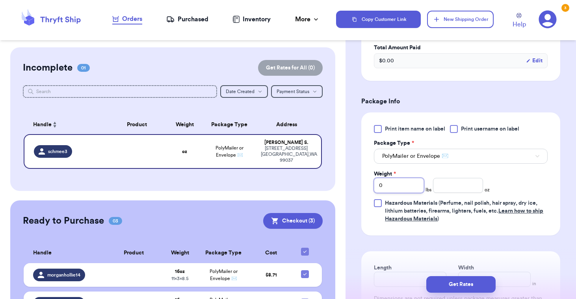
click at [404, 188] on input "0" at bounding box center [399, 185] width 50 height 15
type input "1"
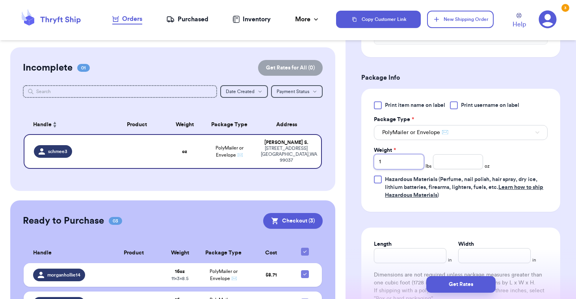
scroll to position [414, 0]
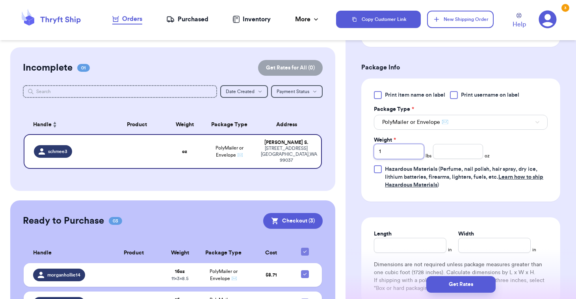
type input "1"
click at [419, 247] on input "Length" at bounding box center [410, 245] width 73 height 15
type input "8"
type input "8.5"
type input "1"
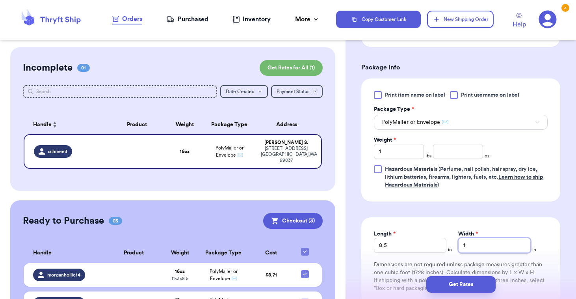
click at [499, 247] on input "1" at bounding box center [494, 245] width 73 height 15
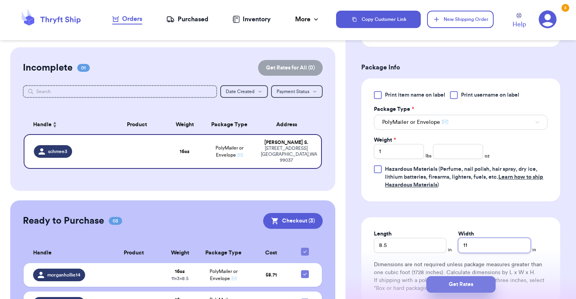
type input "11"
click at [460, 286] on button "Get Rates" at bounding box center [460, 284] width 69 height 17
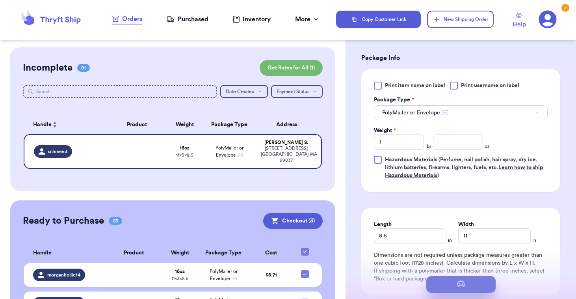
scroll to position [42, 0]
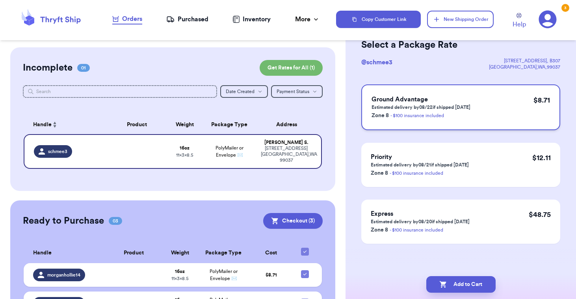
click at [493, 98] on div "Ground Advantage Estimated delivery by 08/22 if shipped [DATE] Zone 8 - $100 in…" at bounding box center [460, 107] width 199 height 46
click at [463, 285] on button "Add to Cart" at bounding box center [460, 284] width 69 height 17
checkbox input "true"
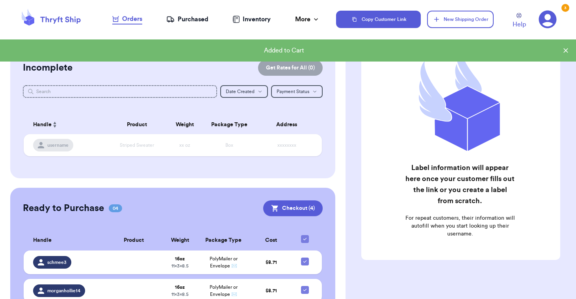
scroll to position [0, 0]
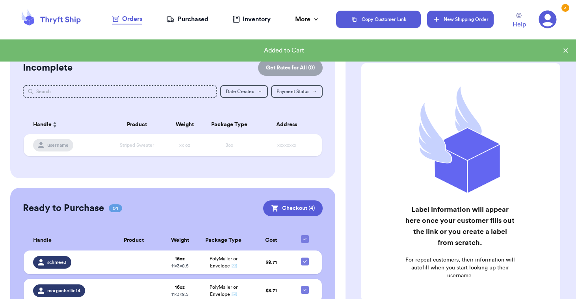
click at [459, 19] on button "New Shipping Order" at bounding box center [460, 19] width 66 height 17
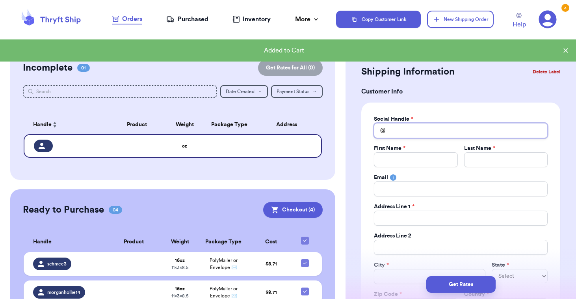
click at [406, 130] on input "Total Amount Paid" at bounding box center [461, 130] width 174 height 15
type input "b"
type input "br"
type input "bri"
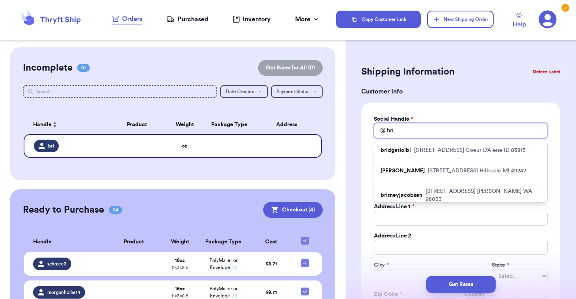
type input "bria"
type input "briar"
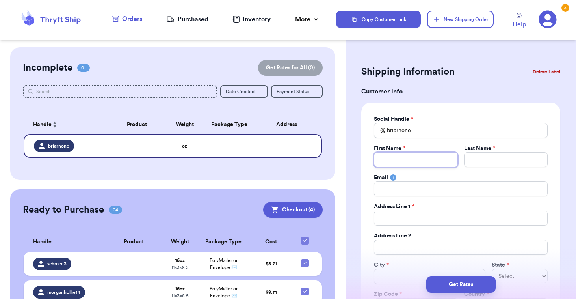
click at [402, 155] on input "Total Amount Paid" at bounding box center [416, 159] width 84 height 15
click at [470, 159] on input "Total Amount Paid" at bounding box center [506, 159] width 84 height 15
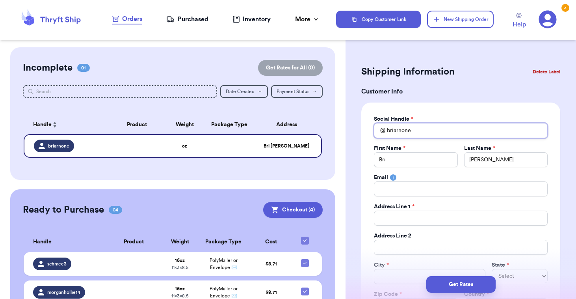
click at [396, 131] on input "briarnone" at bounding box center [461, 130] width 174 height 15
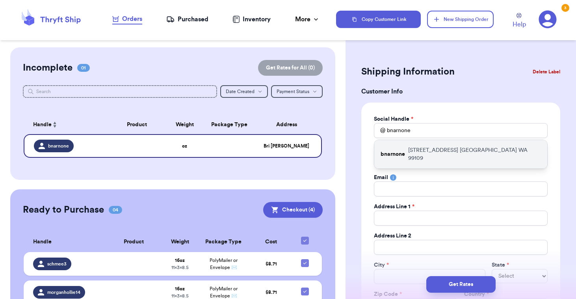
click at [425, 152] on p "[STREET_ADDRESS]" at bounding box center [474, 154] width 133 height 16
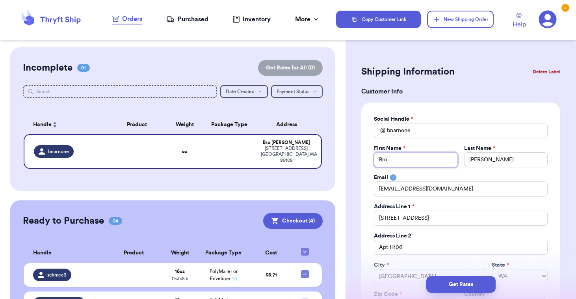
click at [409, 159] on input "Bro" at bounding box center [416, 159] width 84 height 15
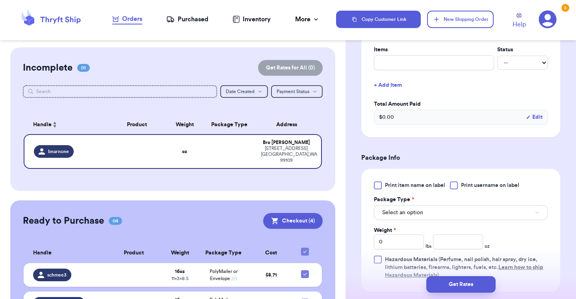
scroll to position [326, 0]
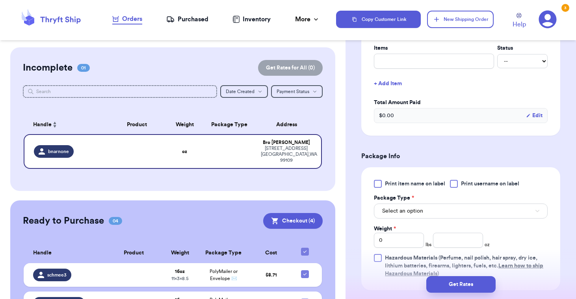
click at [419, 185] on span "Print item name on label" at bounding box center [415, 184] width 60 height 8
click at [0, 0] on input "Print item name on label" at bounding box center [0, 0] width 0 height 0
click at [458, 185] on div at bounding box center [454, 184] width 8 height 8
click at [0, 0] on input "Print username on label" at bounding box center [0, 0] width 0 height 0
click at [424, 184] on span "Print item name on label" at bounding box center [415, 184] width 60 height 8
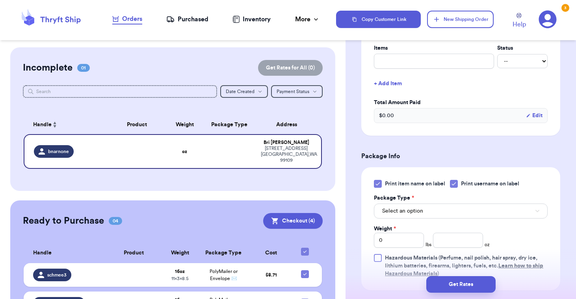
click at [0, 0] on input "Print item name on label" at bounding box center [0, 0] width 0 height 0
click at [418, 214] on span "Select an option" at bounding box center [402, 211] width 41 height 8
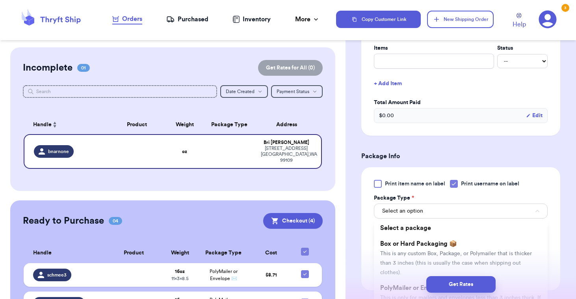
click at [401, 276] on div "Get Rates" at bounding box center [461, 284] width 218 height 17
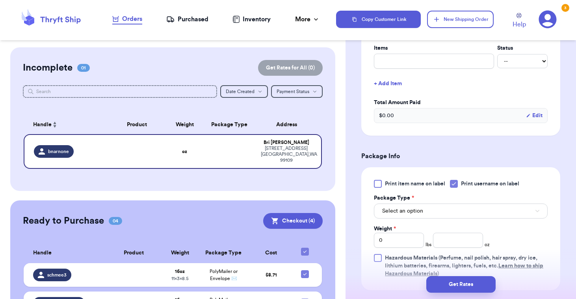
scroll to position [350, 0]
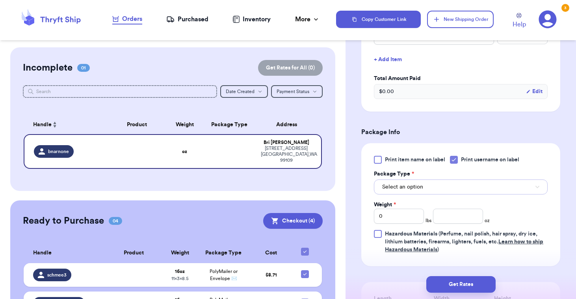
click at [429, 194] on button "Select an option" at bounding box center [461, 186] width 174 height 15
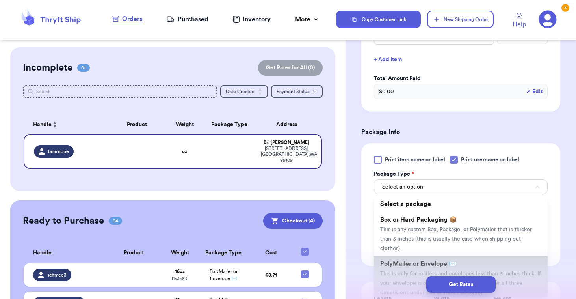
click at [413, 260] on span "PolyMailer or Envelope ✉️" at bounding box center [418, 263] width 76 height 6
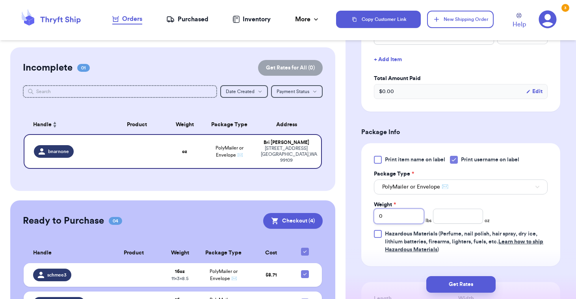
click at [408, 216] on input "0" at bounding box center [399, 215] width 50 height 15
click at [435, 203] on div "Weight * 1 lbs oz" at bounding box center [432, 212] width 116 height 23
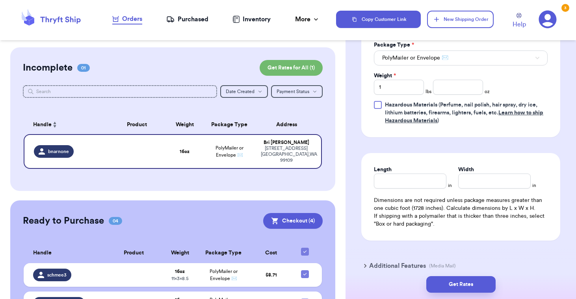
scroll to position [489, 0]
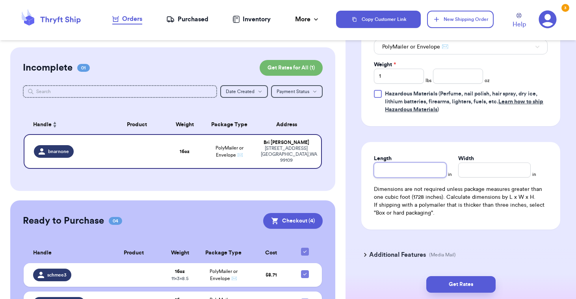
click at [425, 177] on input "Length" at bounding box center [410, 169] width 73 height 15
click at [492, 166] on input "Width *" at bounding box center [494, 169] width 73 height 15
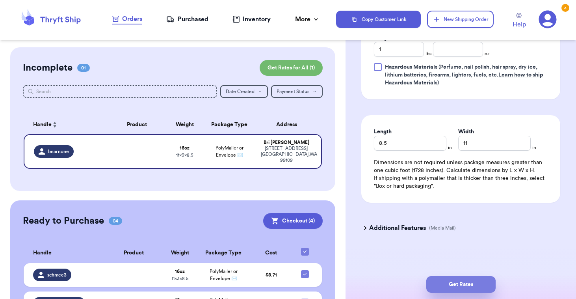
click at [451, 287] on button "Get Rates" at bounding box center [460, 284] width 69 height 17
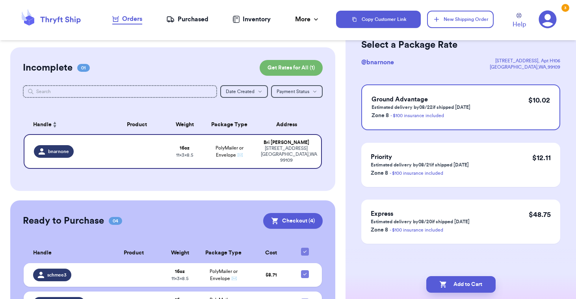
scroll to position [0, 0]
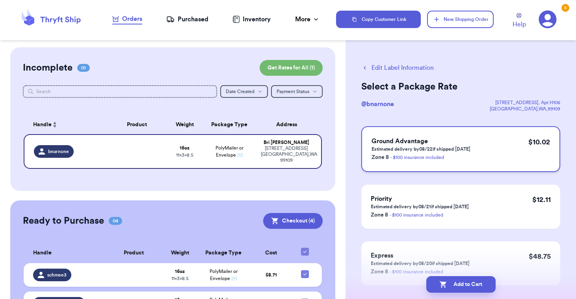
click at [485, 146] on div "Ground Advantage Estimated delivery by 08/22 if shipped [DATE] Zone 8 - $100 in…" at bounding box center [460, 149] width 199 height 46
click at [450, 285] on button "Add to Cart" at bounding box center [460, 284] width 69 height 17
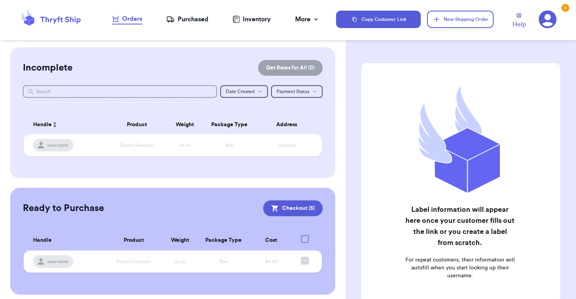
click at [195, 24] on nav "Orders Purchased Inventory More Stats Completed Orders" at bounding box center [216, 19] width 240 height 26
click at [196, 13] on nav "Orders Purchased Inventory More Stats Completed Orders" at bounding box center [216, 19] width 240 height 26
click at [196, 19] on div "Purchased" at bounding box center [187, 19] width 42 height 9
